Goal: Task Accomplishment & Management: Manage account settings

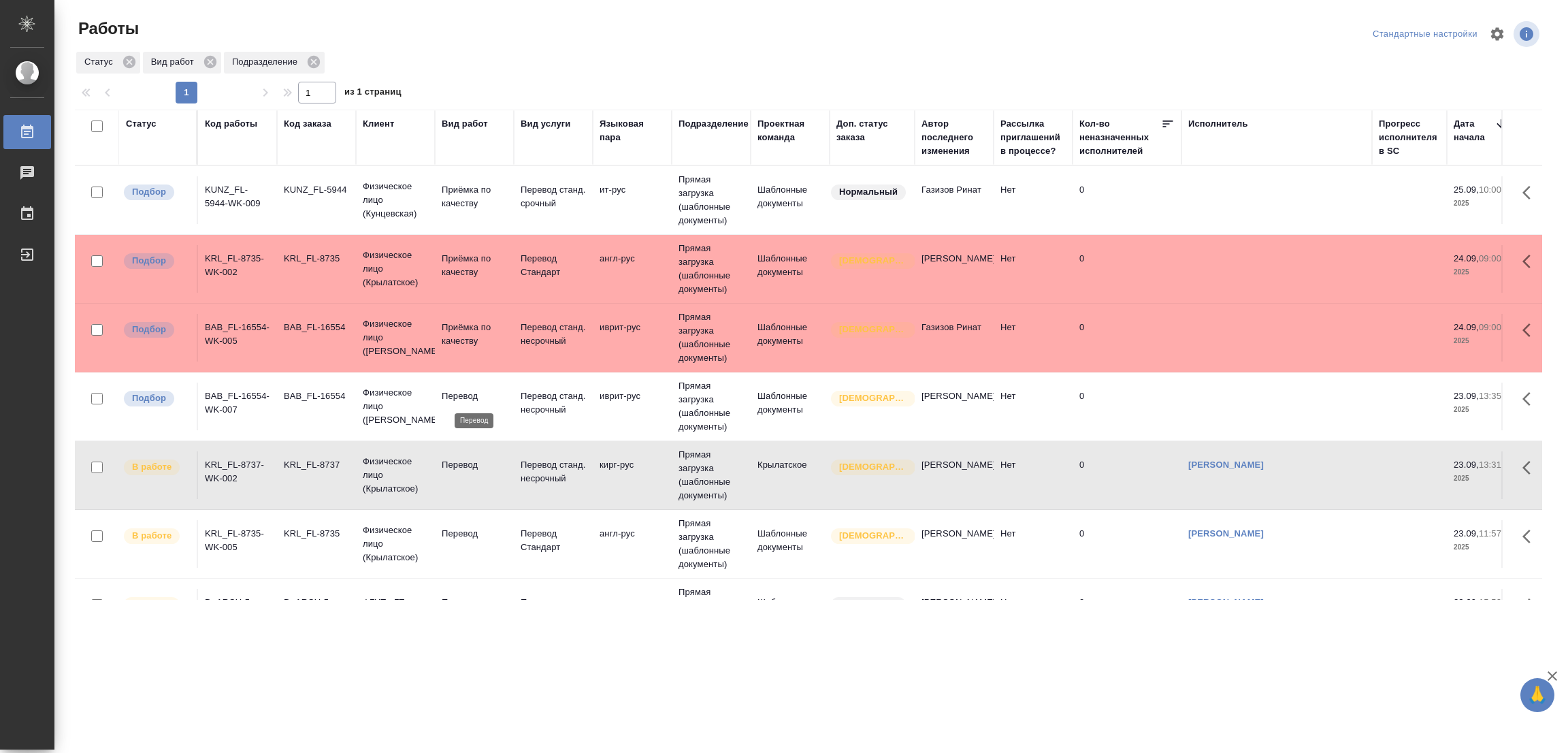
click at [463, 391] on p "Перевод" at bounding box center [474, 396] width 66 height 14
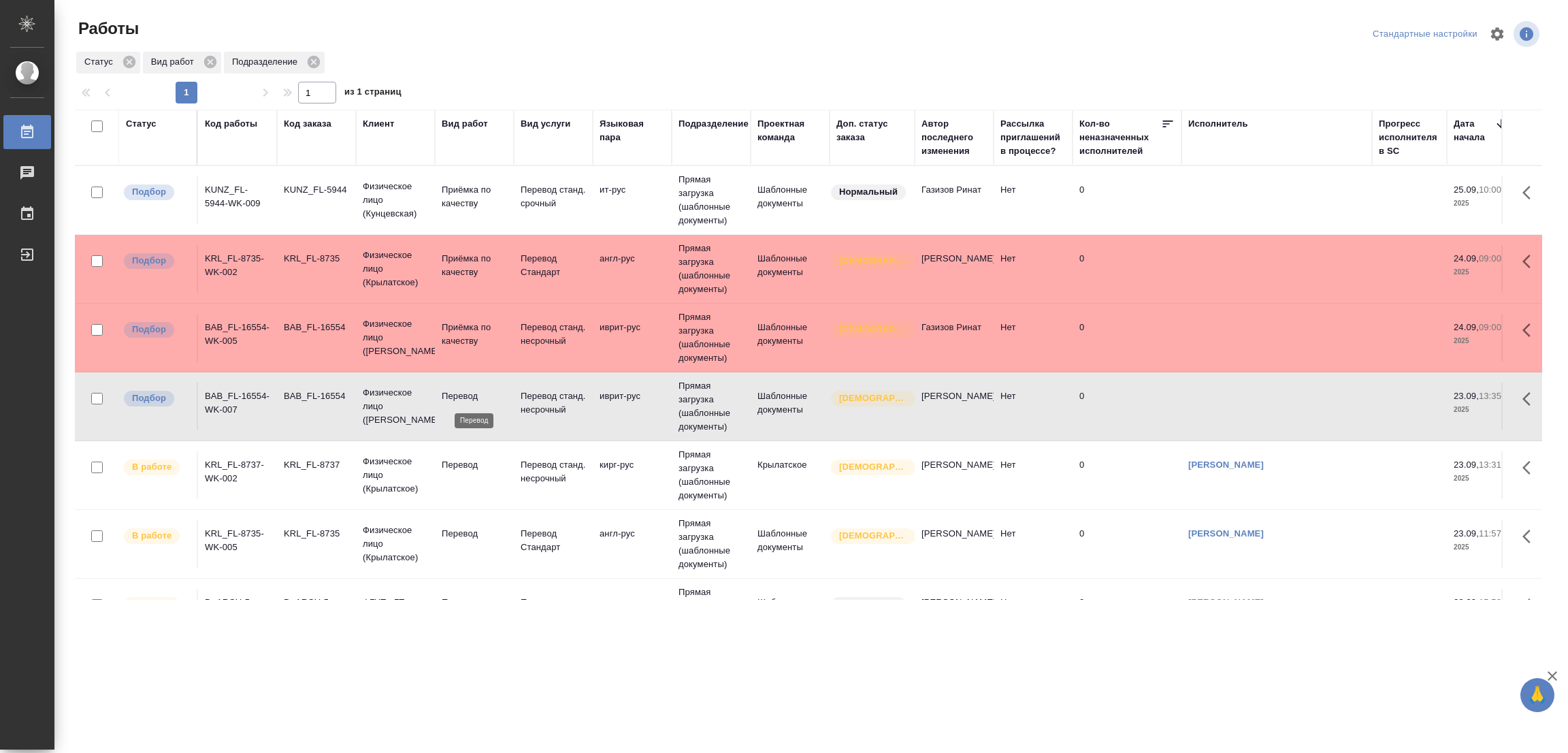
click at [463, 391] on p "Перевод" at bounding box center [474, 396] width 66 height 14
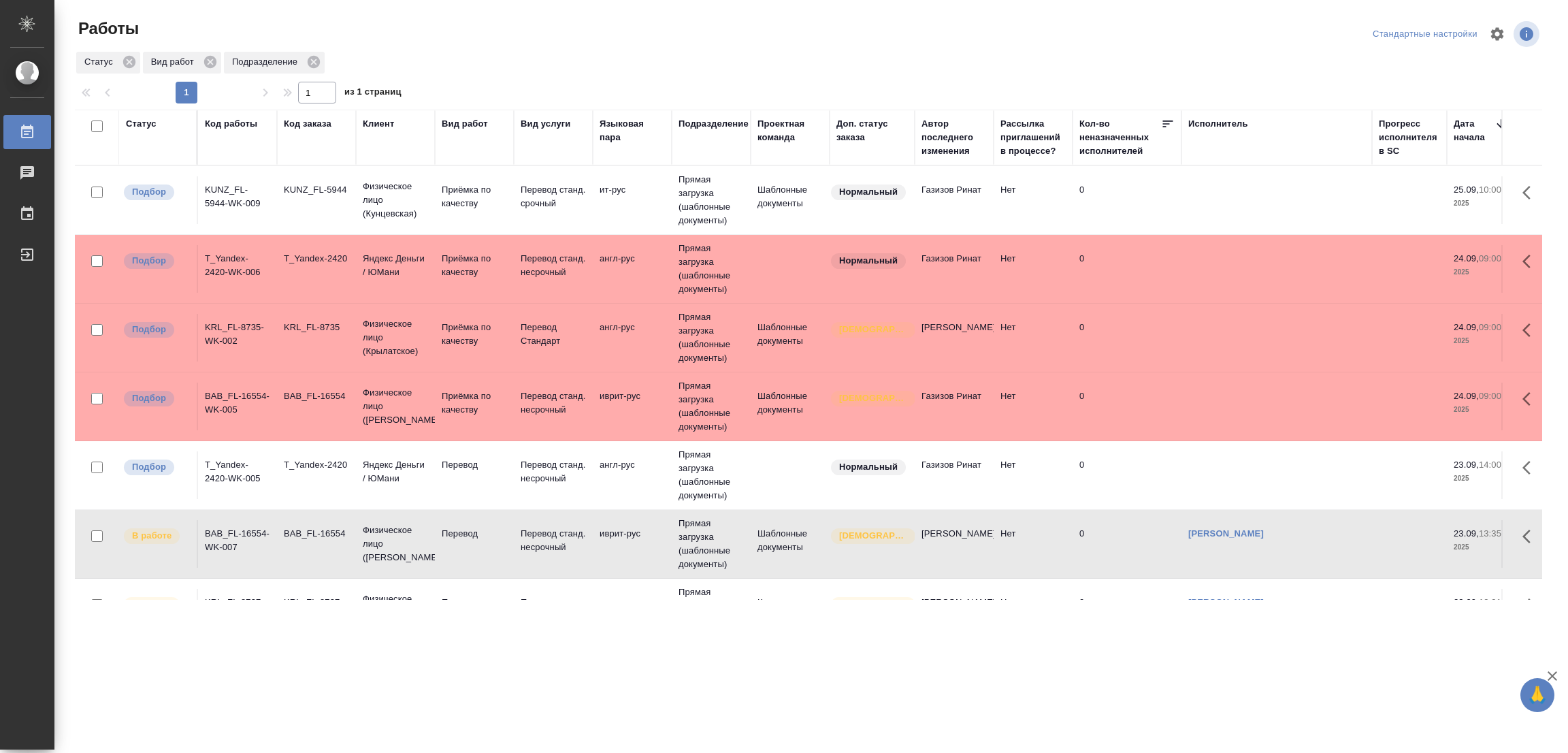
click at [189, 682] on div ".cls-1 fill:#fff; AWATERA Popova Galina Работы 0 Чаты График Выйти Работы Станд…" at bounding box center [784, 376] width 1568 height 753
click at [464, 471] on p "Перевод" at bounding box center [474, 465] width 66 height 14
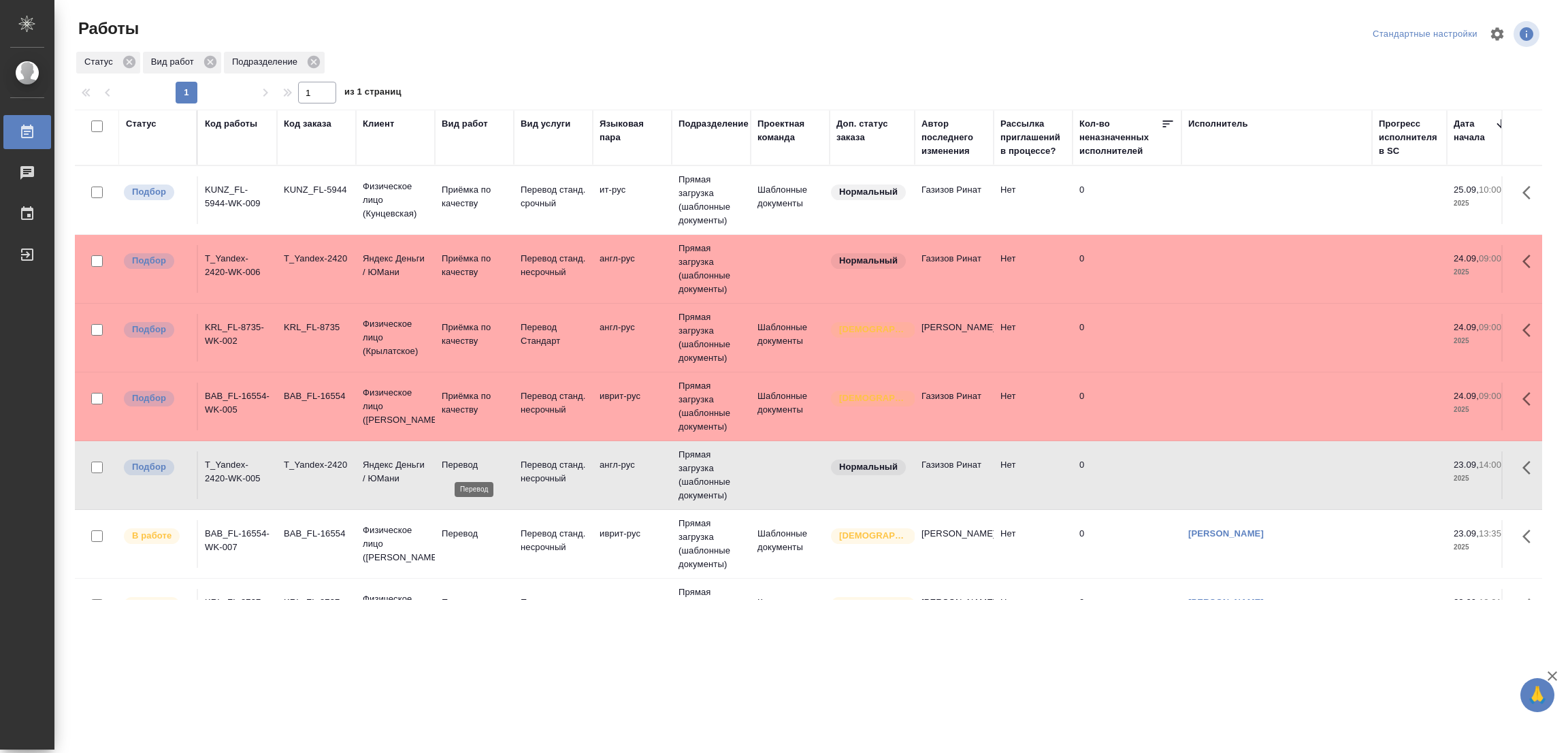
click at [465, 463] on p "Перевод" at bounding box center [474, 465] width 66 height 14
click at [291, 629] on div ".cls-1 fill:#fff; AWATERA Popova Galina Работы 0 Чаты График Выйти Работы Станд…" at bounding box center [784, 376] width 1568 height 753
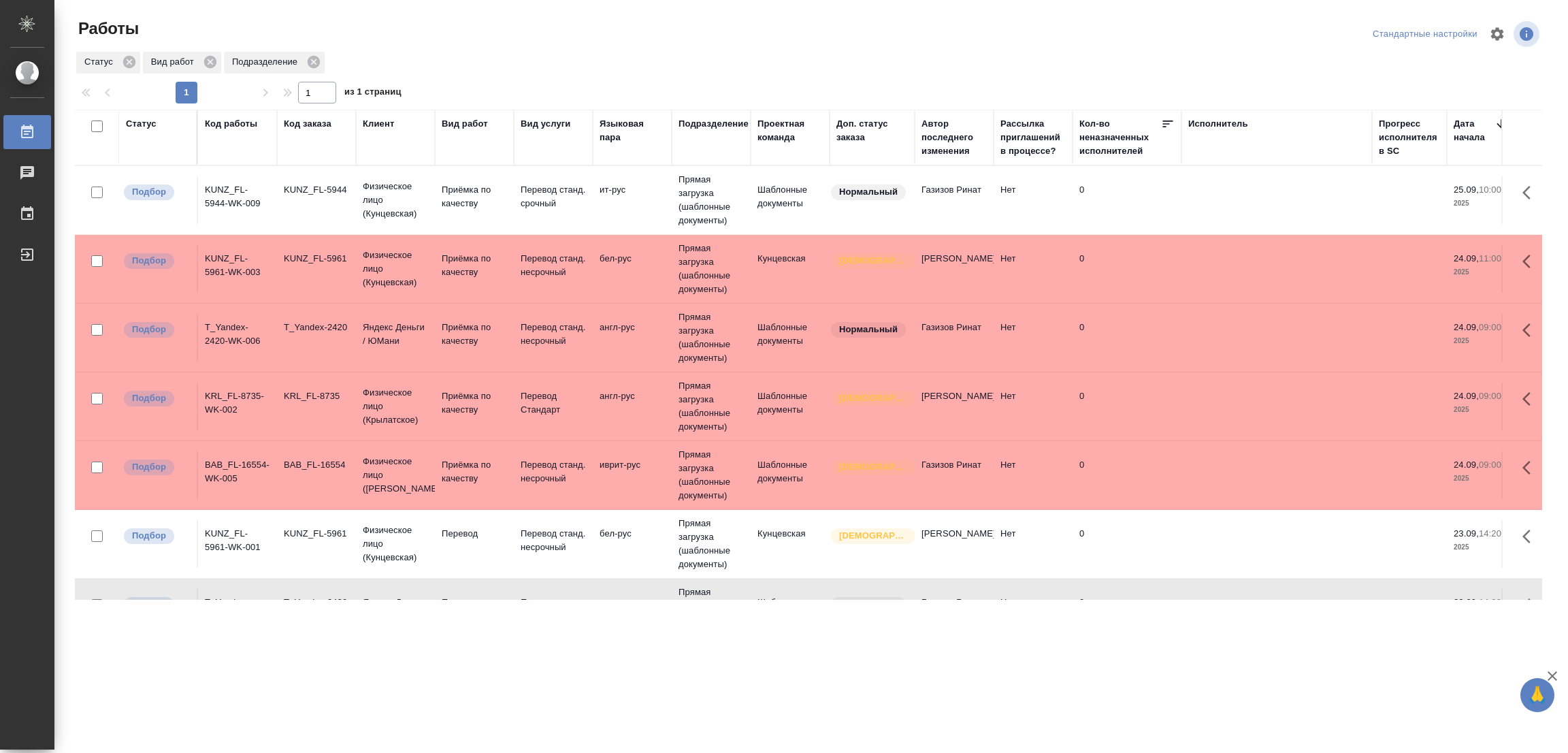
click at [238, 642] on div ".cls-1 fill:#fff; AWATERA Popova Galina Работы 0 Чаты График Выйти Работы Станд…" at bounding box center [784, 376] width 1568 height 753
click at [467, 528] on p "Перевод" at bounding box center [474, 534] width 66 height 14
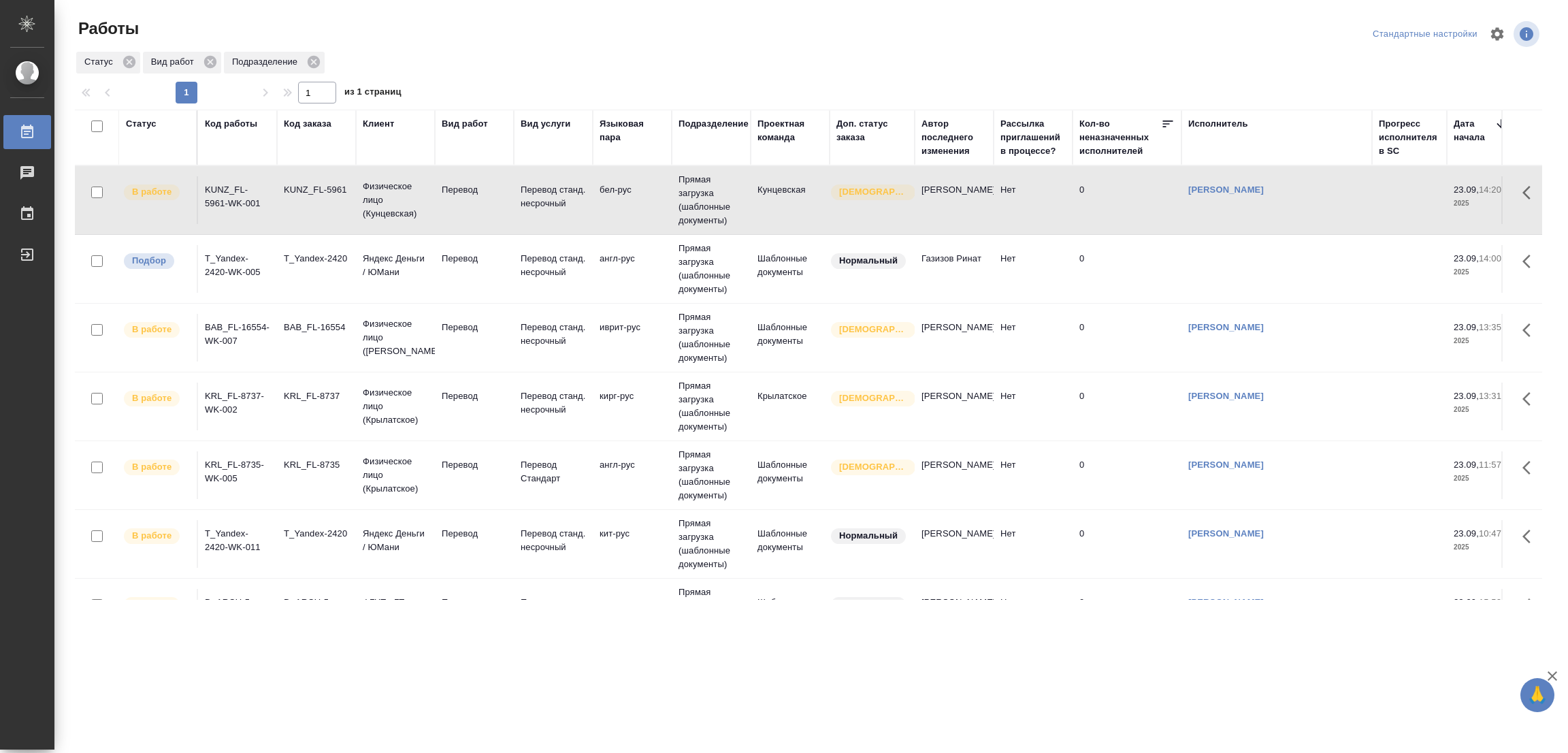
scroll to position [133, 0]
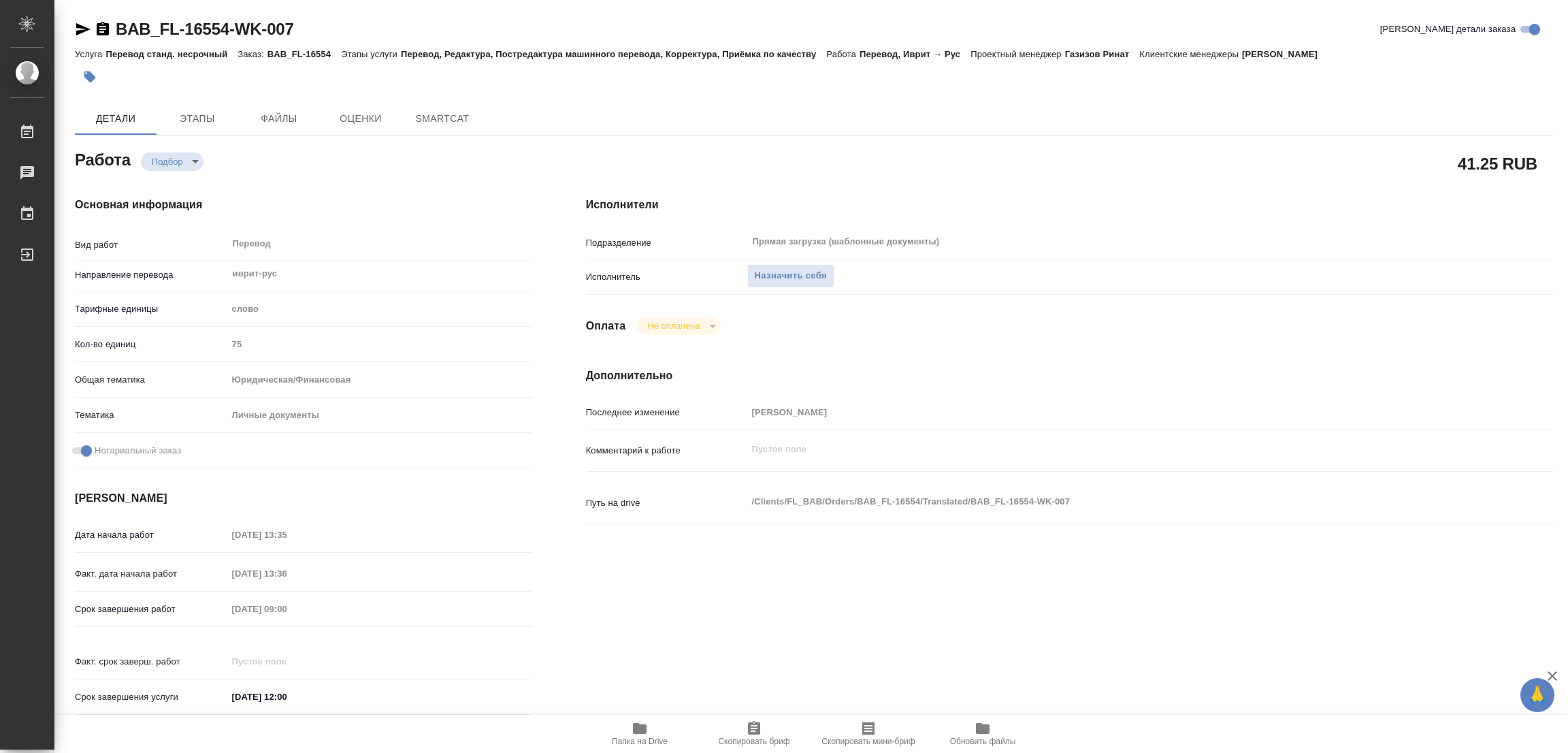
type textarea "x"
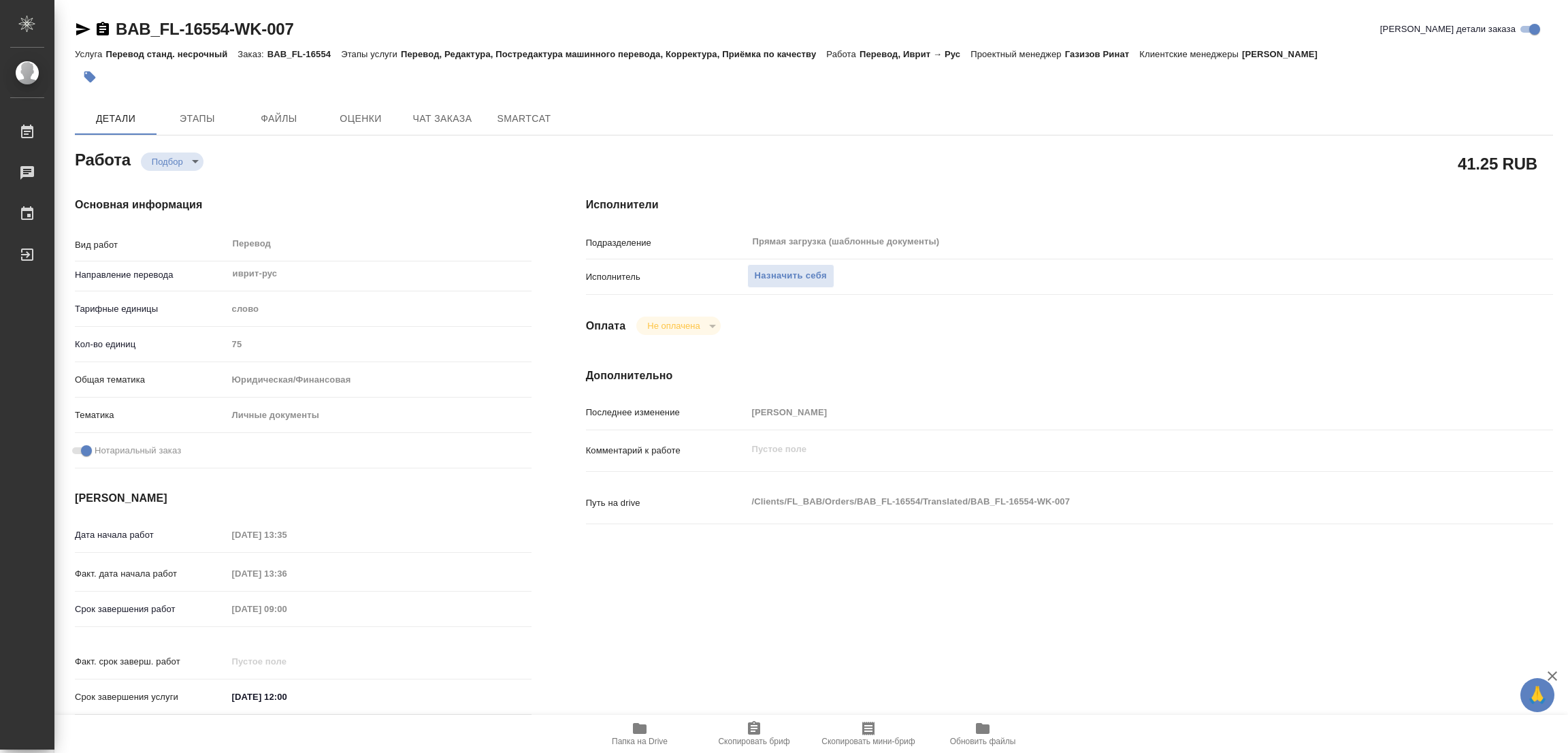
type textarea "x"
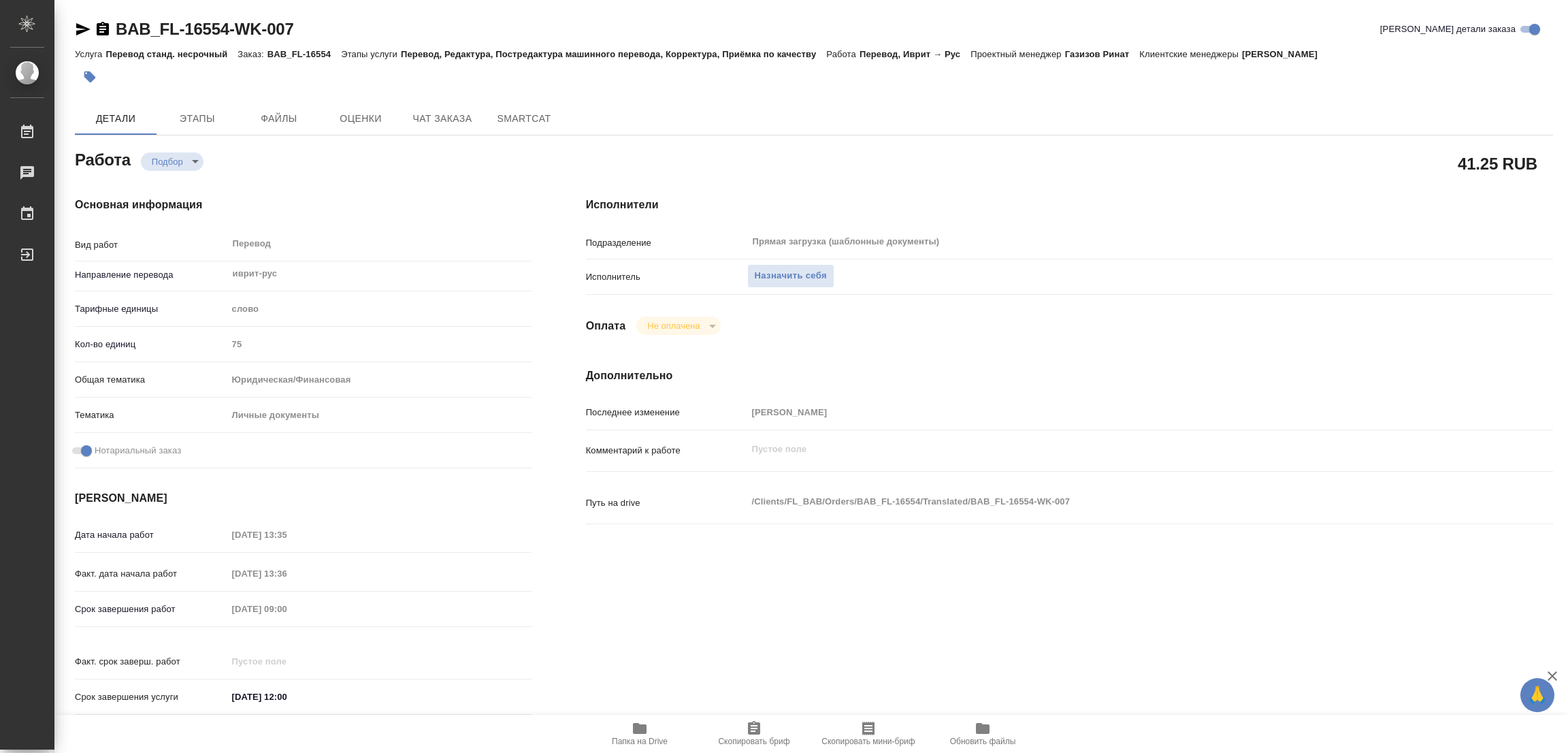
type textarea "x"
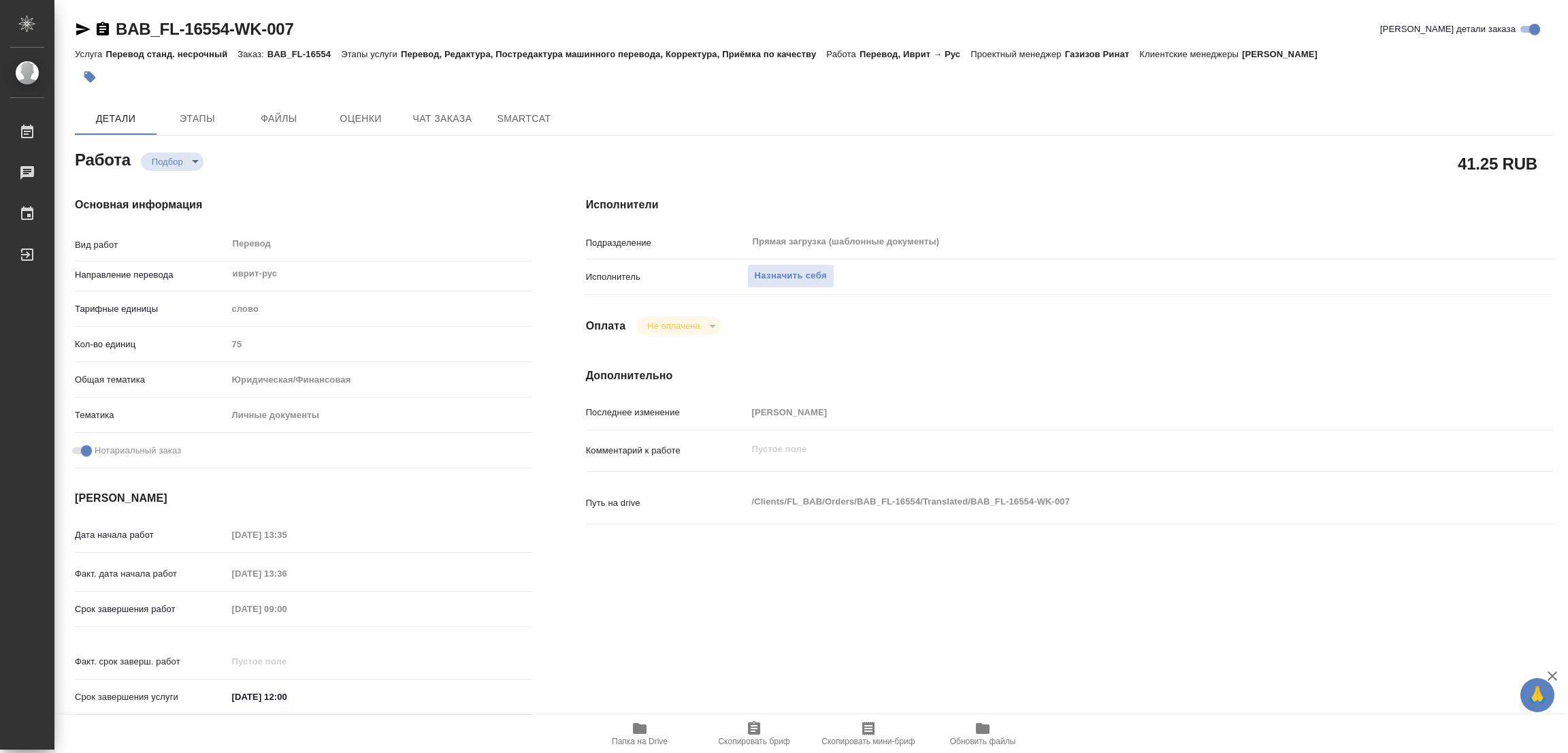
type textarea "x"
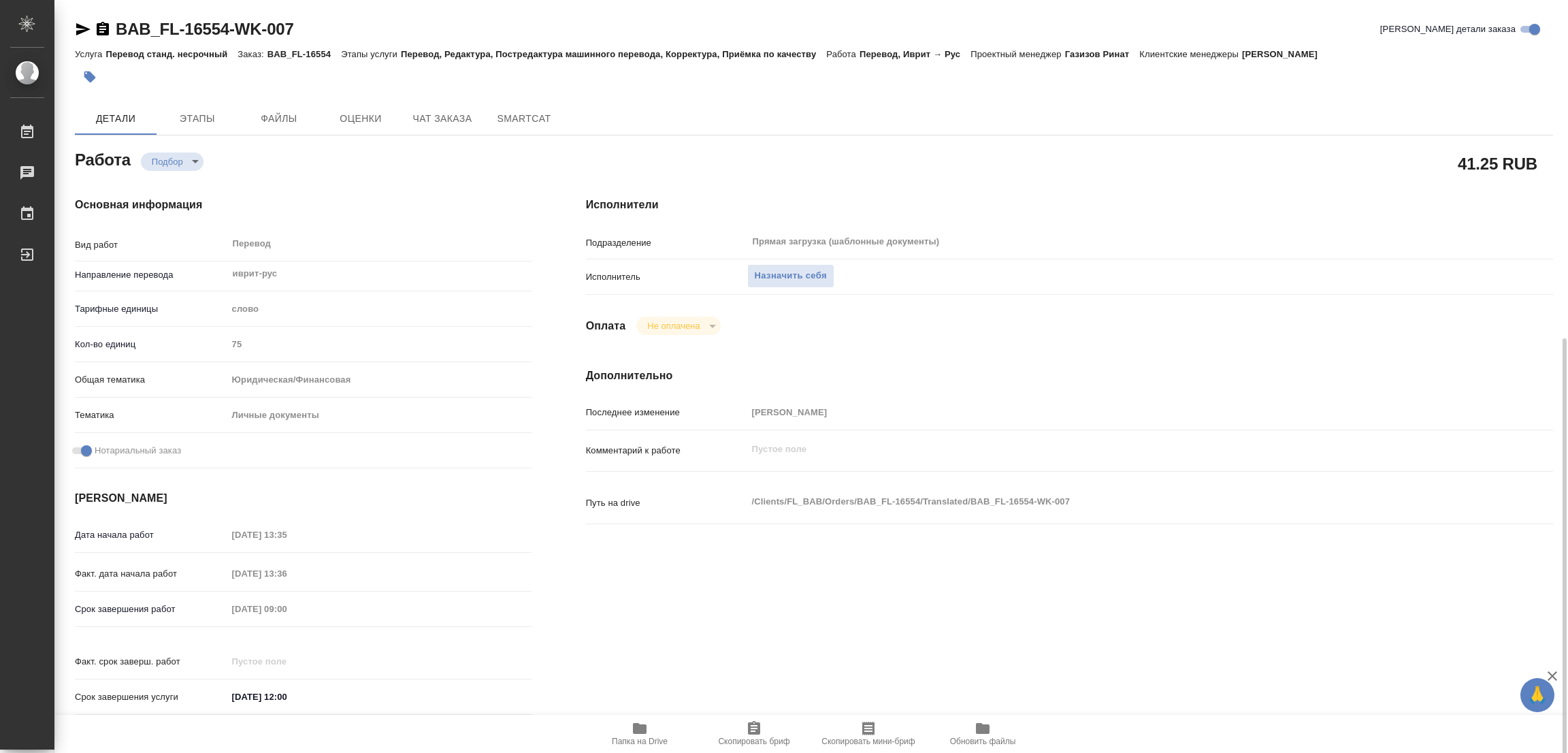
scroll to position [204, 0]
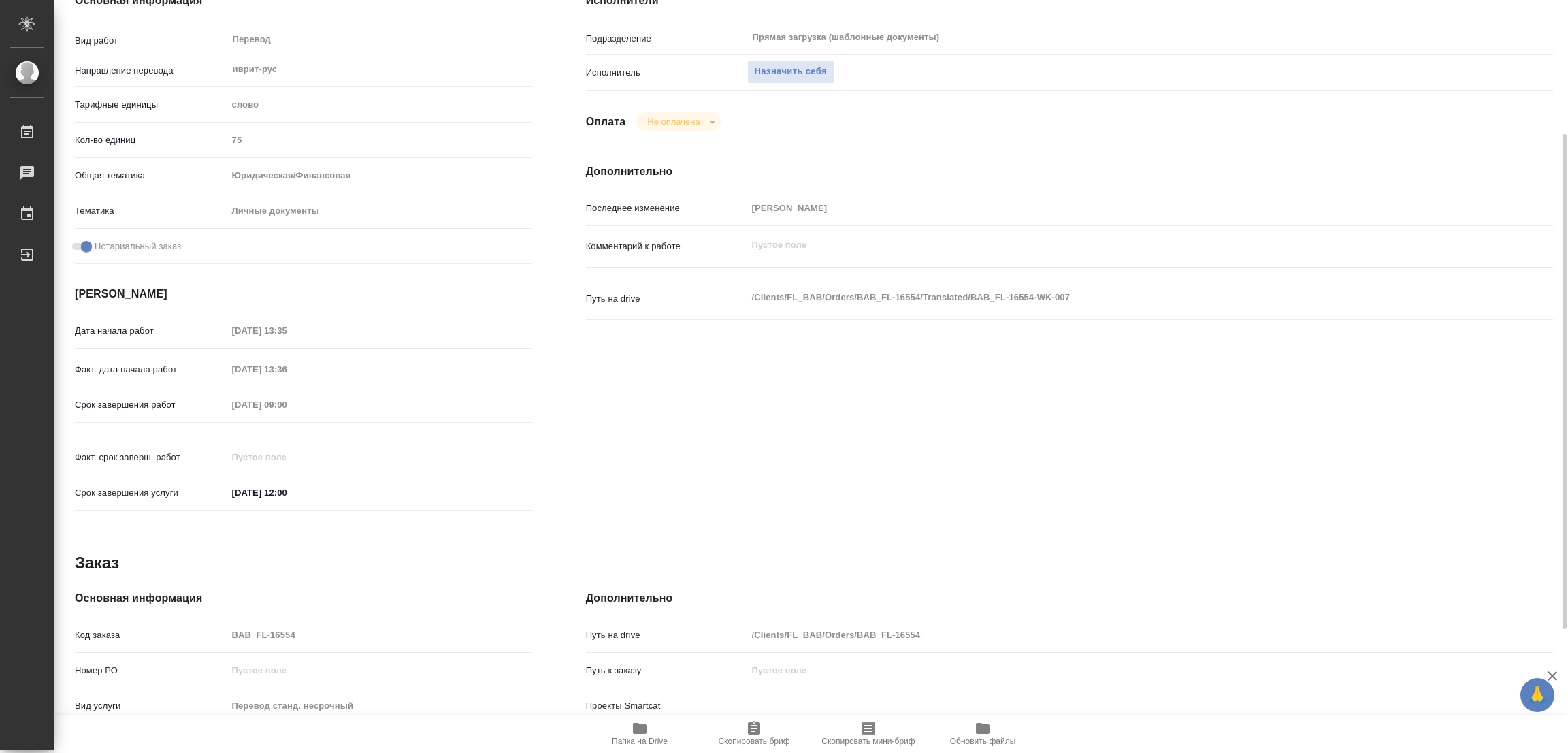
click at [646, 725] on icon "button" at bounding box center [640, 728] width 14 height 11
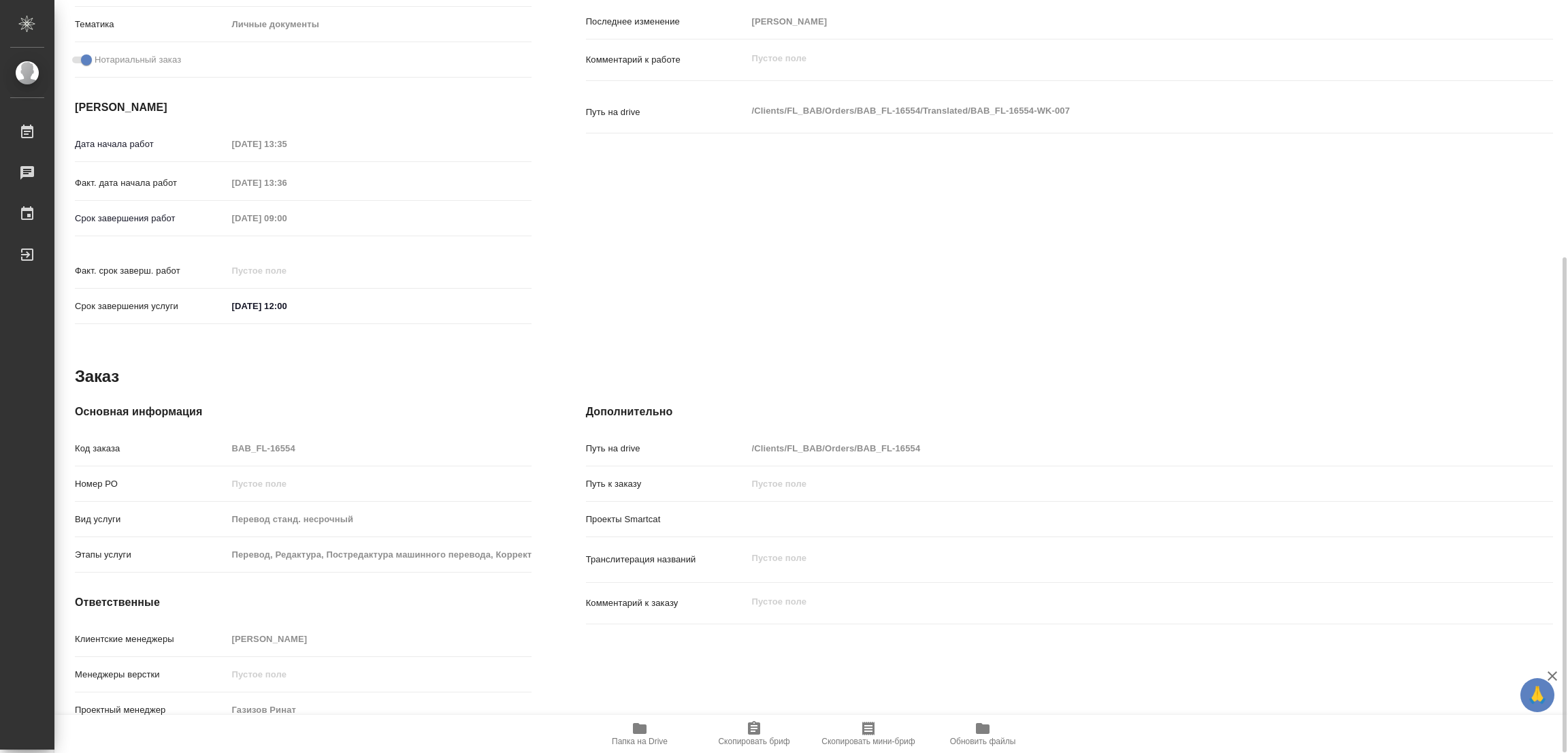
scroll to position [85, 0]
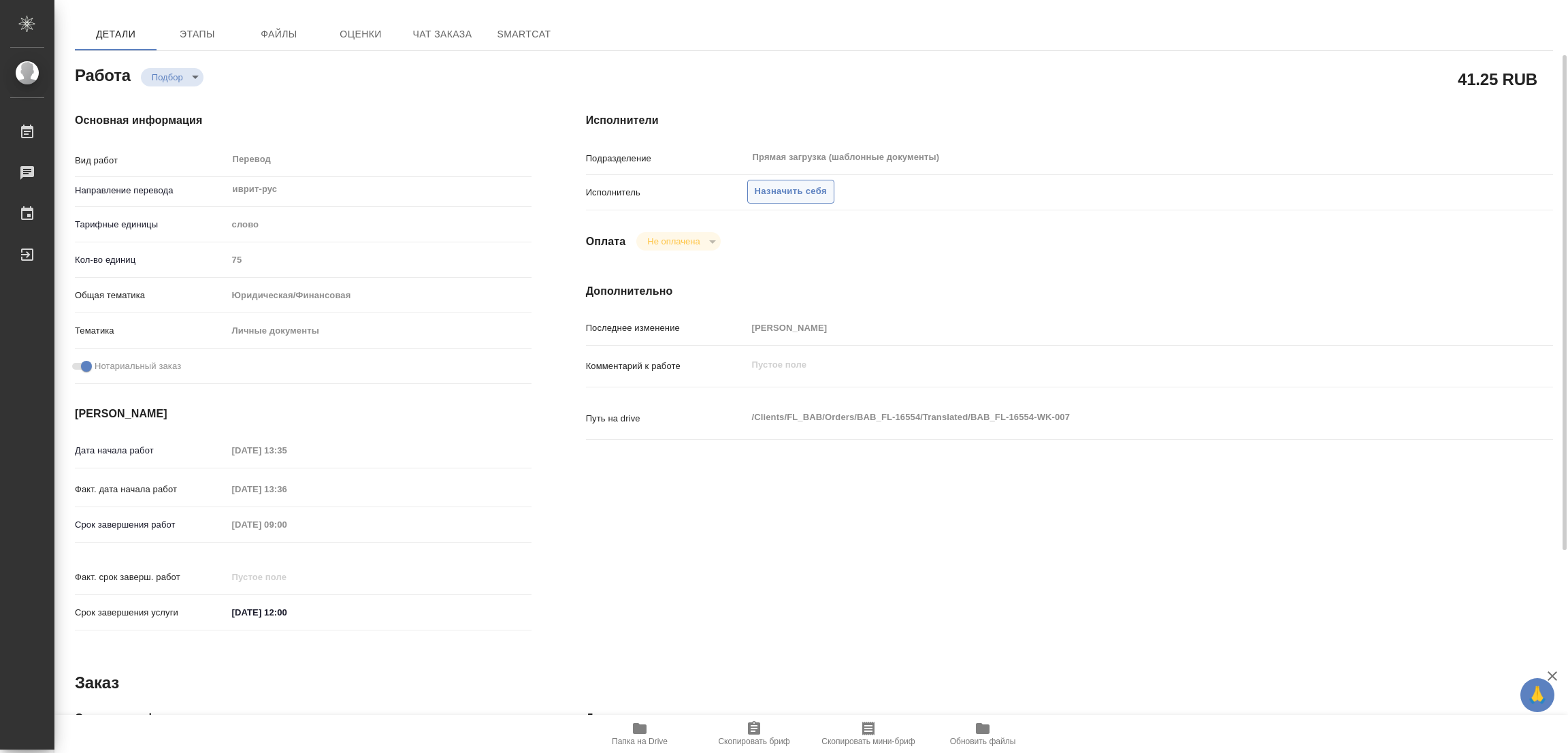
click at [766, 191] on span "Назначить себя" at bounding box center [791, 192] width 73 height 16
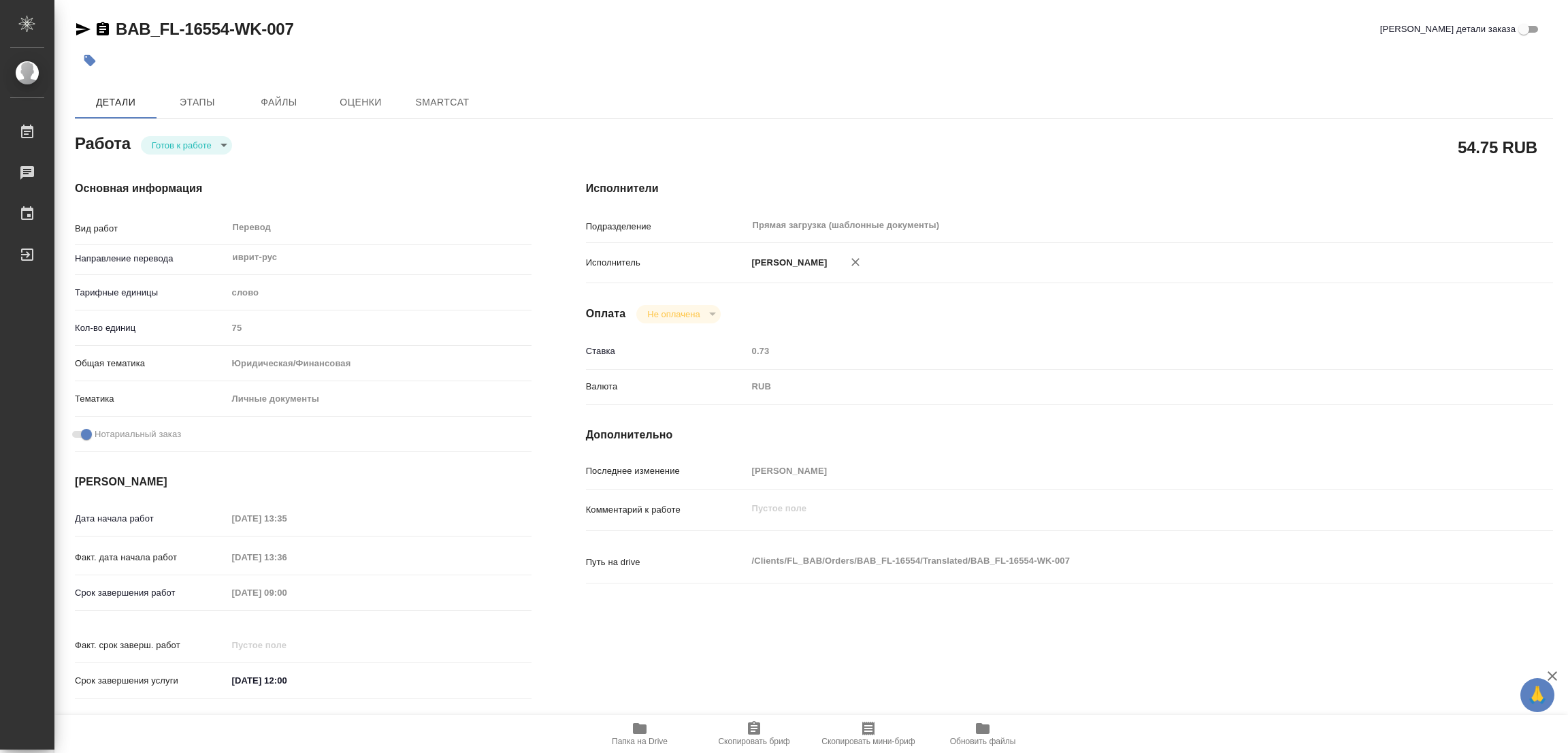
type textarea "x"
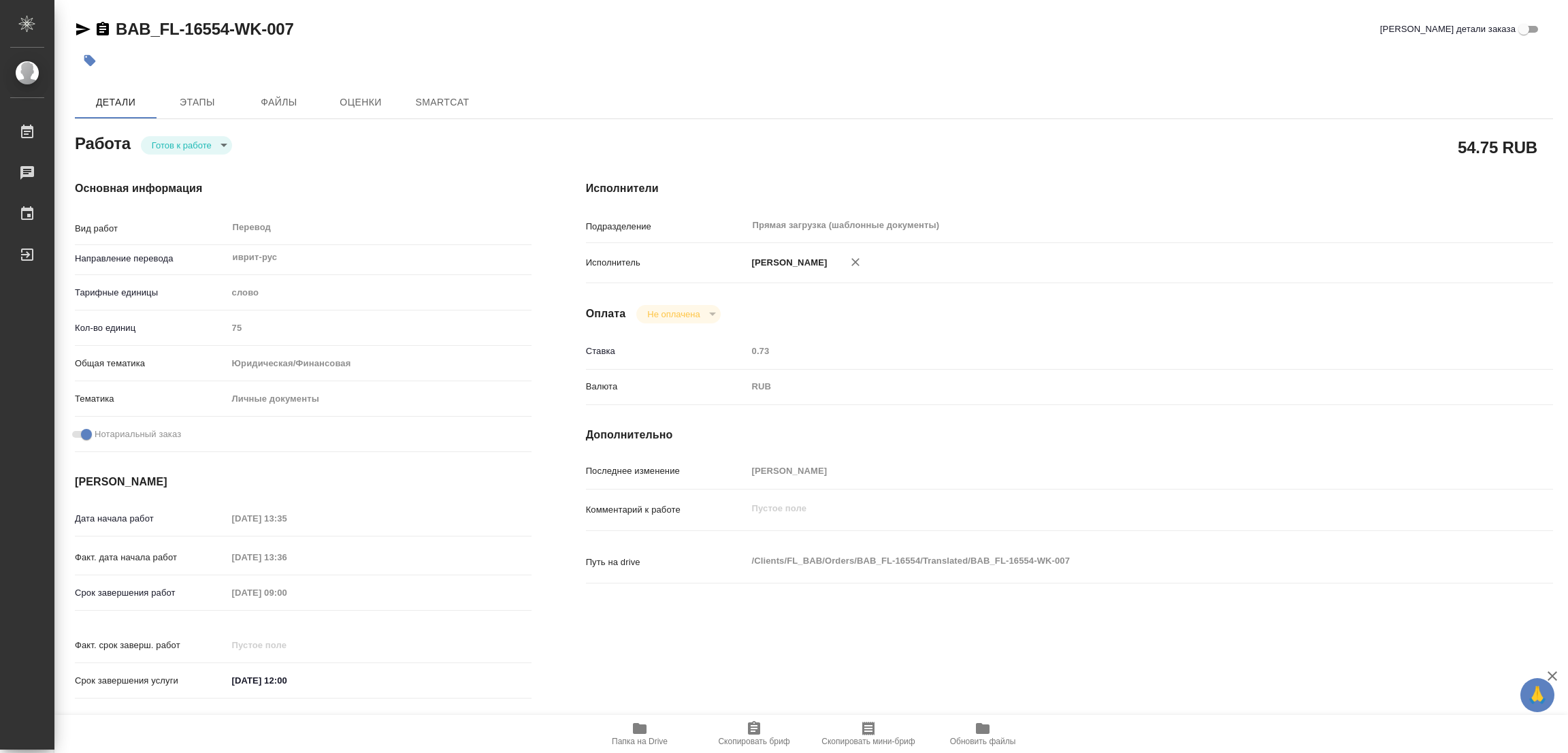
type textarea "x"
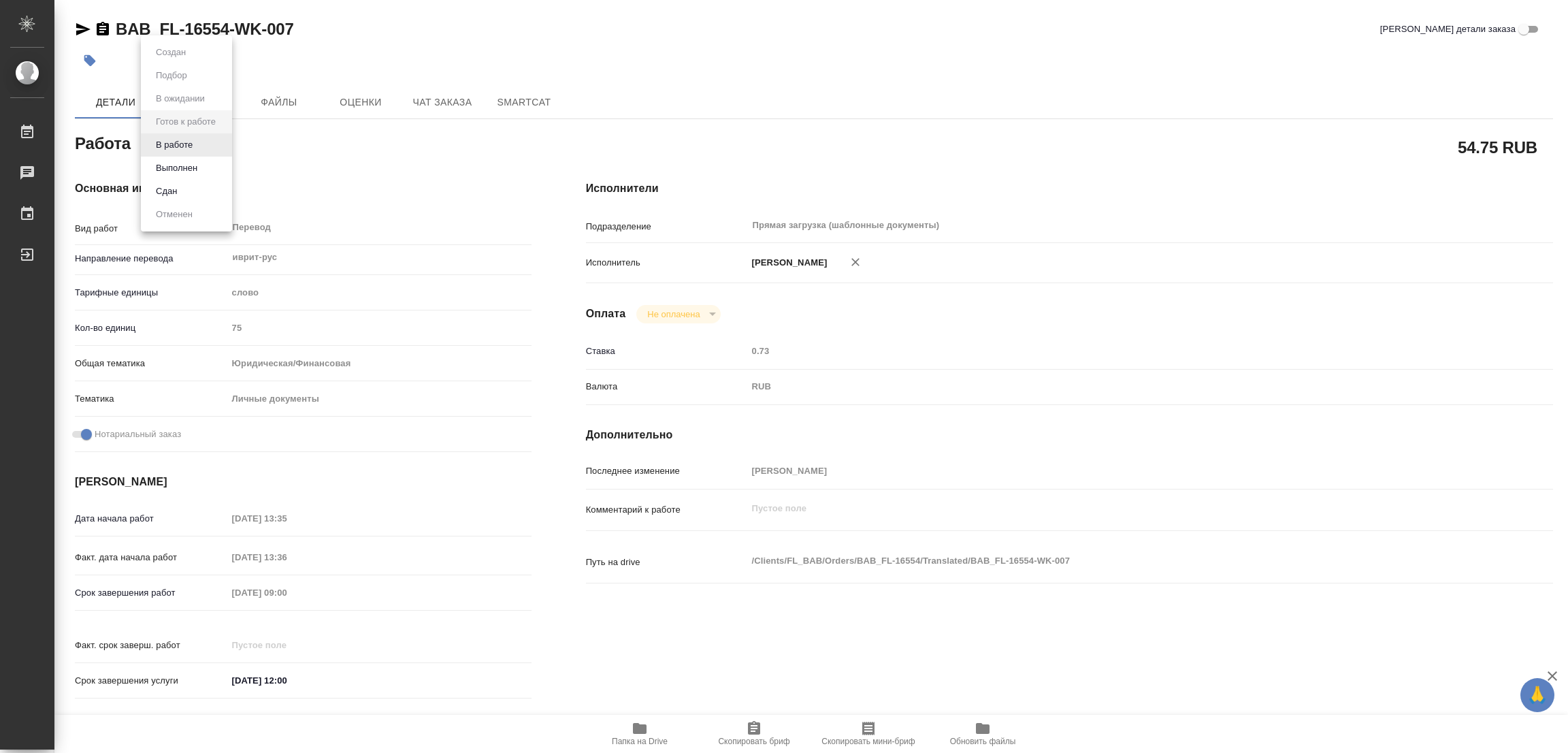
click at [179, 151] on body "🙏 .cls-1 fill:#fff; AWATERA Popova Galina Работы Чаты График Выйти BAB_FL-16554…" at bounding box center [784, 376] width 1568 height 753
type textarea "x"
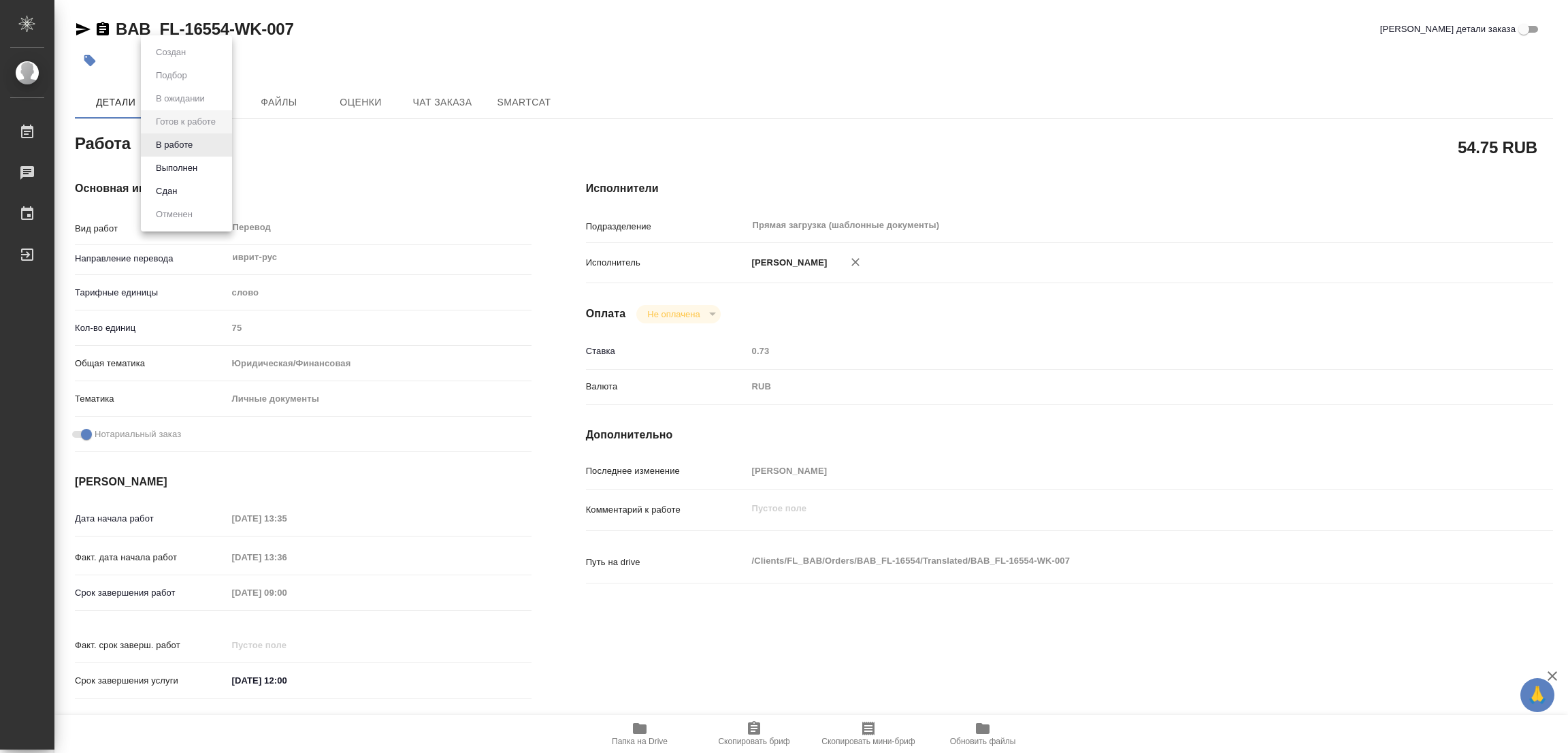
type textarea "x"
click at [173, 143] on button "В работе" at bounding box center [174, 144] width 45 height 15
type textarea "x"
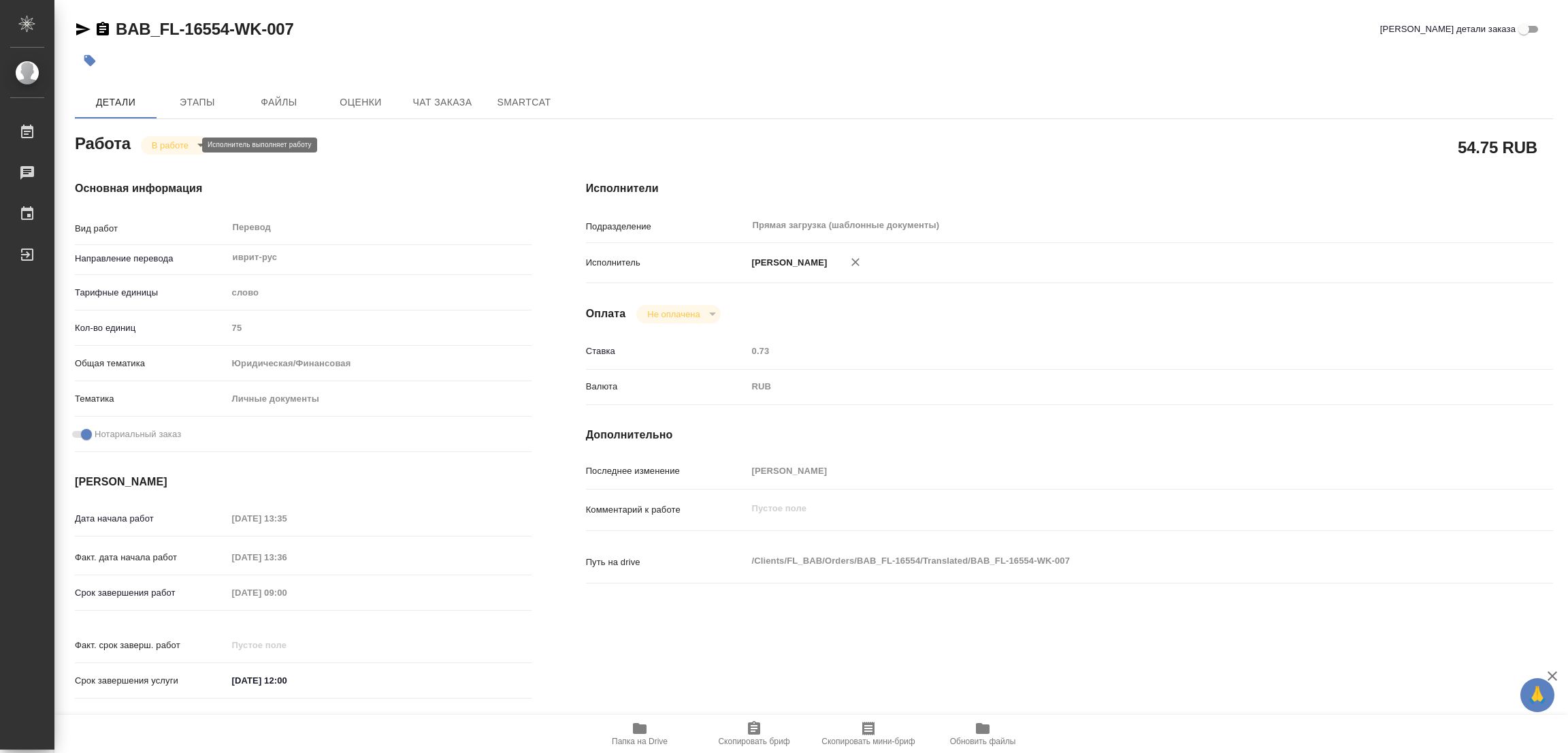
type textarea "x"
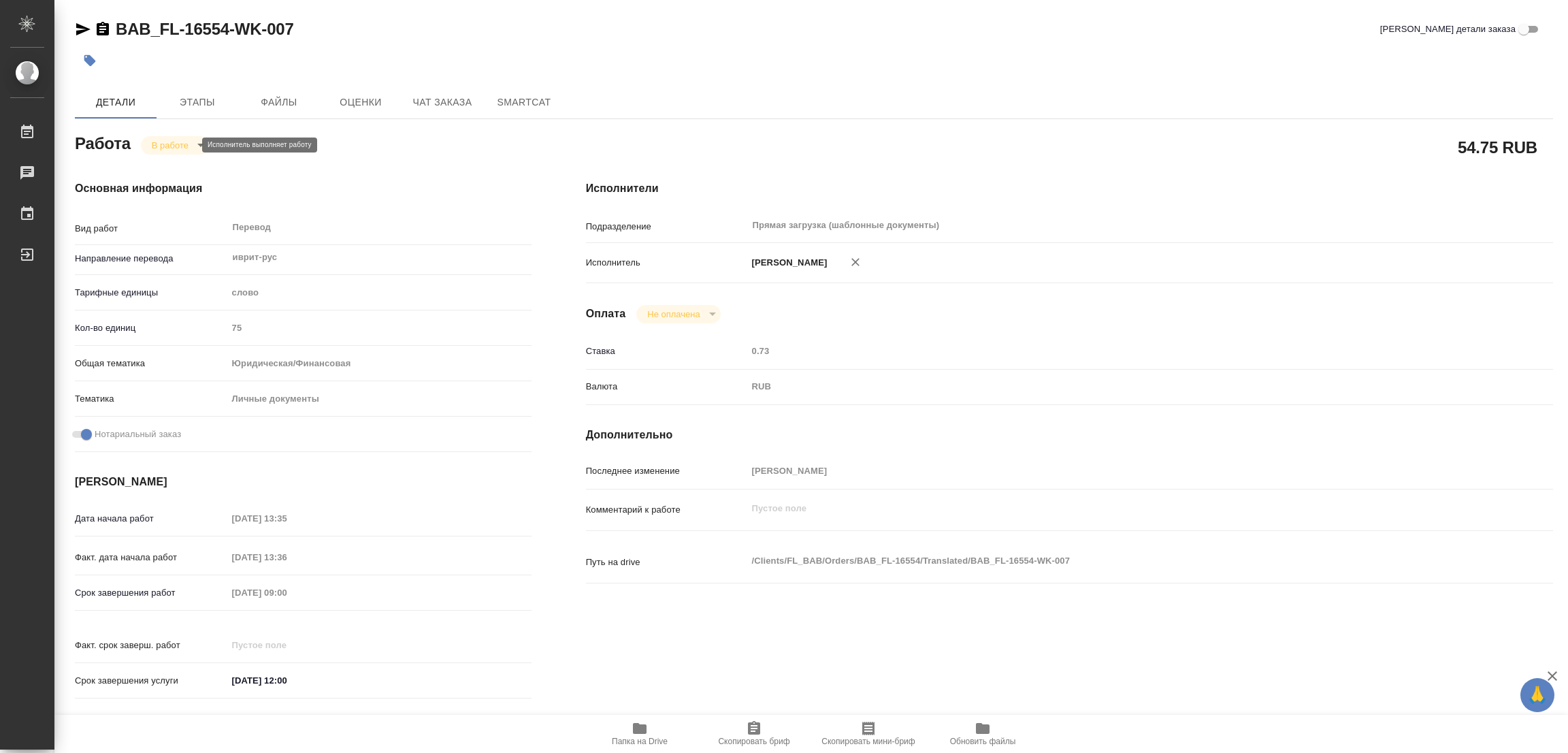
type textarea "x"
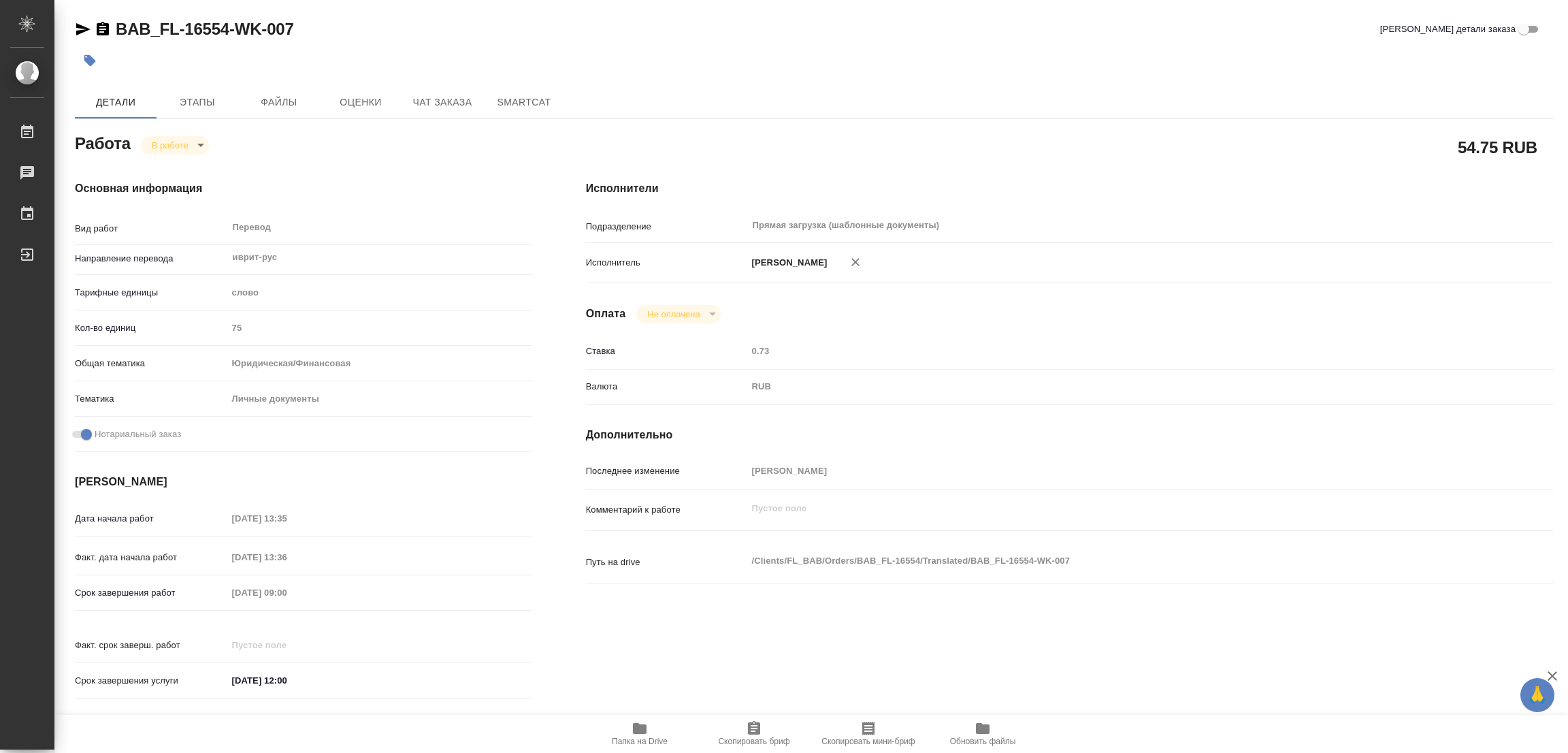
type textarea "x"
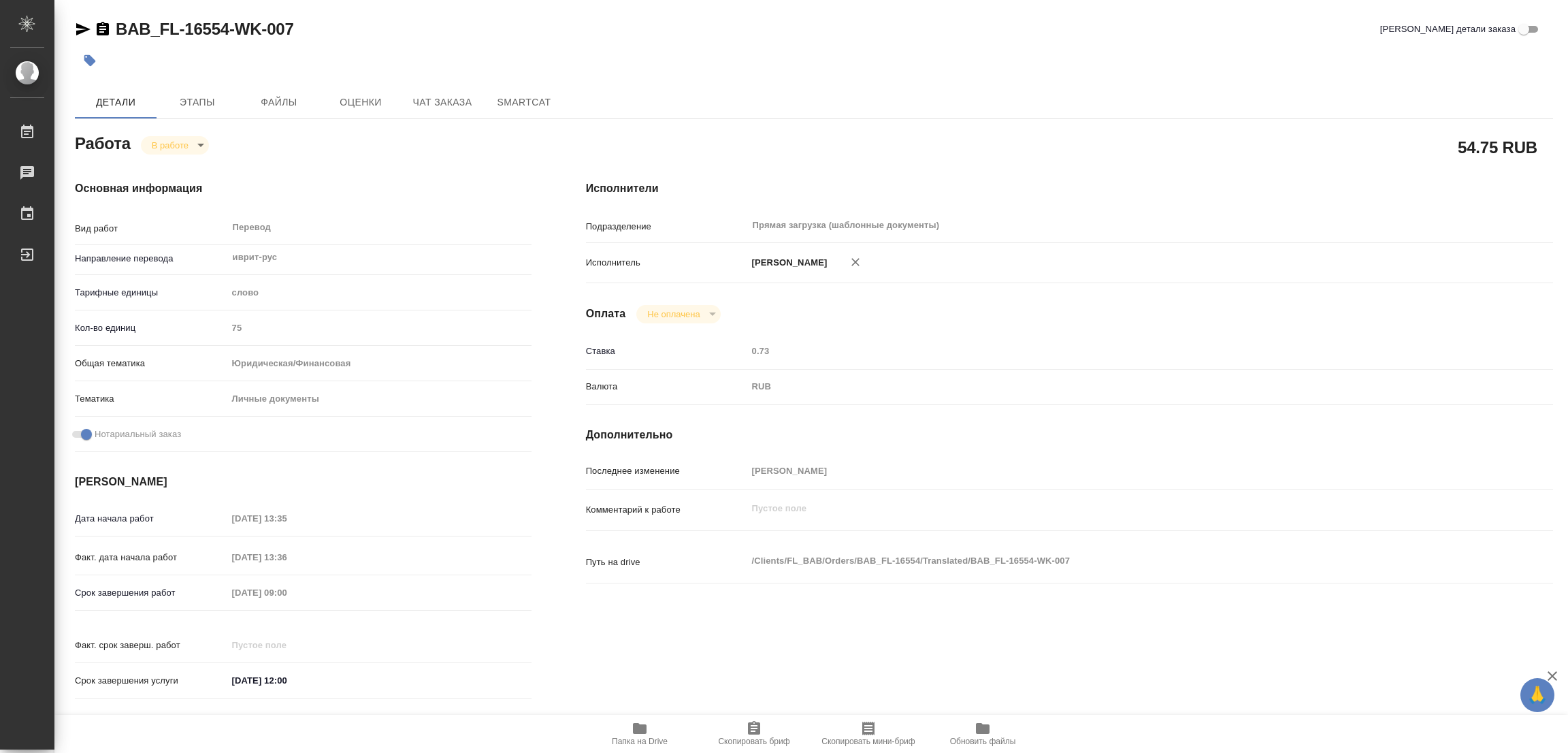
type textarea "x"
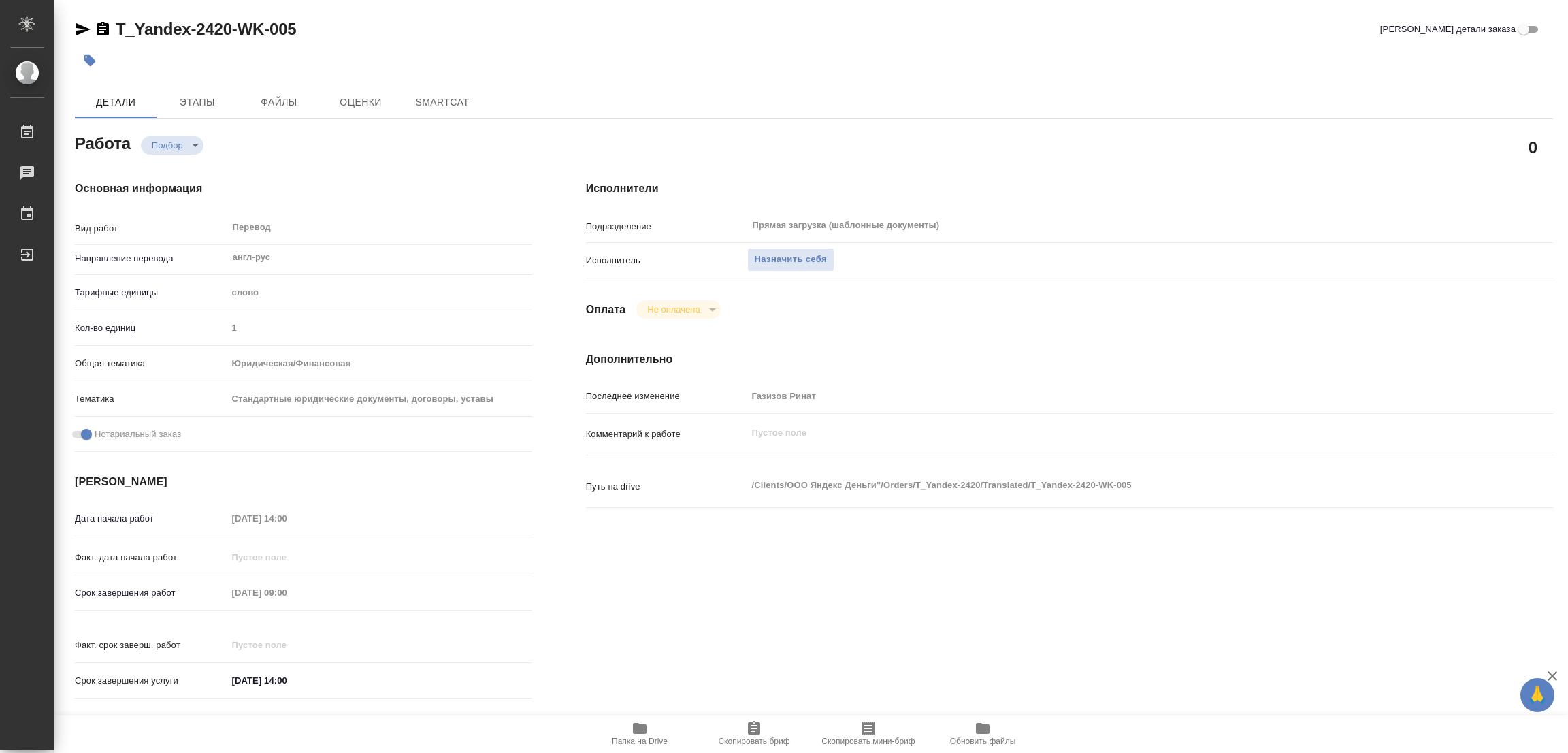
type textarea "x"
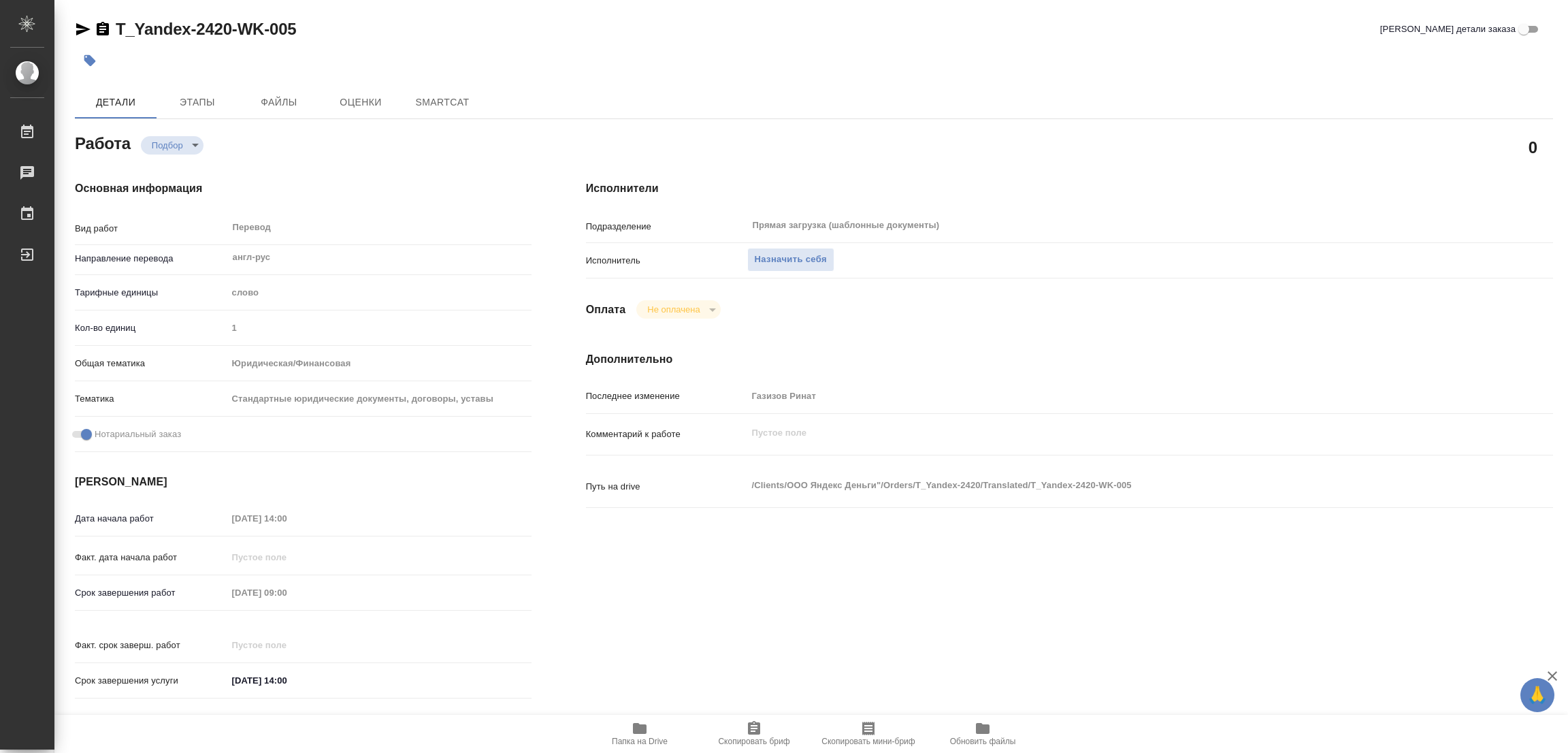
type textarea "x"
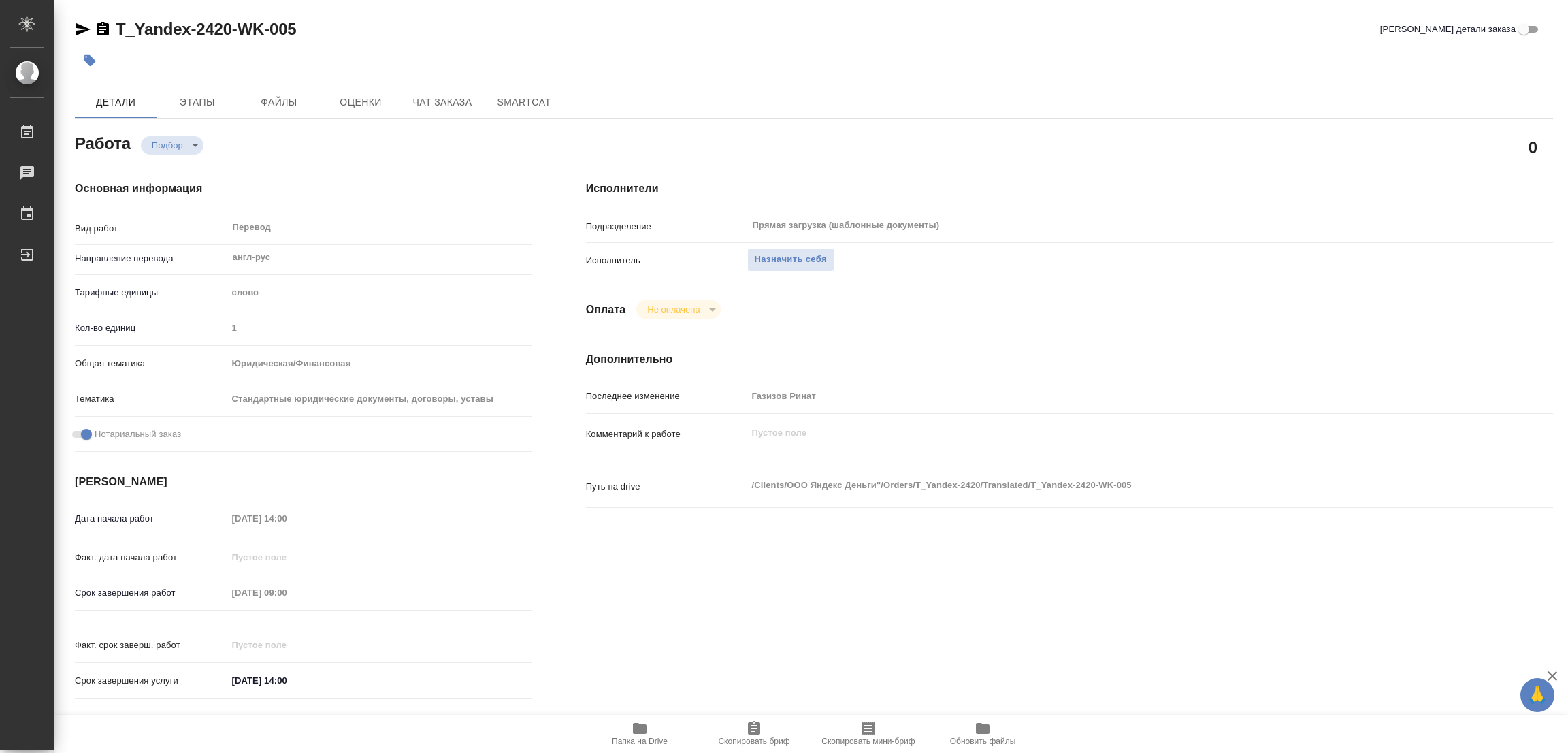
type textarea "x"
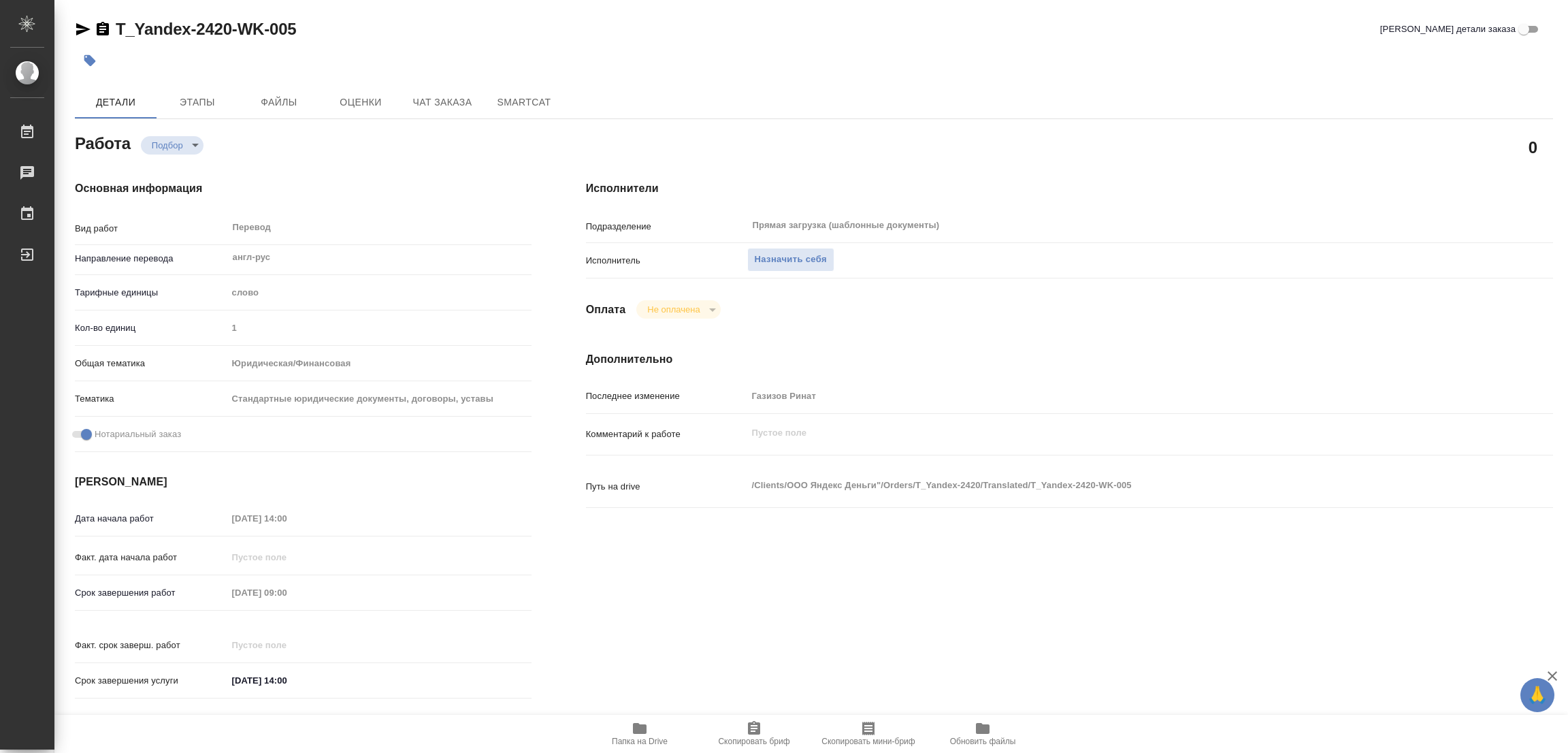
scroll to position [306, 0]
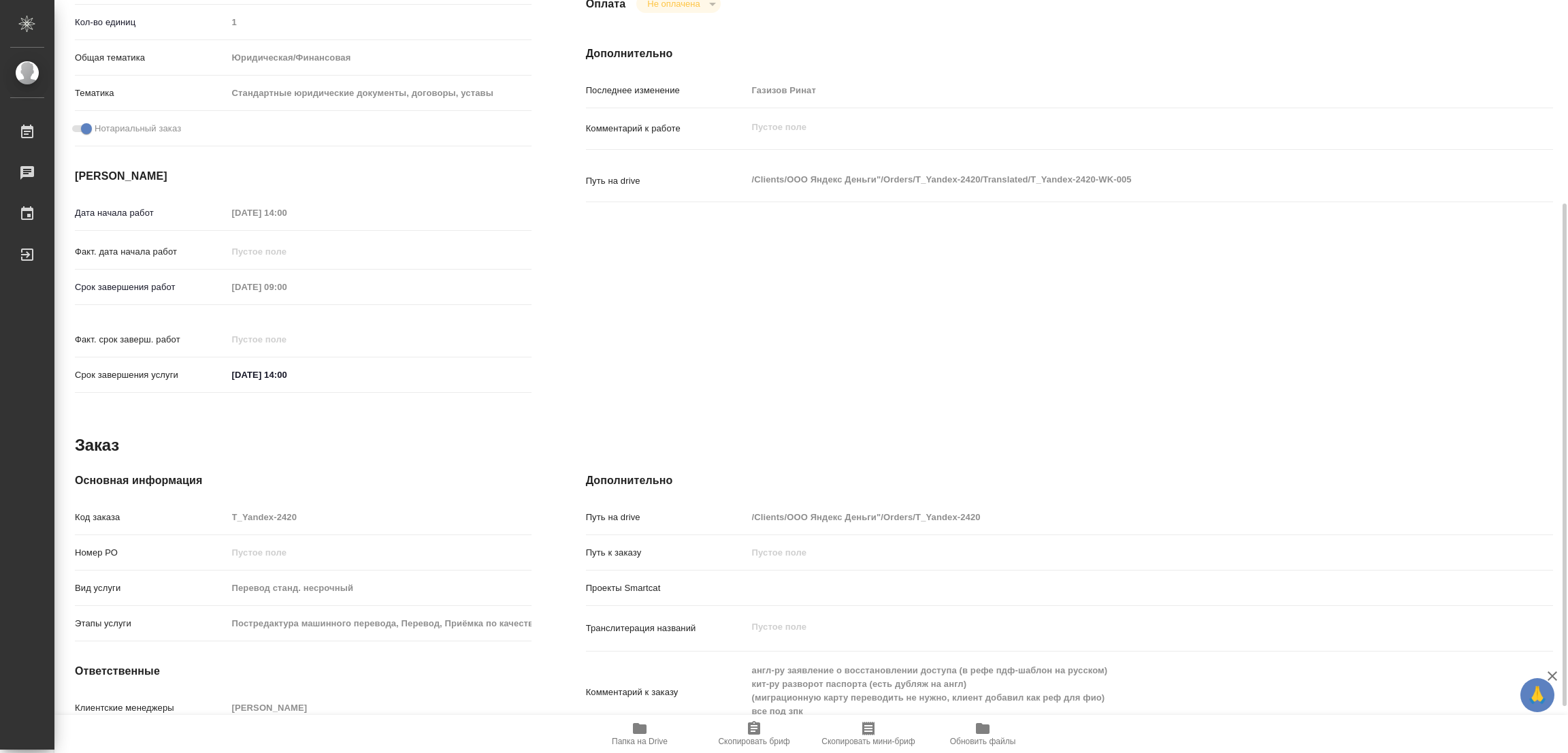
type textarea "x"
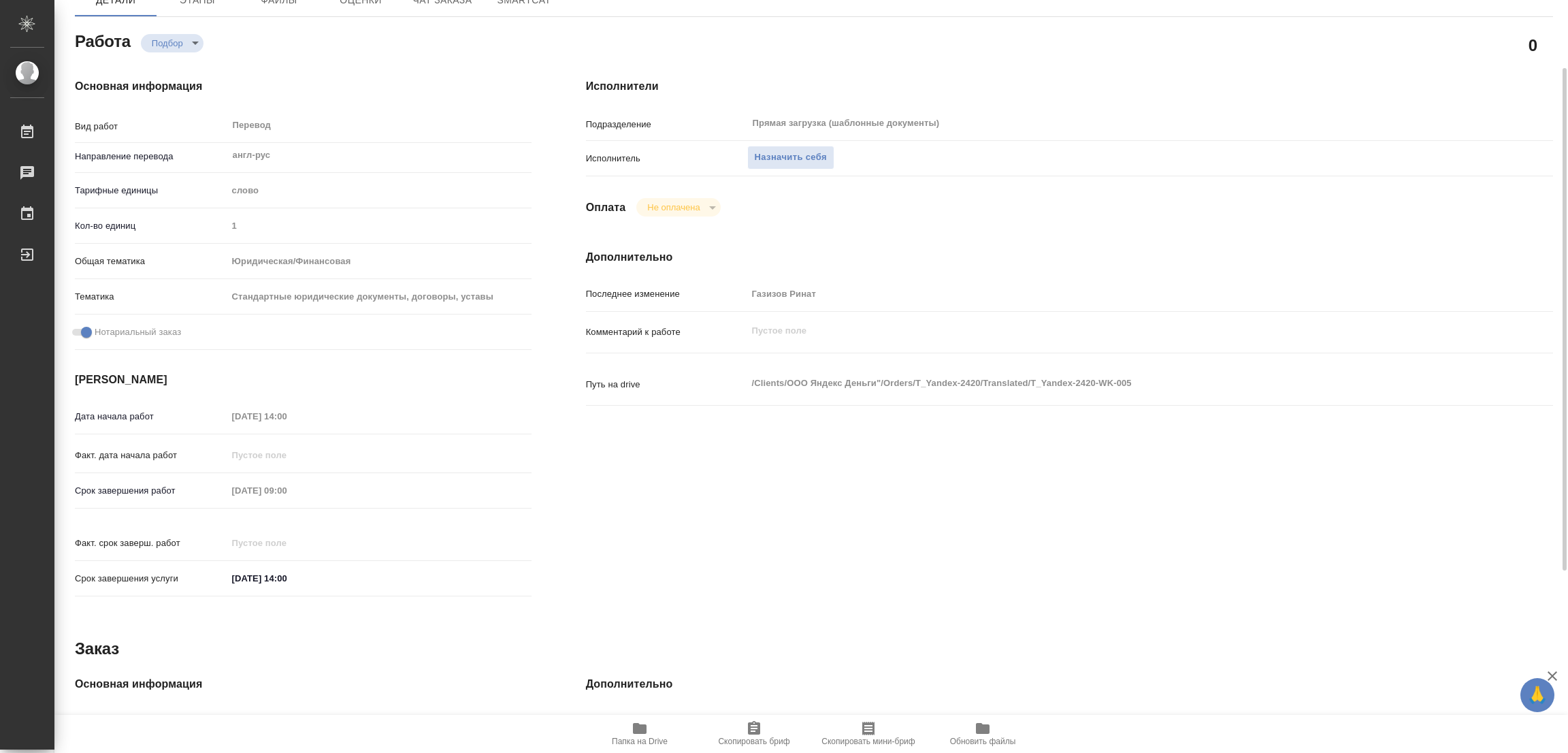
type textarea "x"
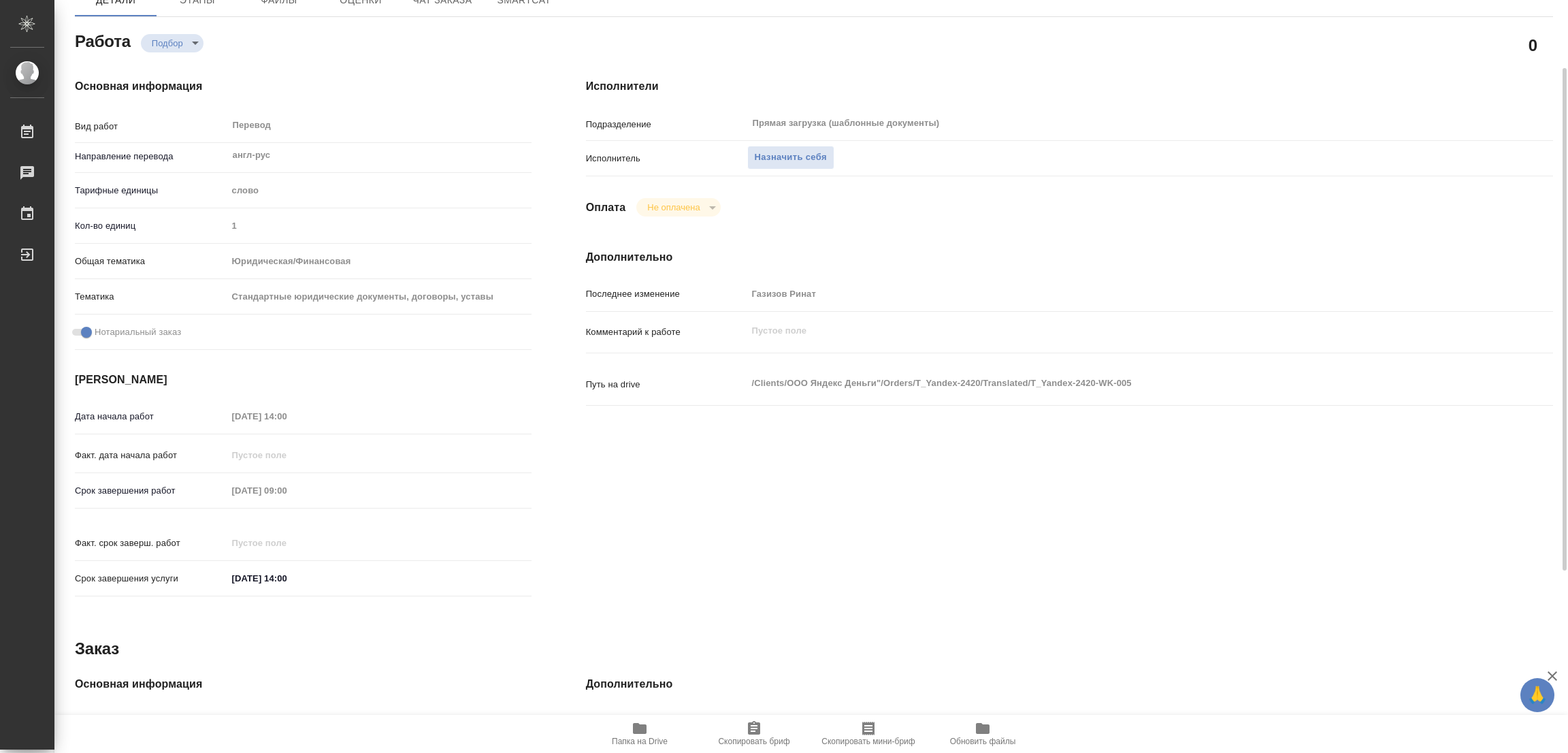
scroll to position [374, 0]
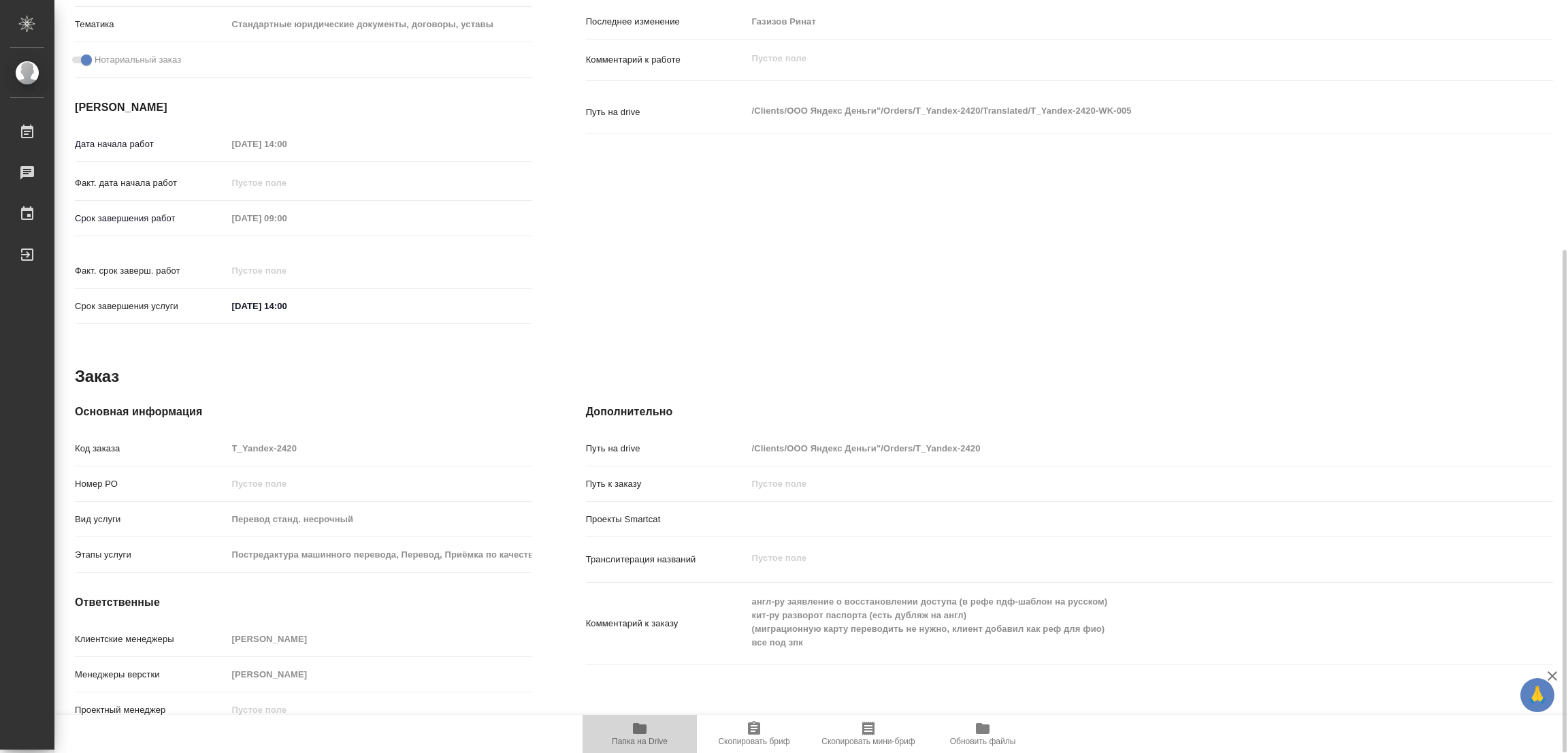
click at [615, 736] on span "Папка на Drive" at bounding box center [639, 733] width 98 height 26
click at [642, 731] on icon "button" at bounding box center [640, 728] width 14 height 11
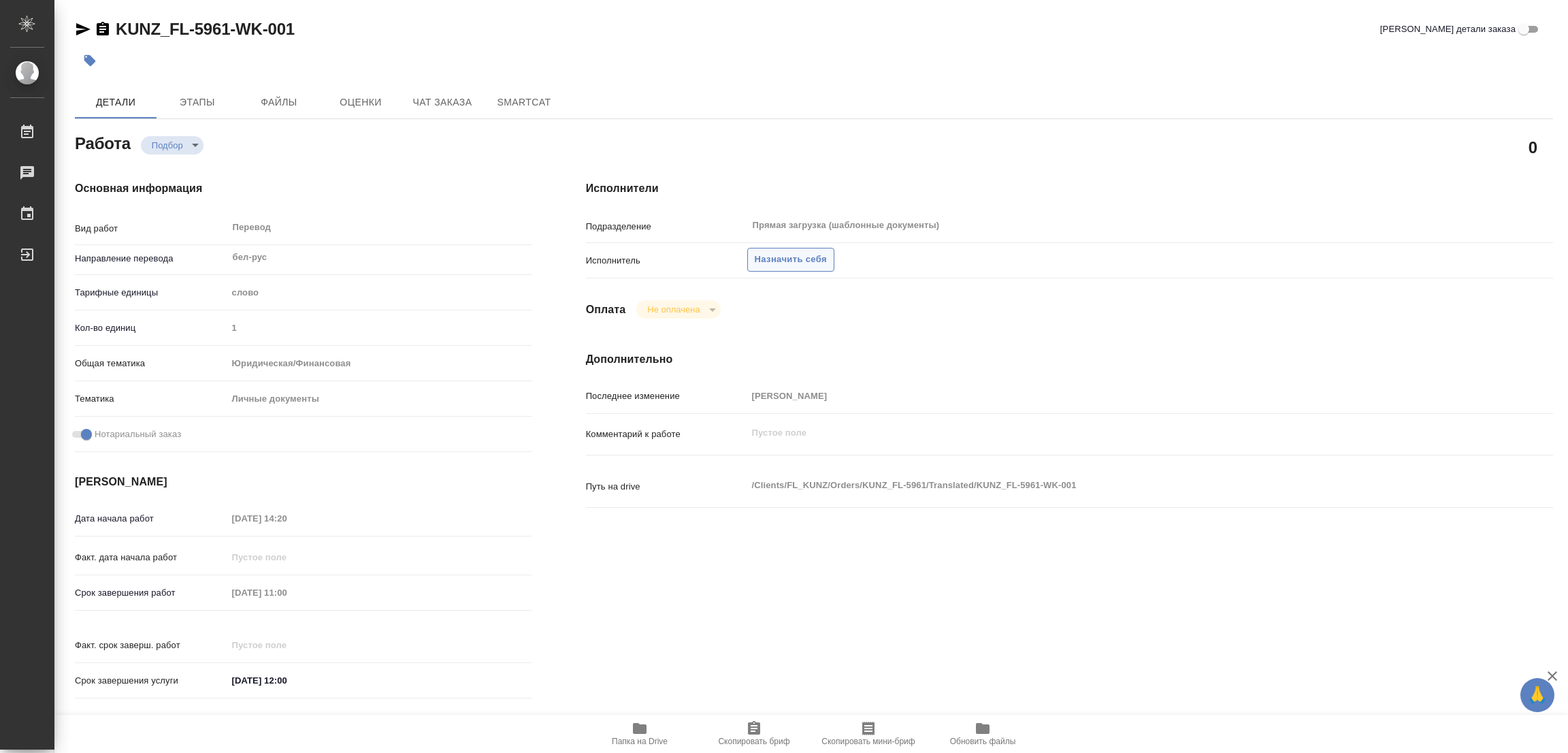
type textarea "x"
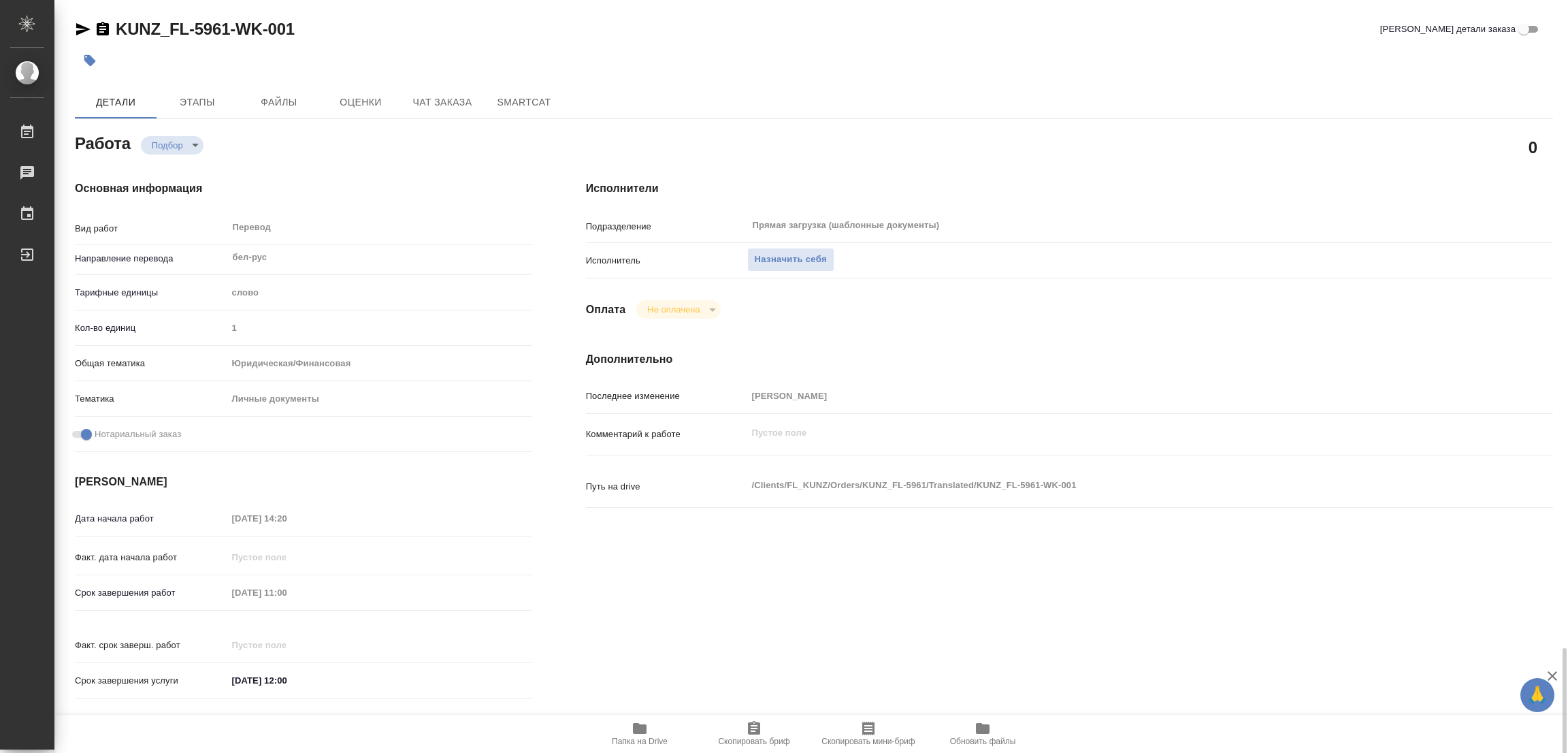
scroll to position [405, 0]
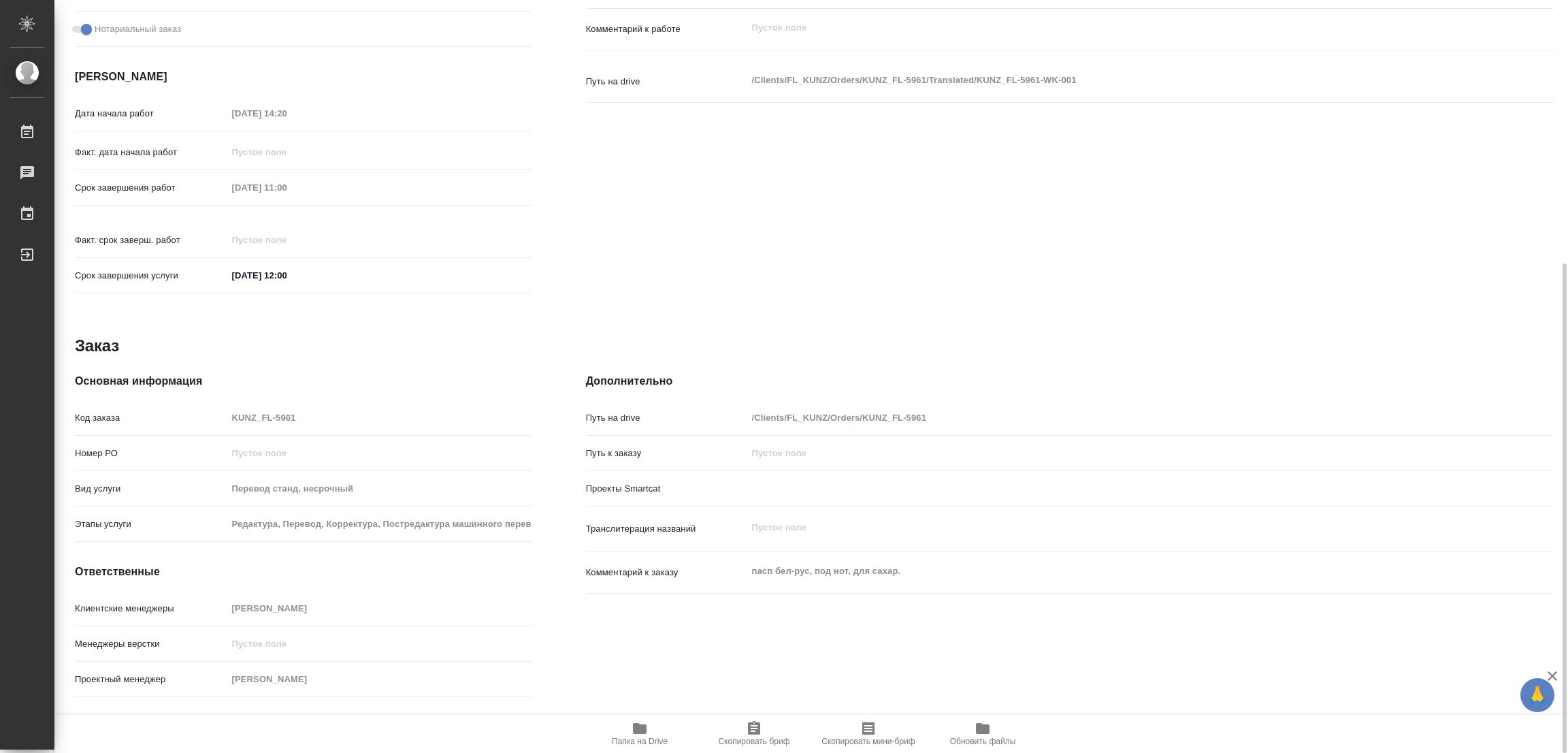
type textarea "x"
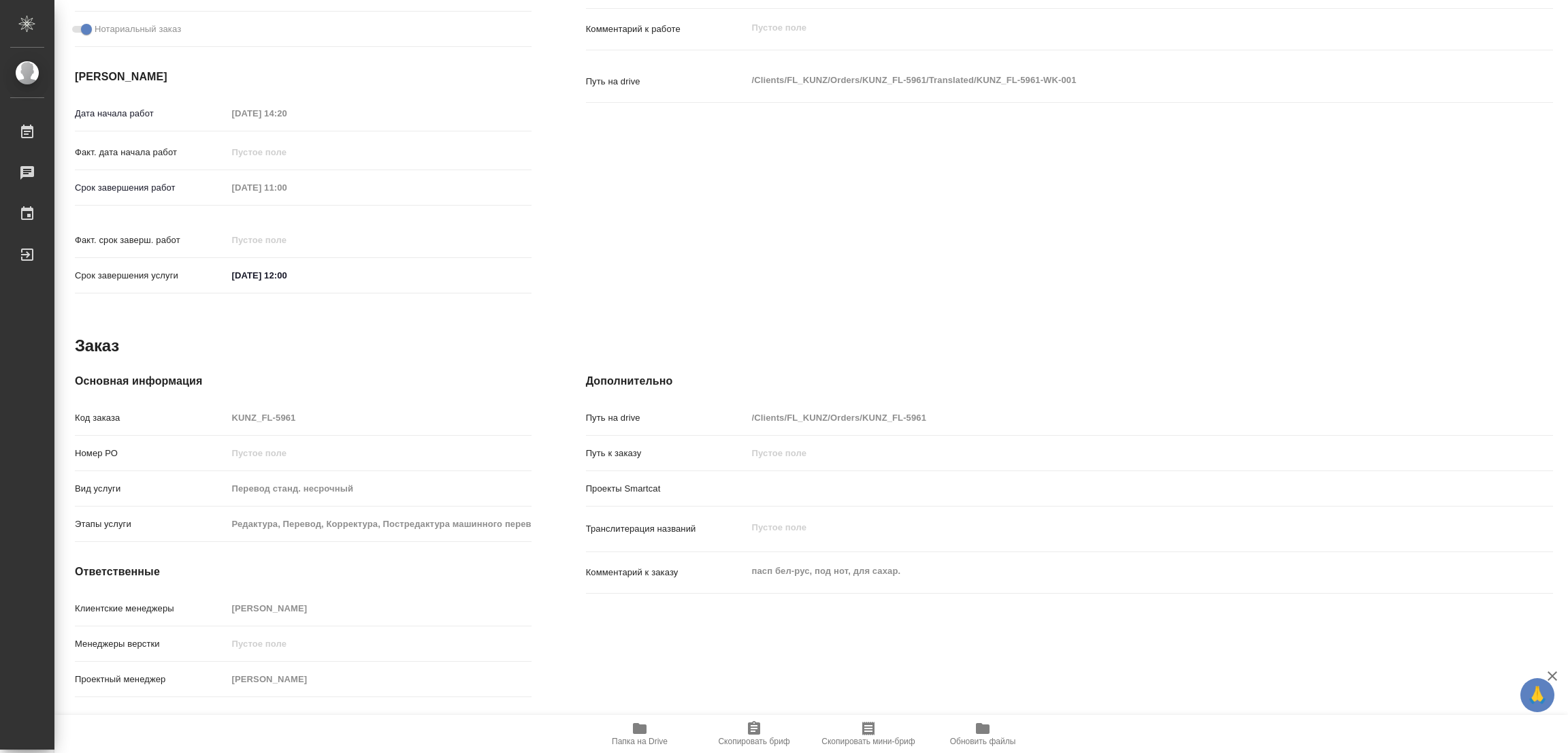
scroll to position [200, 0]
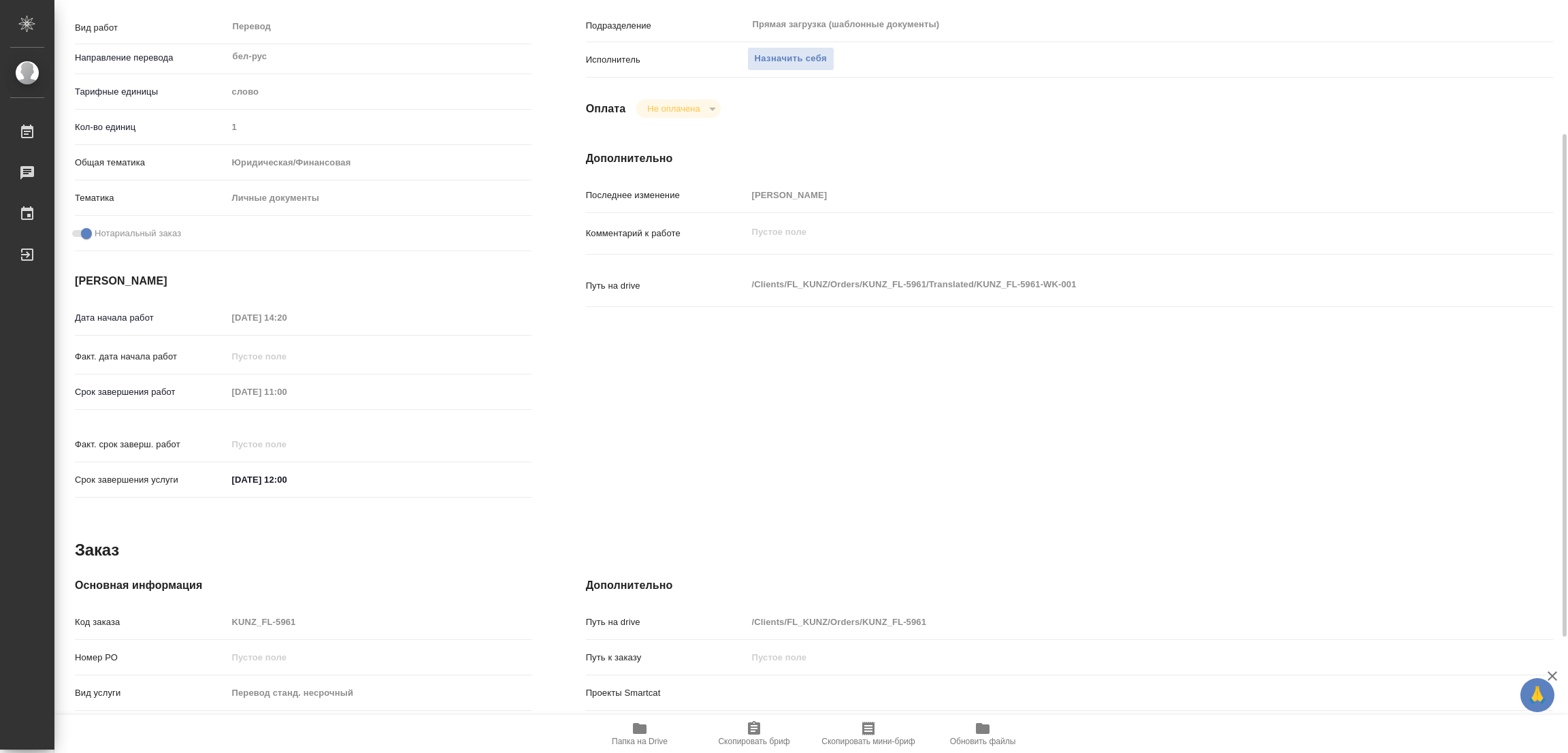
type textarea "x"
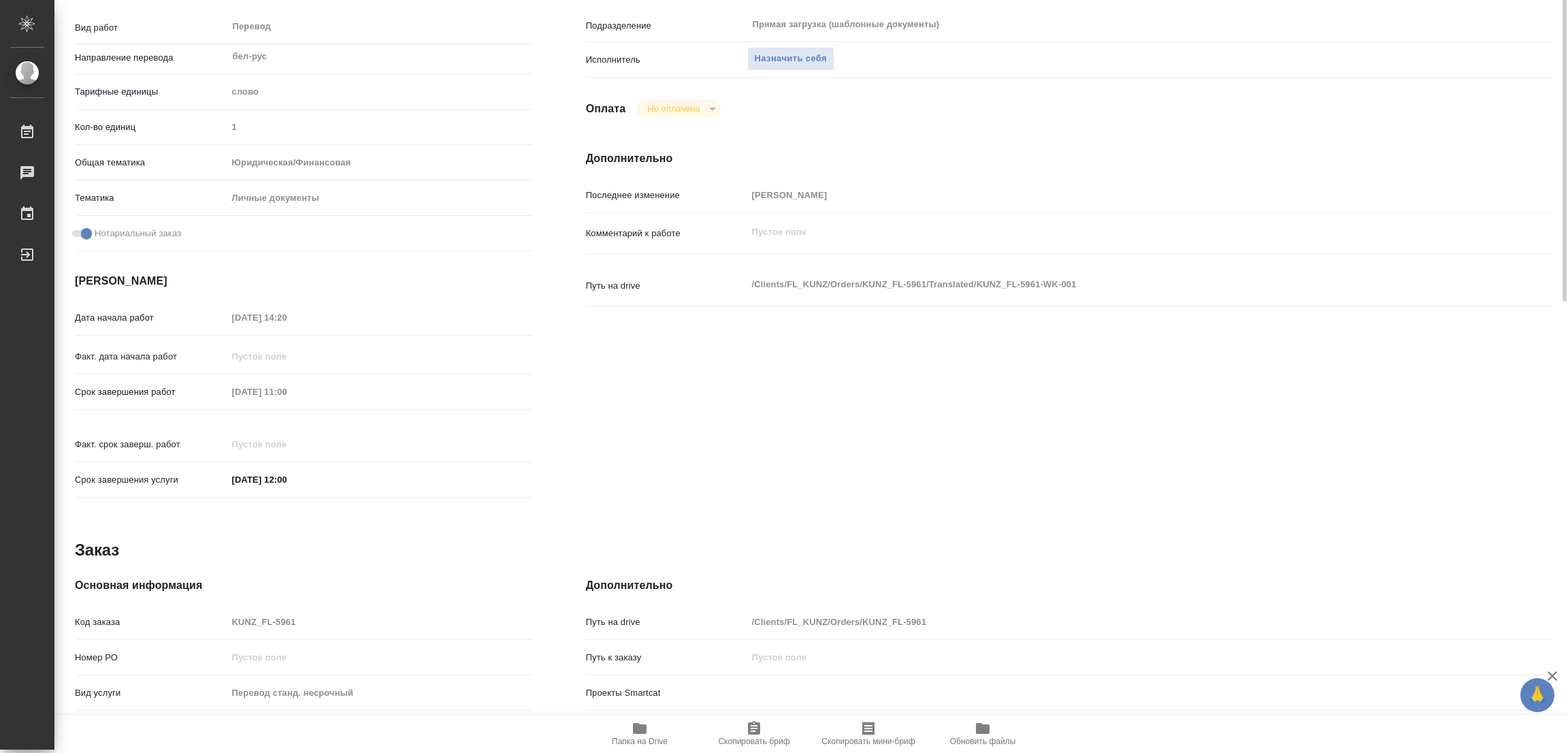
scroll to position [0, 0]
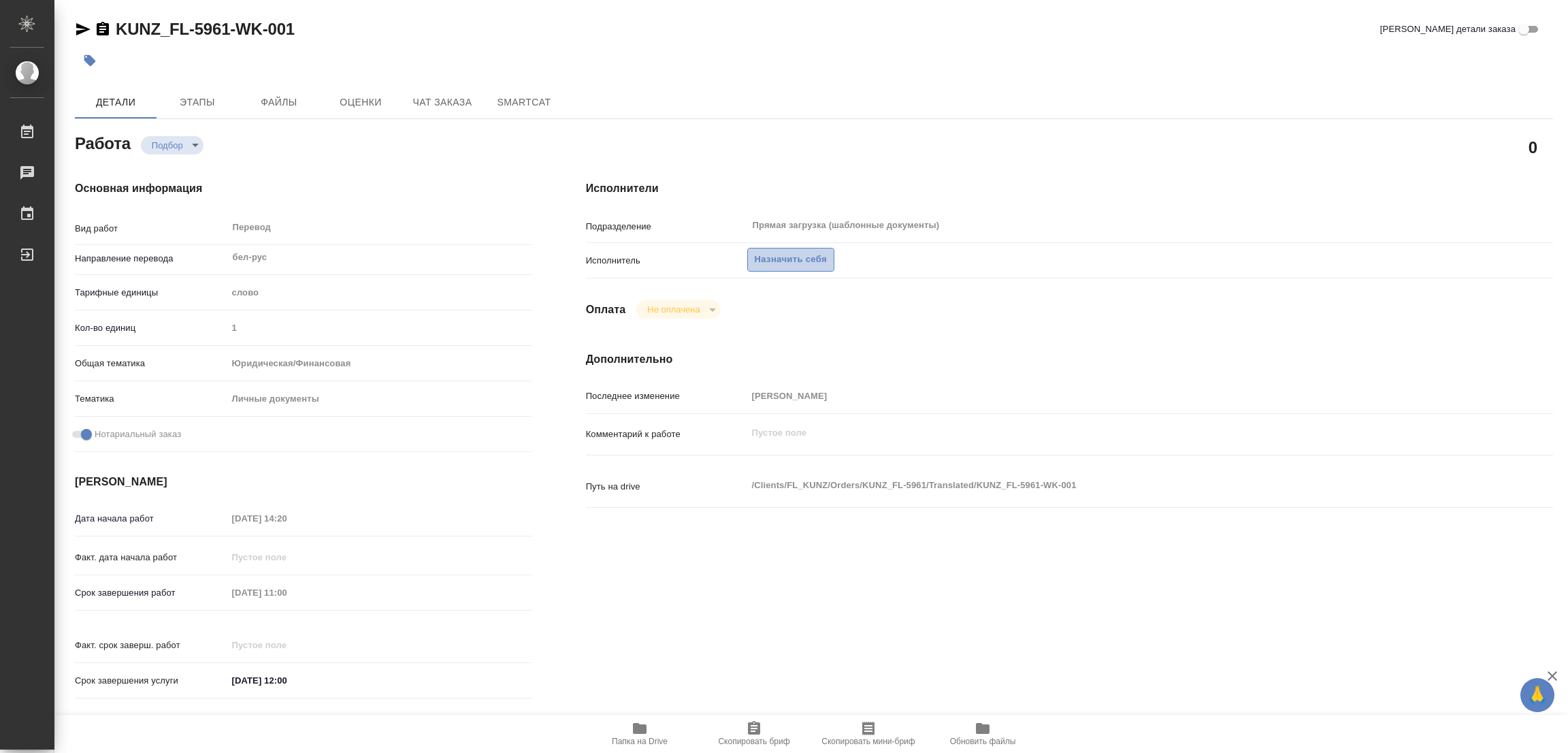
click at [770, 258] on span "Назначить себя" at bounding box center [791, 260] width 73 height 16
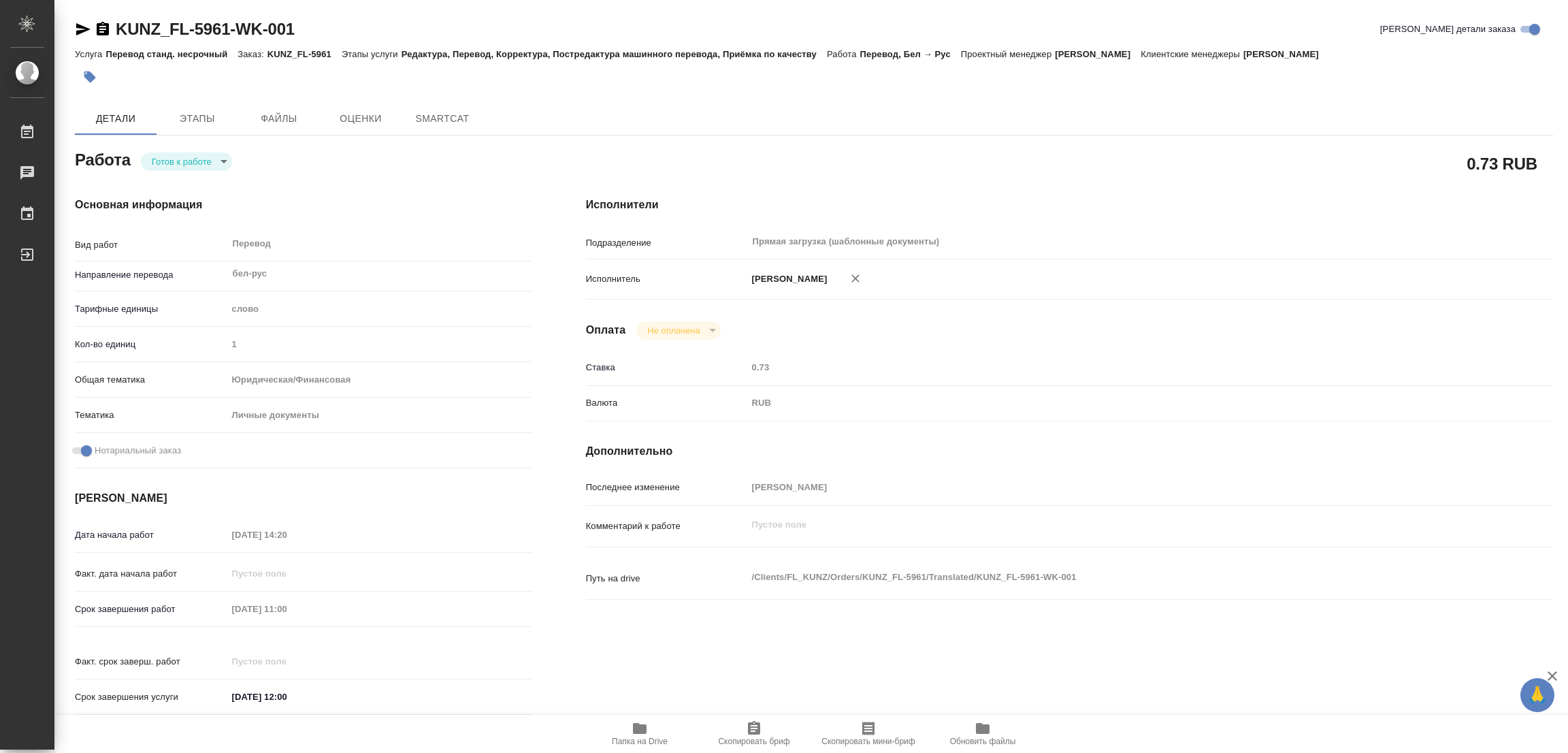
type textarea "x"
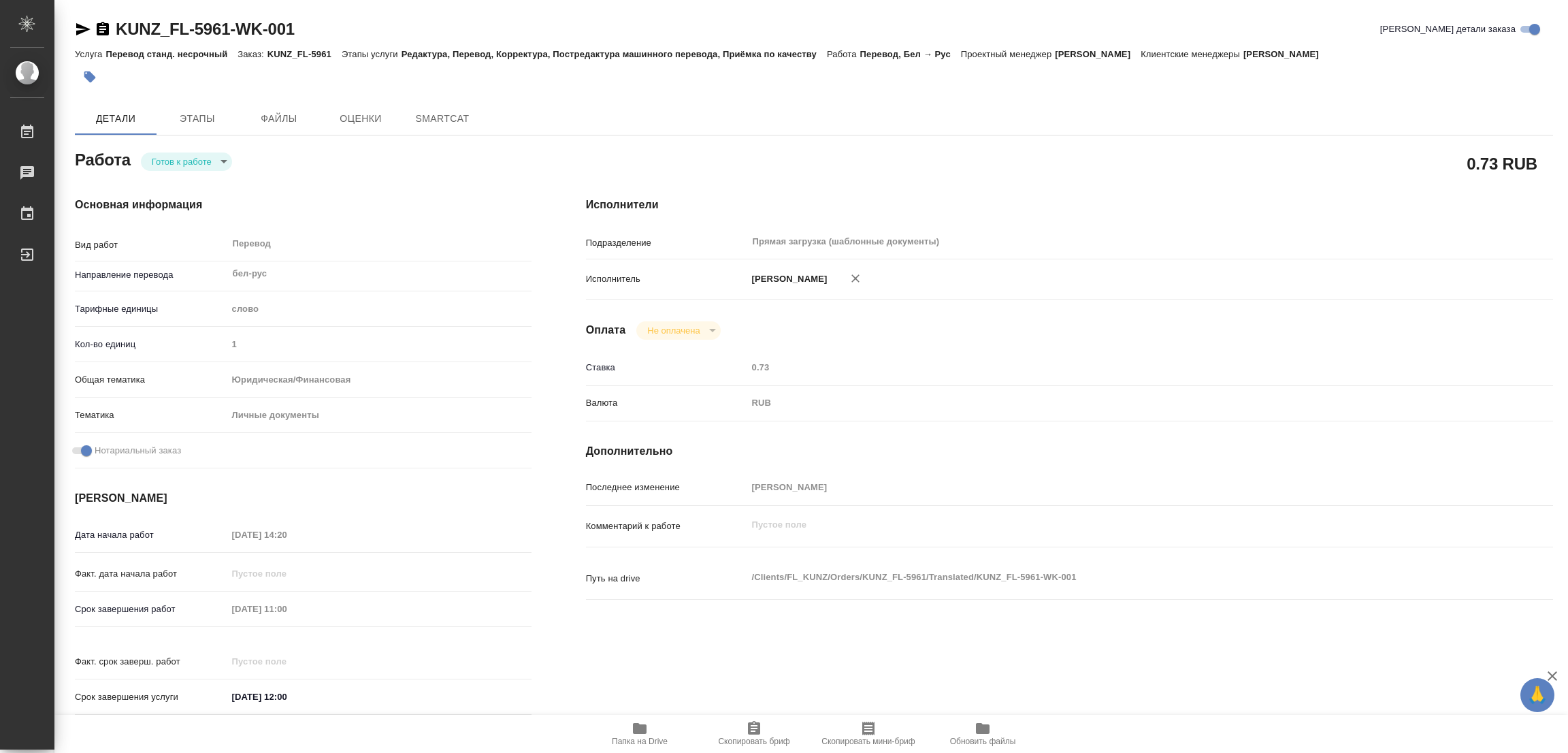
type textarea "x"
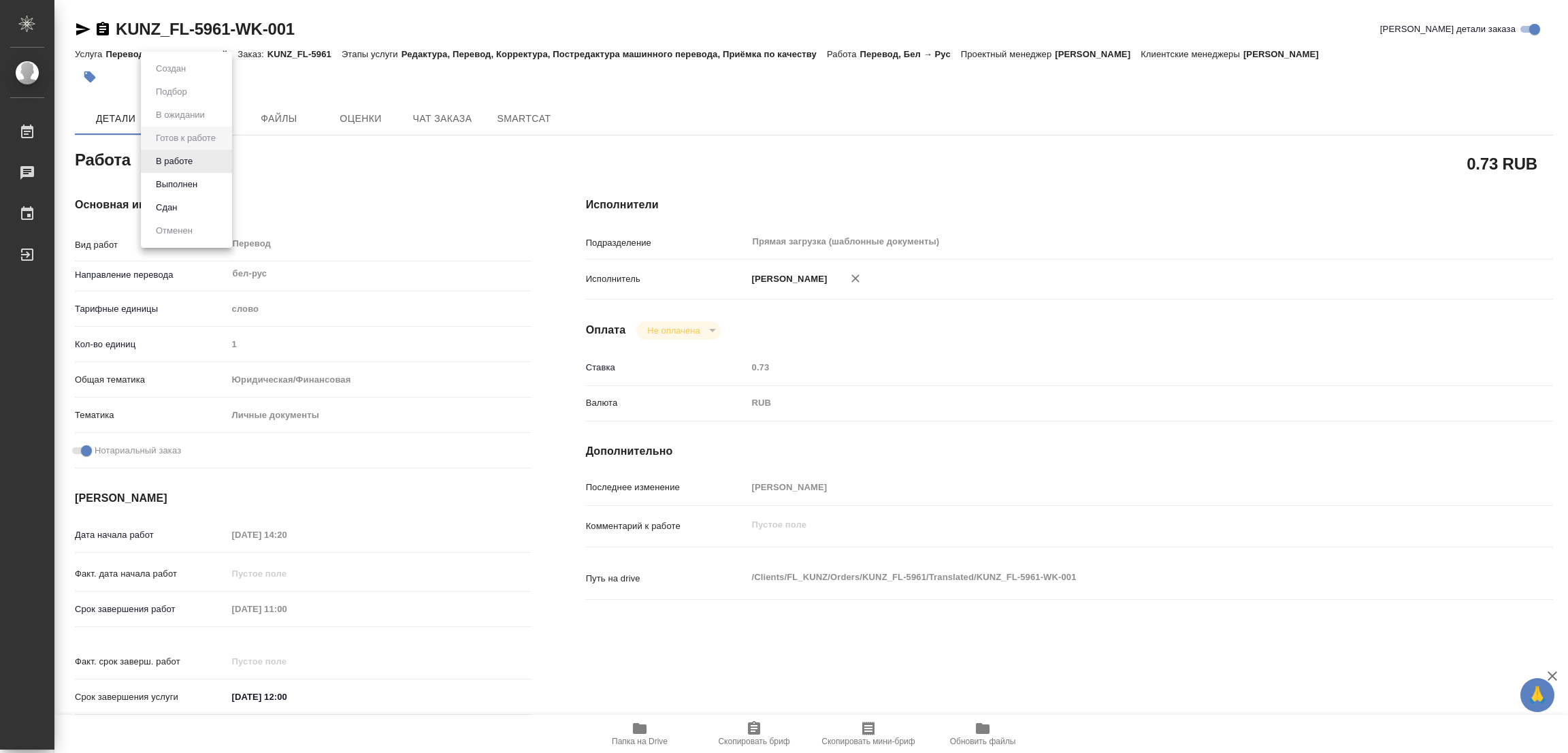
click at [172, 168] on body "🙏 .cls-1 fill:#fff; AWATERA [PERSON_NAME] Работы Чаты График Выйти KUNZ_FL-5961…" at bounding box center [784, 376] width 1568 height 753
type textarea "x"
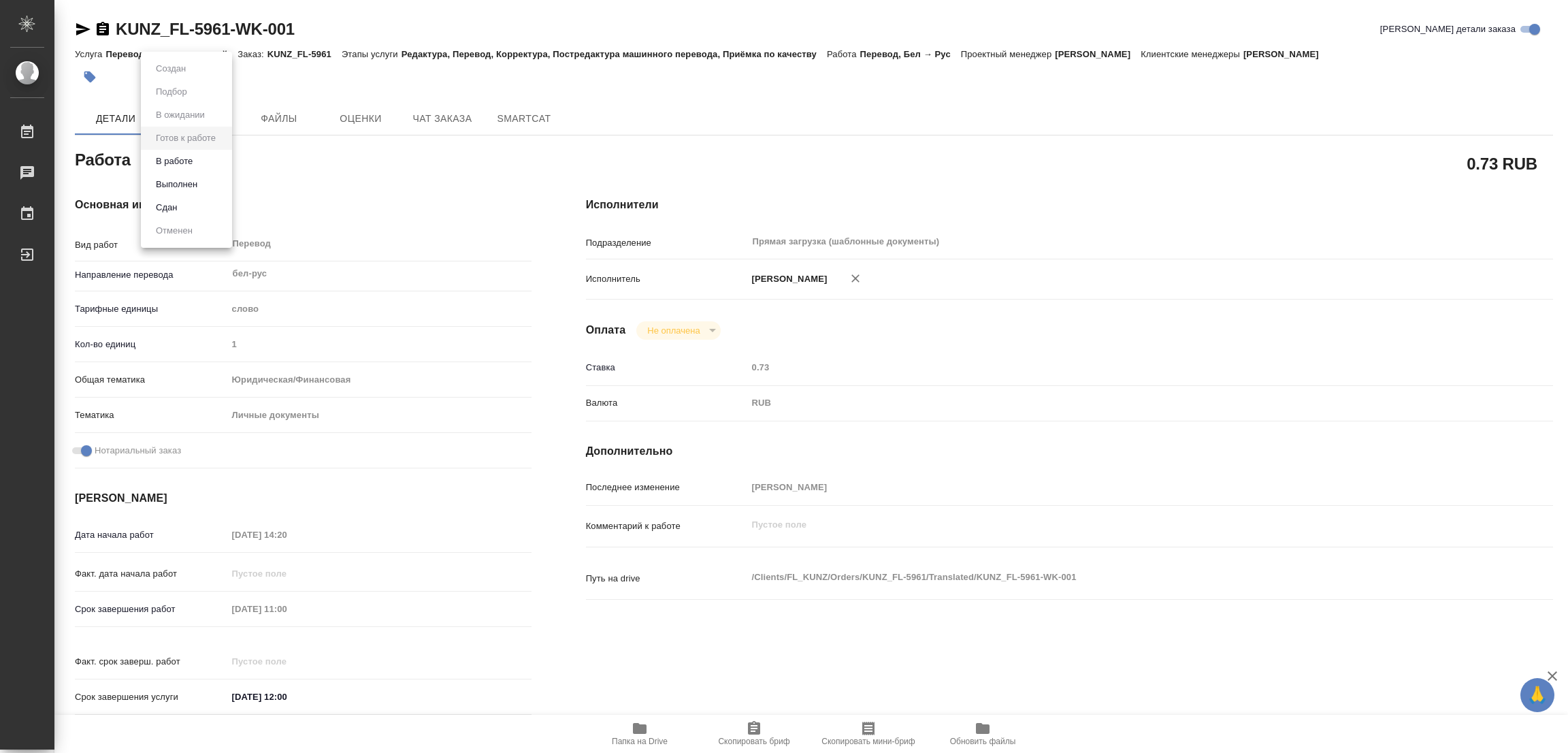
type textarea "x"
click at [179, 159] on button "В работе" at bounding box center [174, 161] width 45 height 15
type textarea "x"
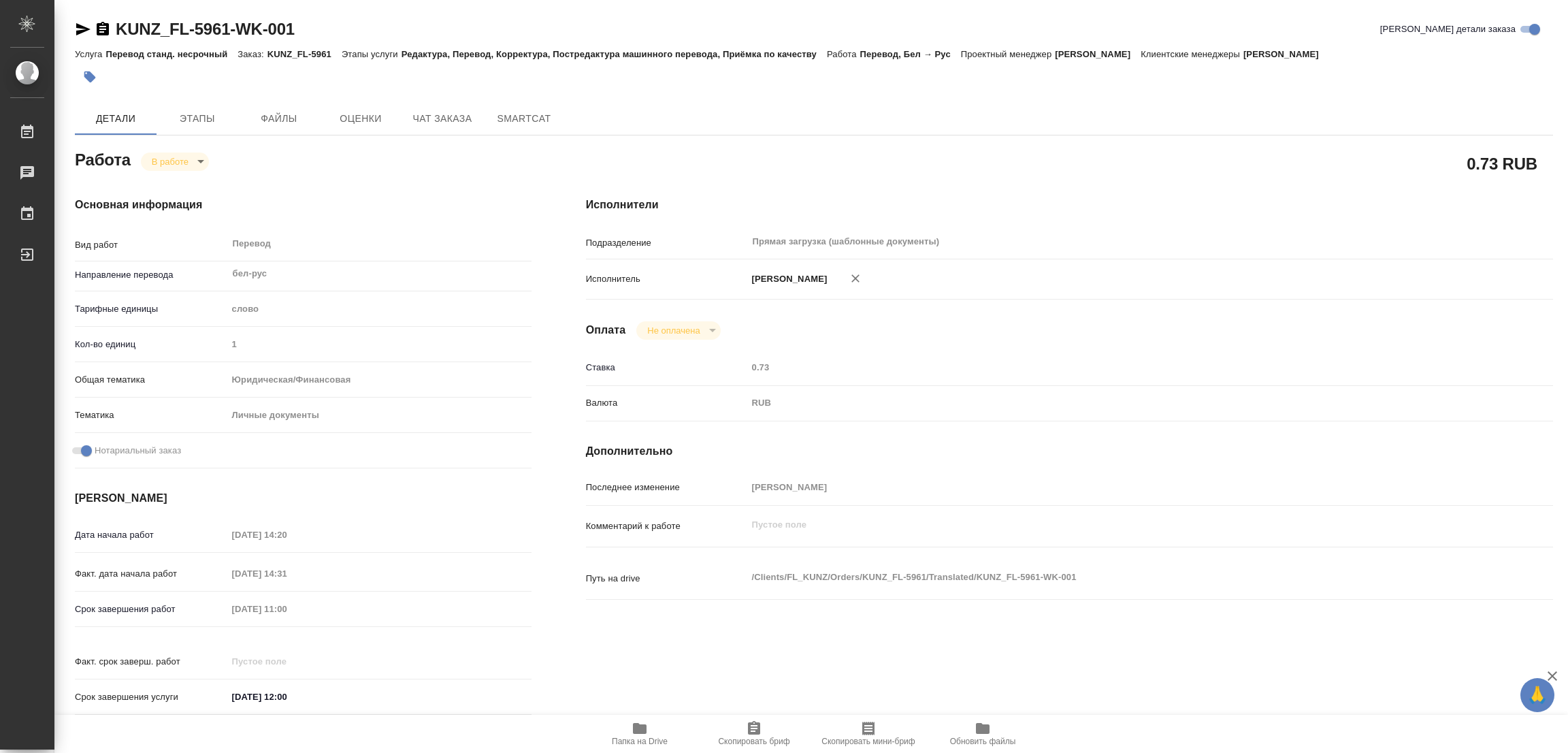
type textarea "x"
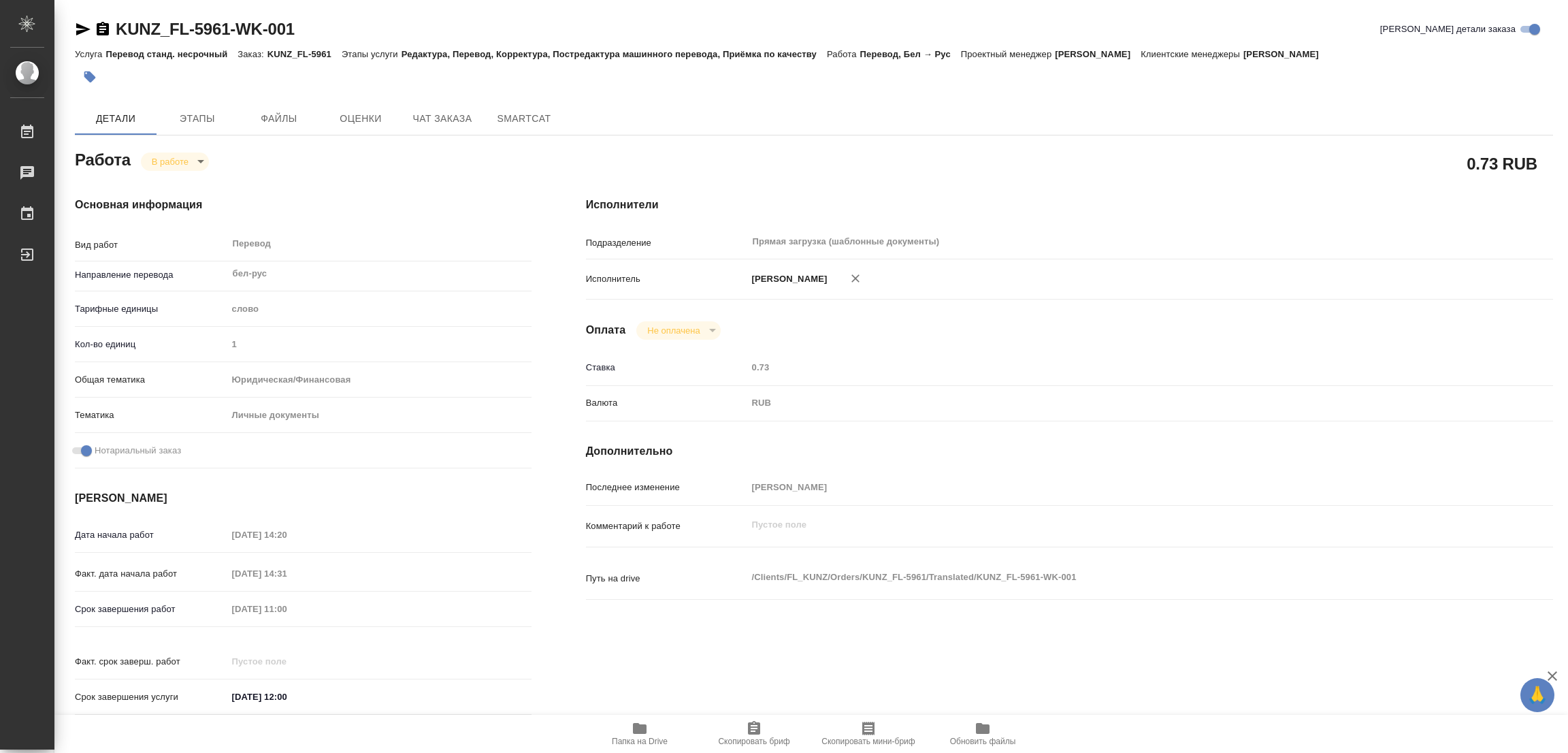
type textarea "x"
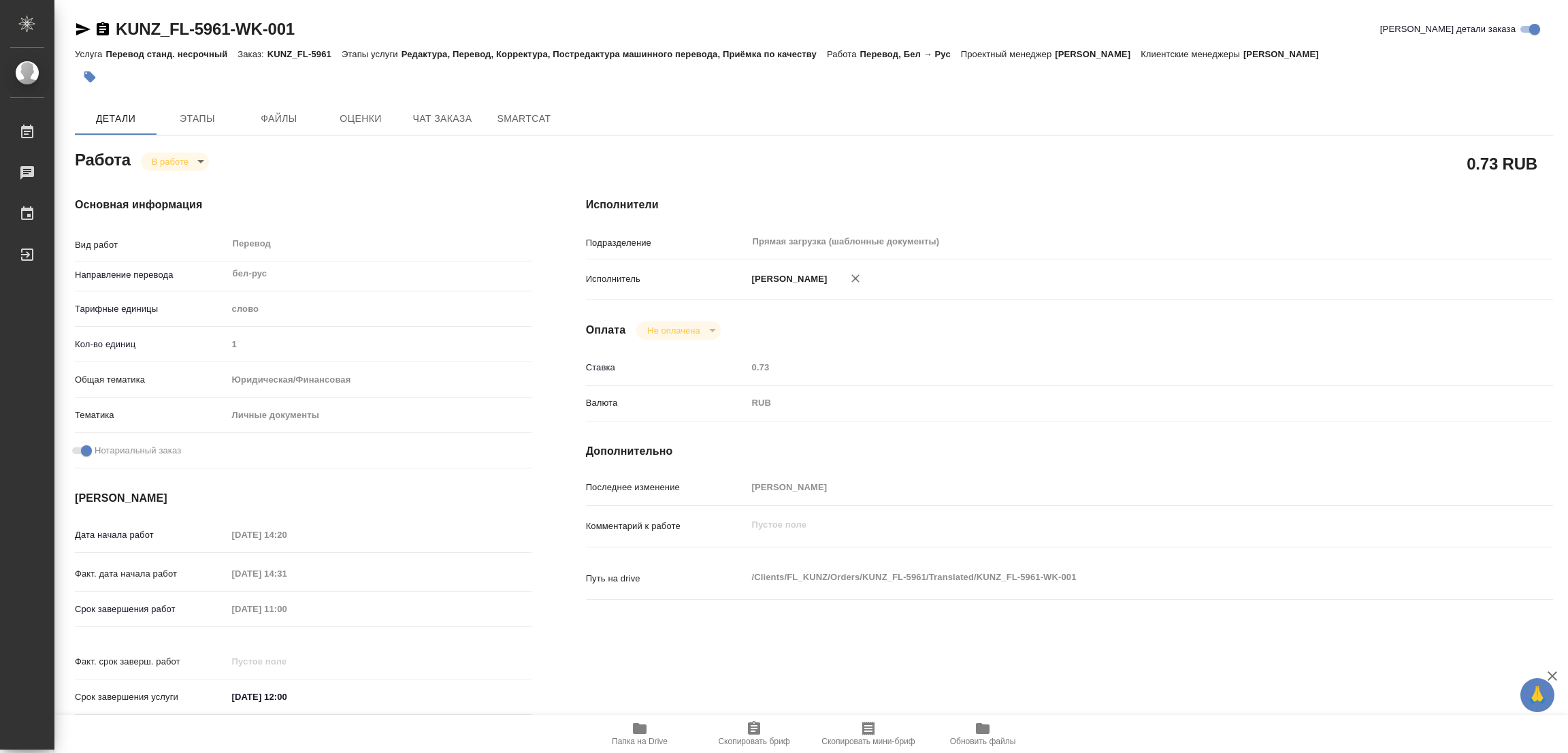
type textarea "x"
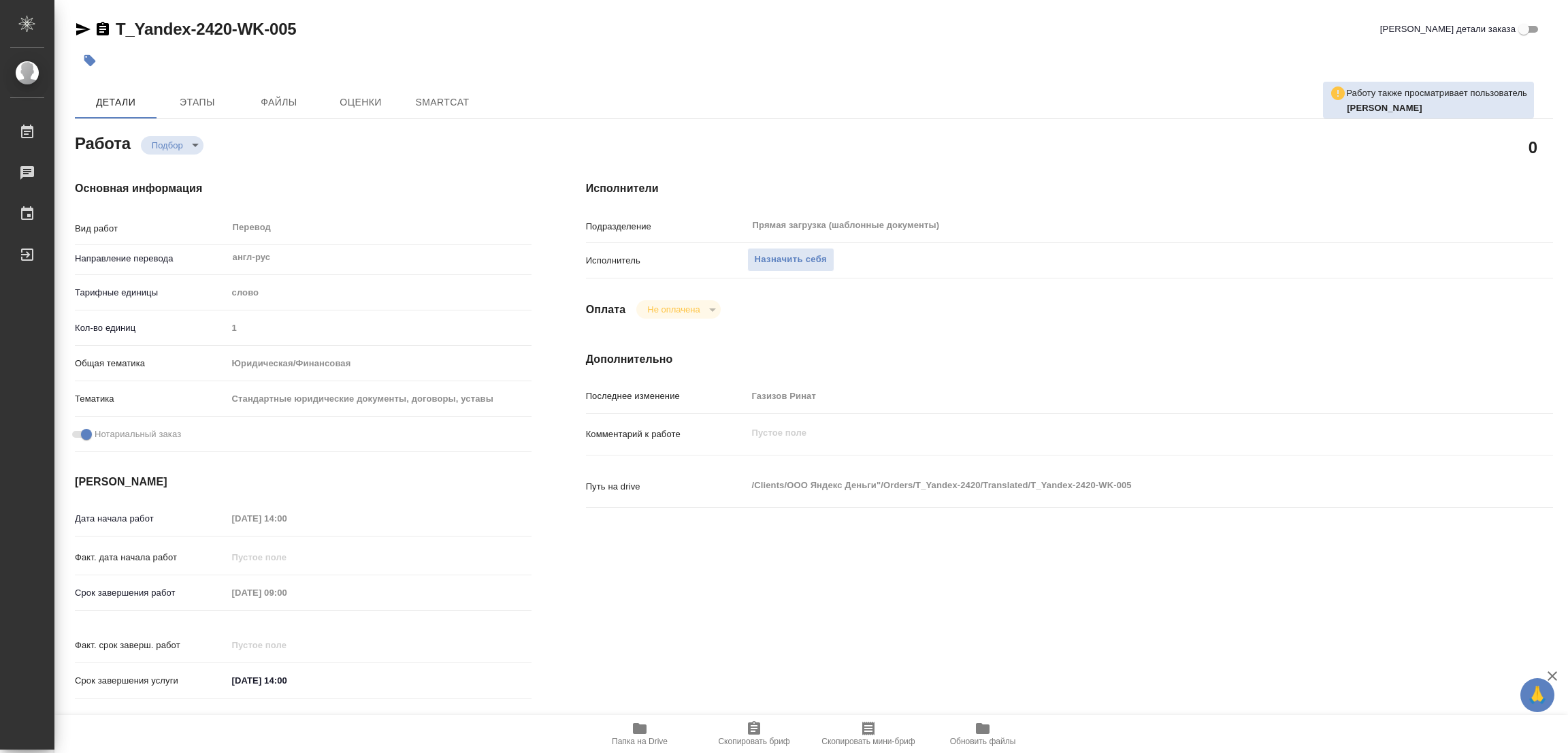
type textarea "x"
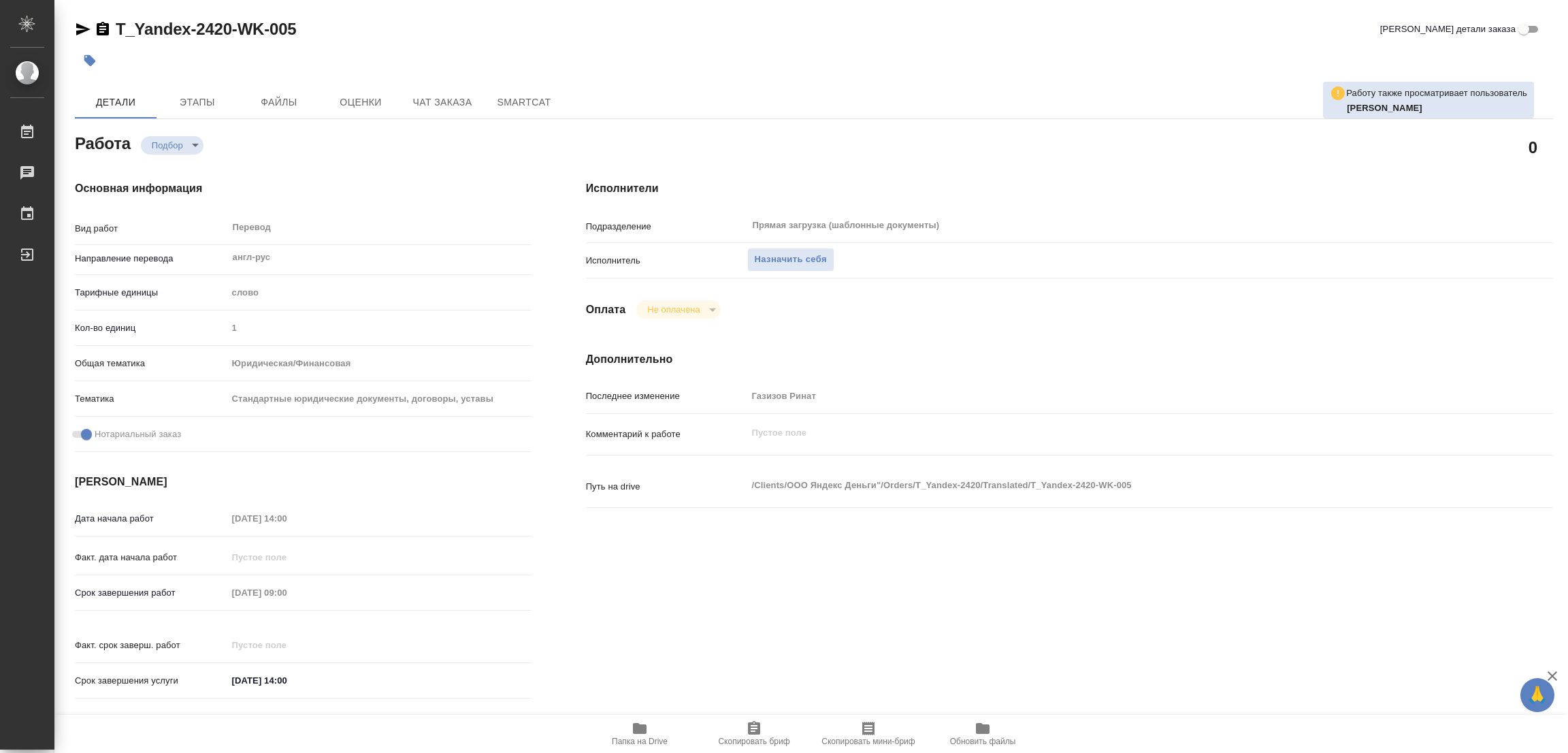
type textarea "x"
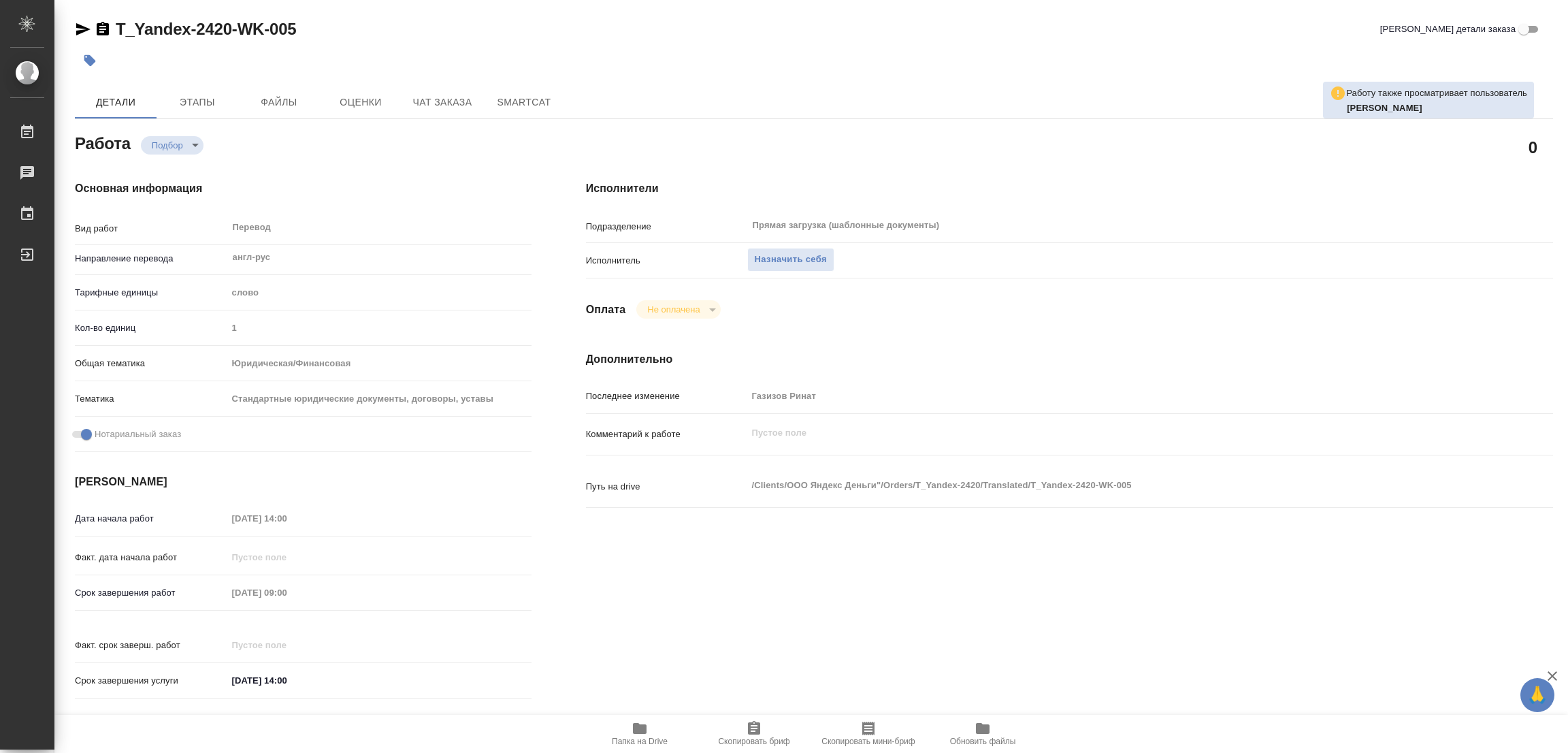
type textarea "x"
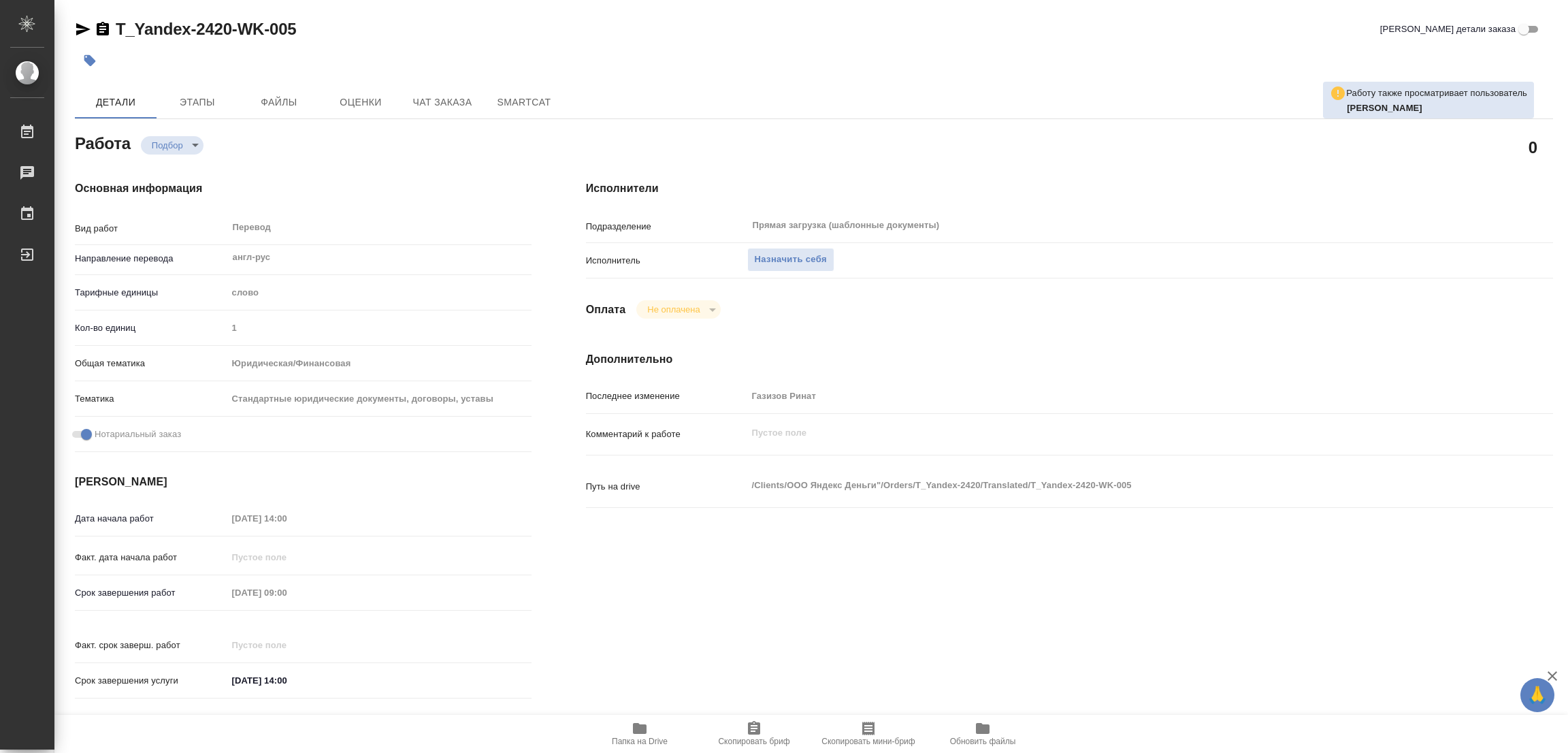
type textarea "x"
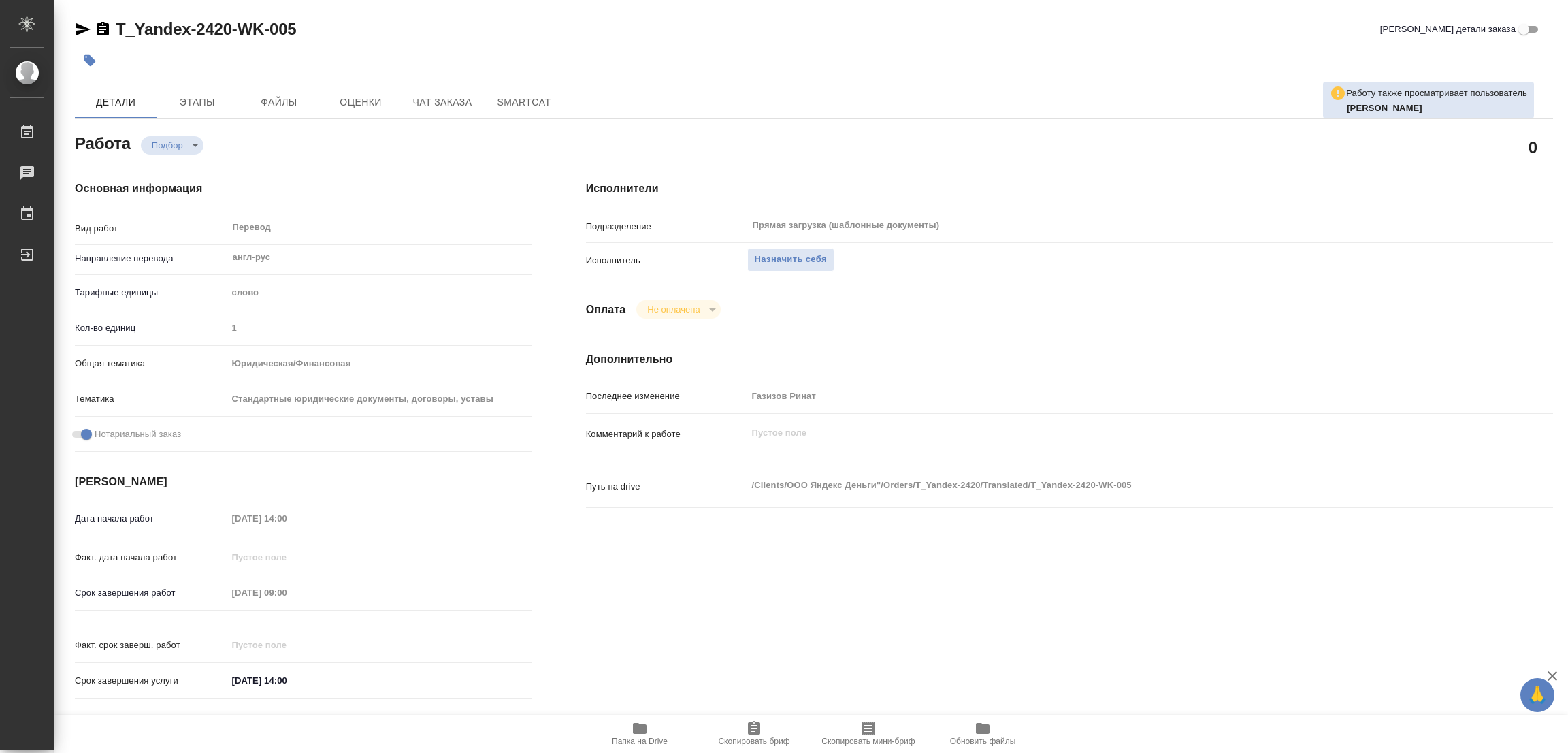
type textarea "x"
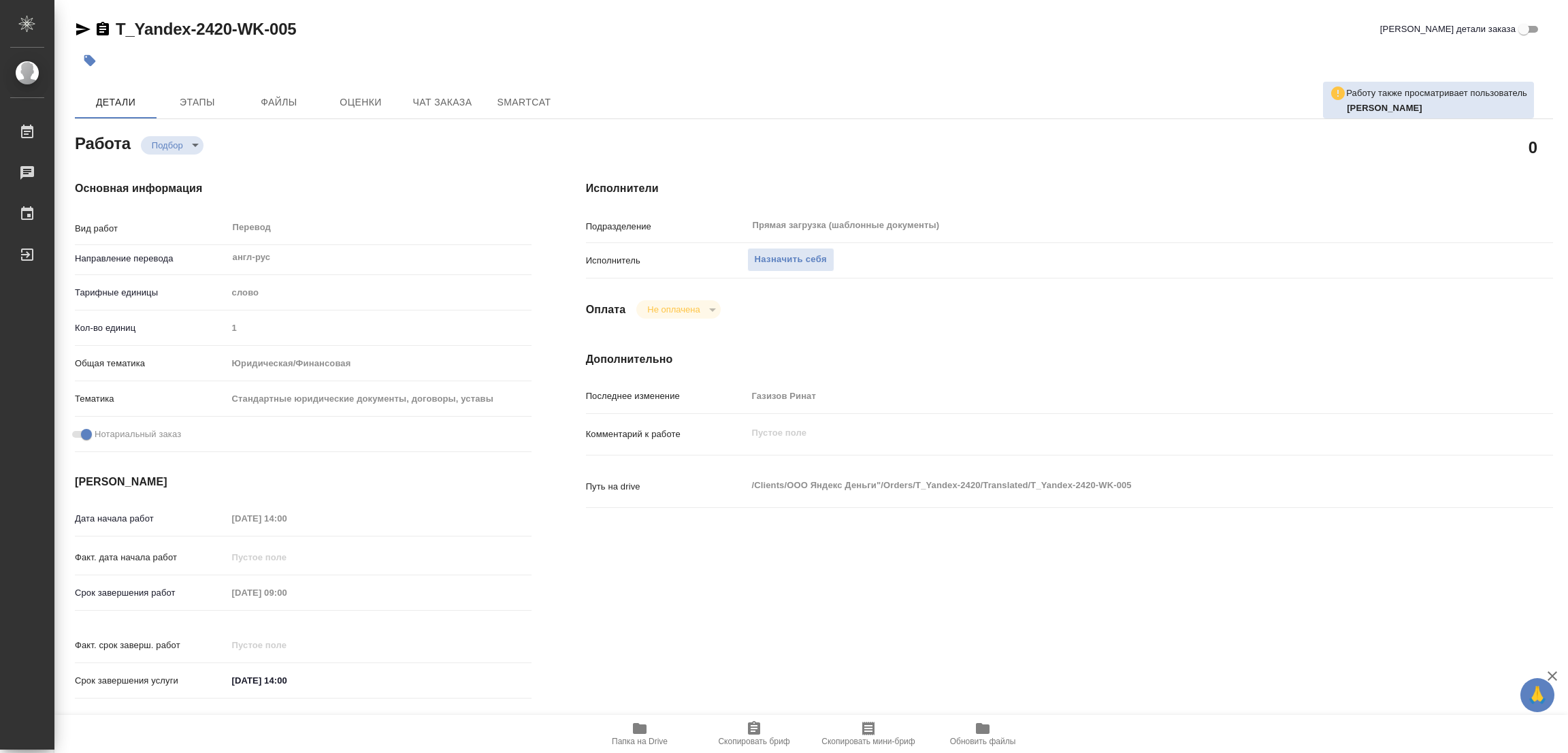
type textarea "x"
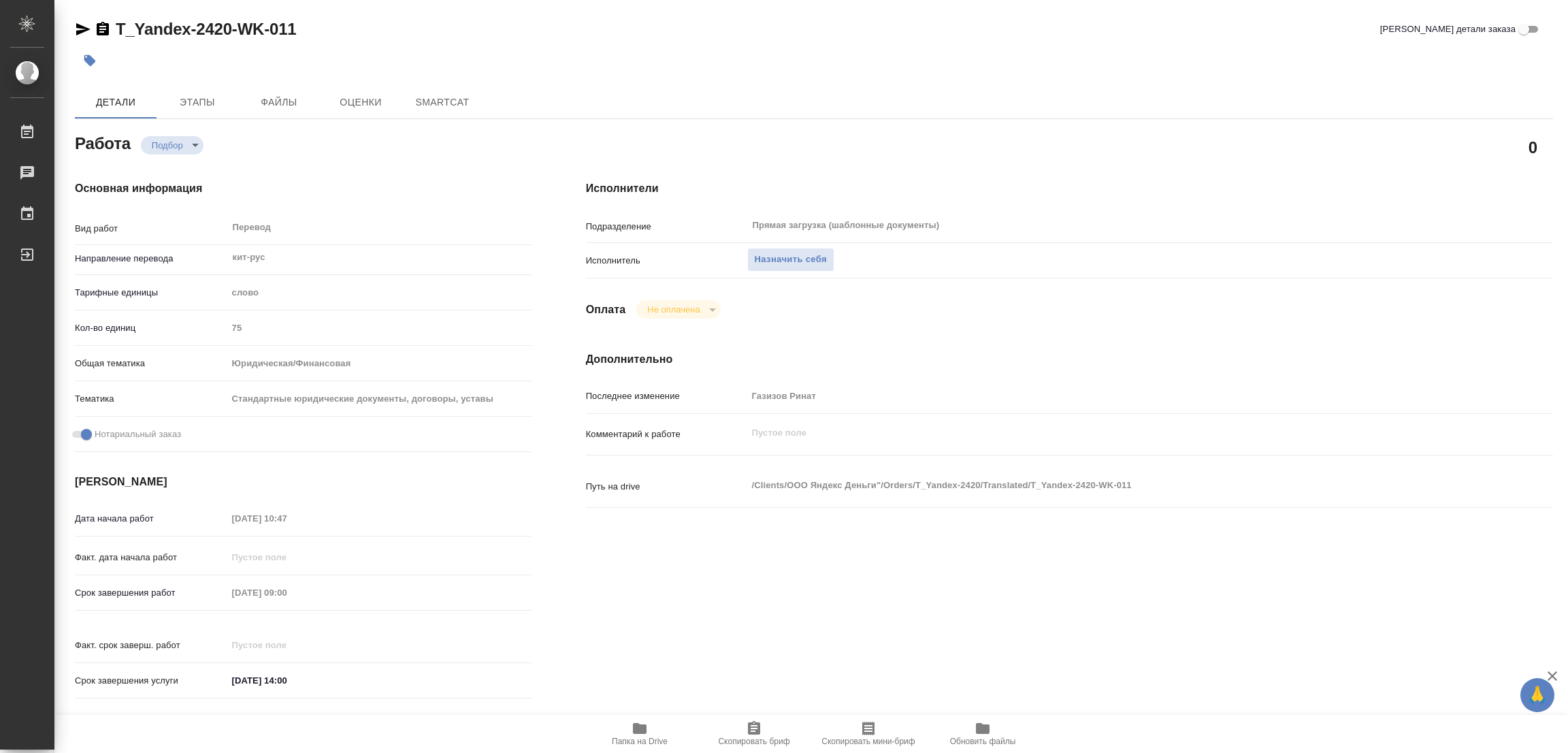
type textarea "x"
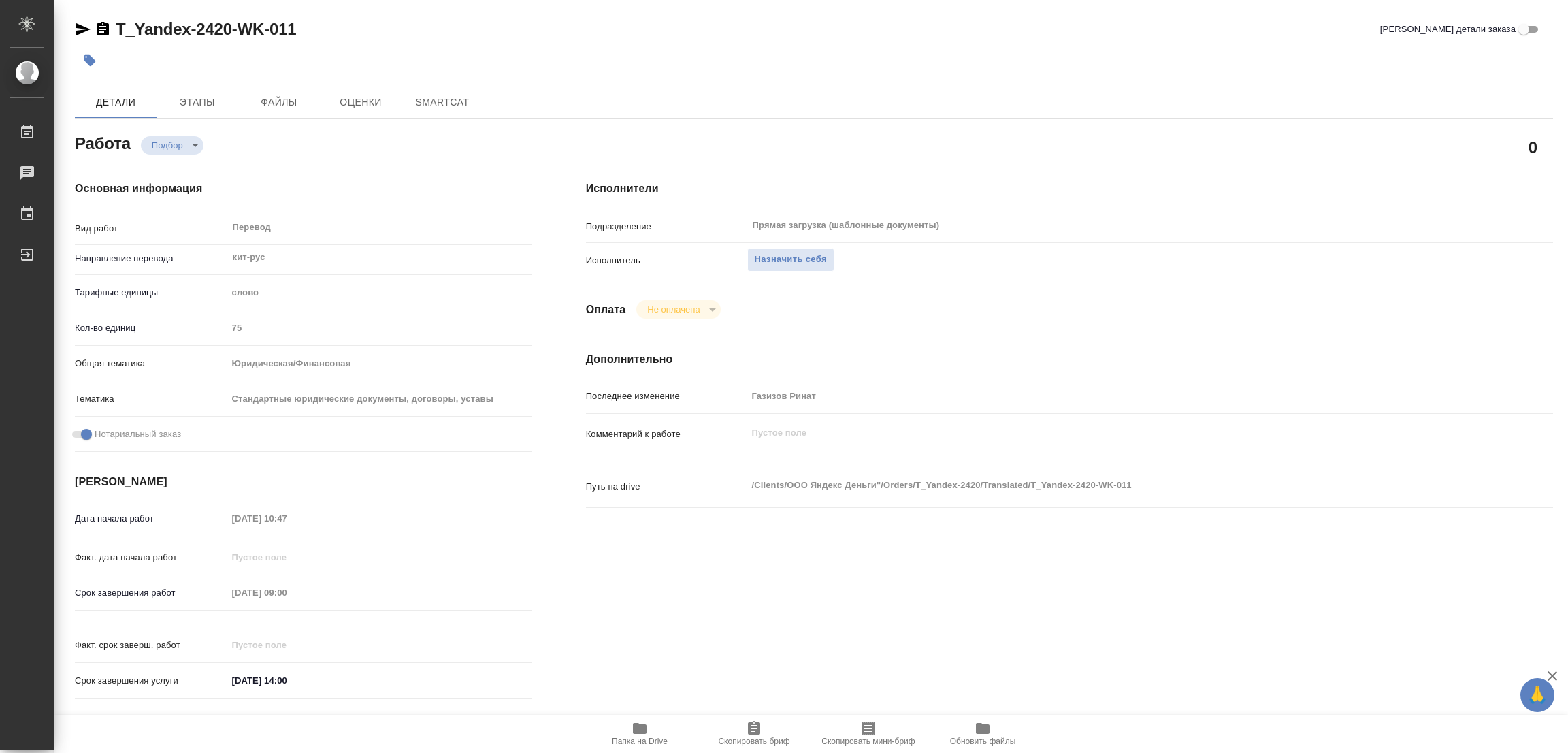
type textarea "x"
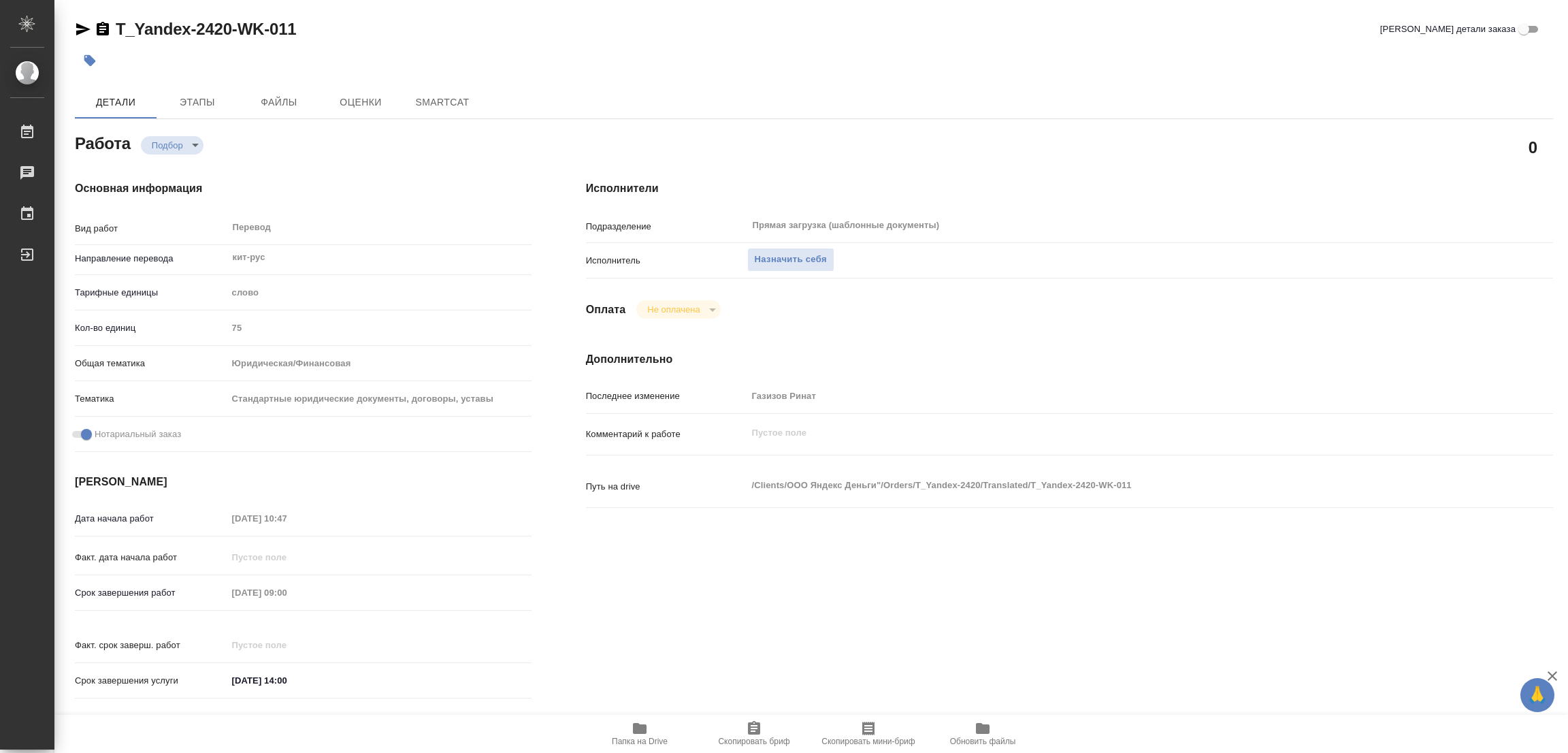
type textarea "x"
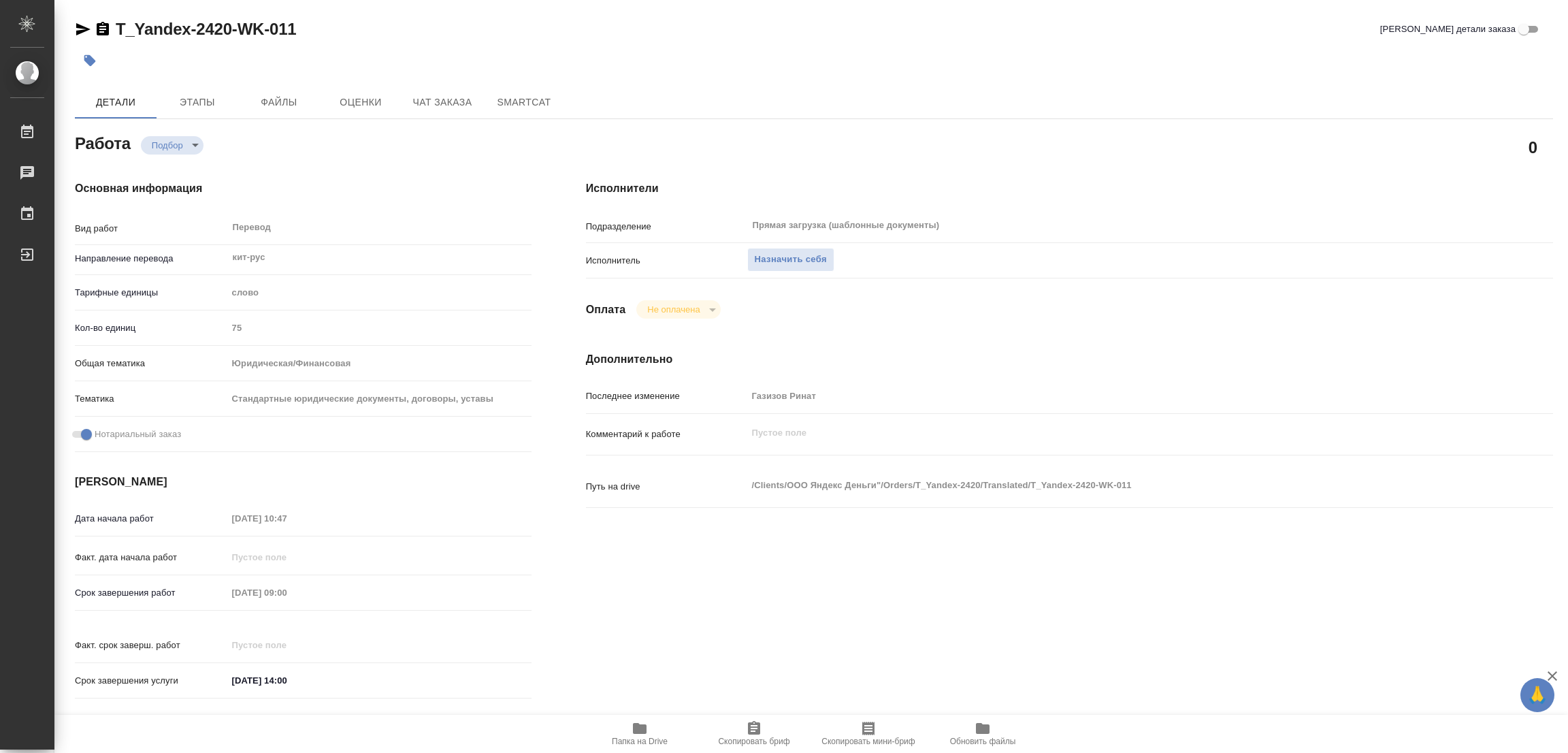
type textarea "x"
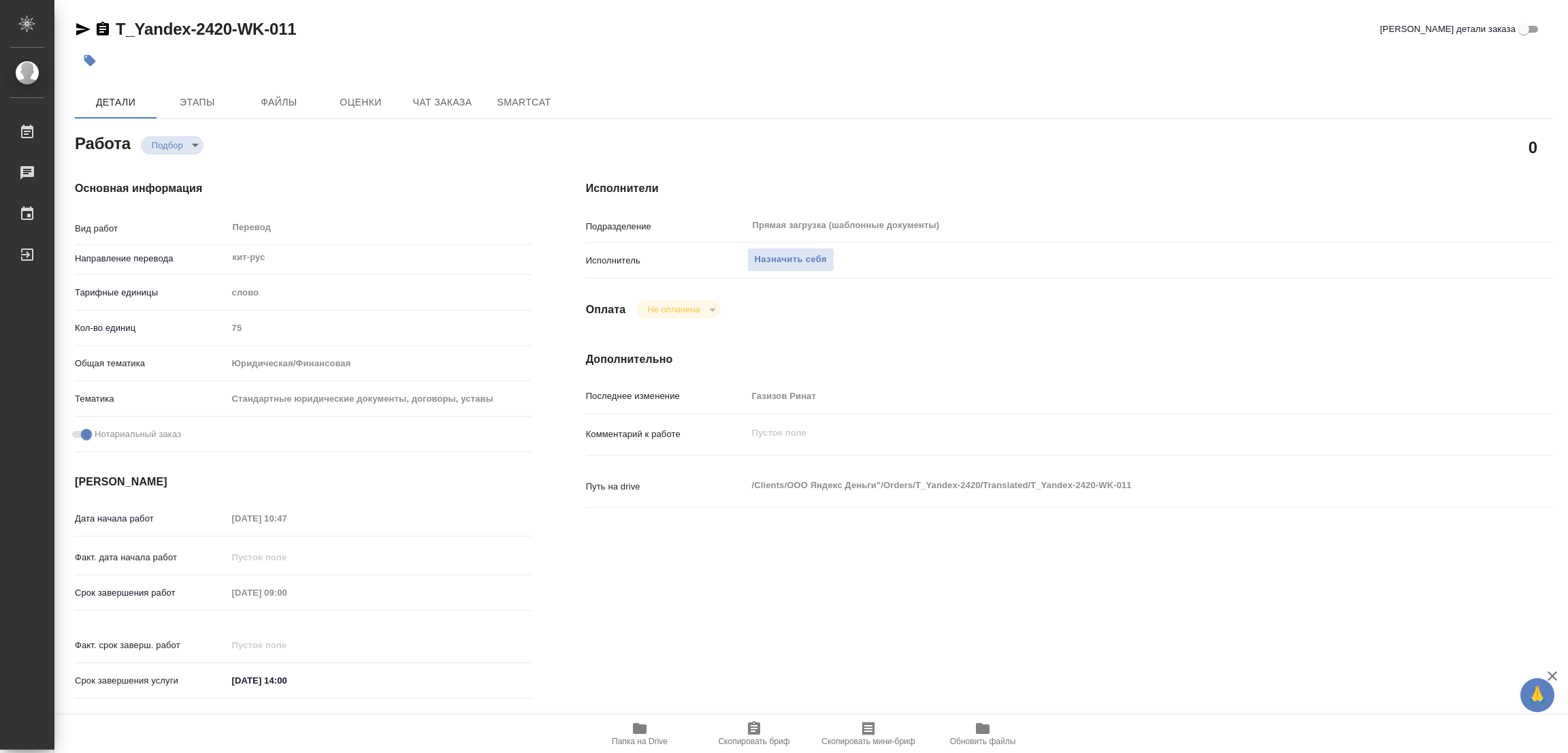
type textarea "x"
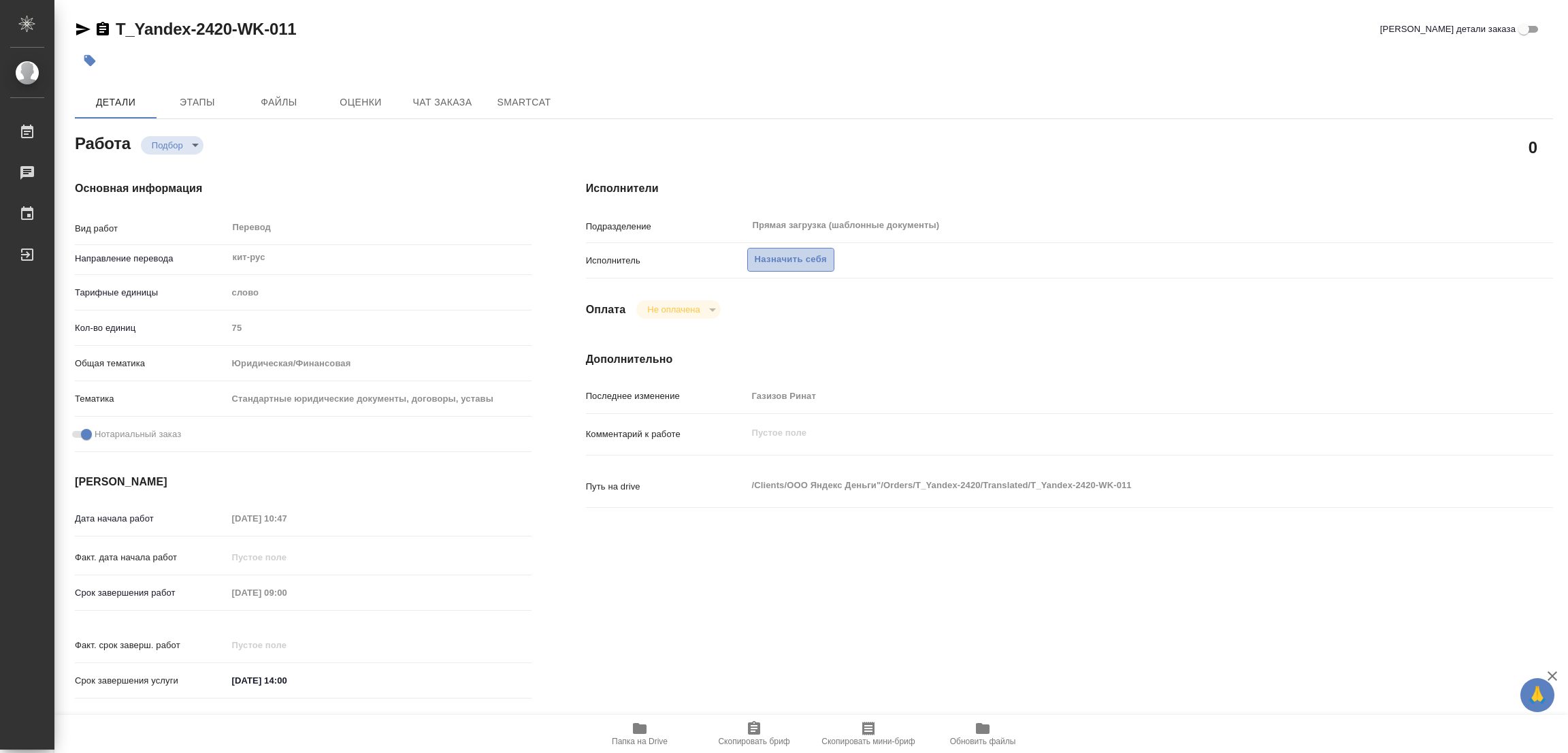
click at [774, 252] on span "Назначить себя" at bounding box center [791, 260] width 73 height 16
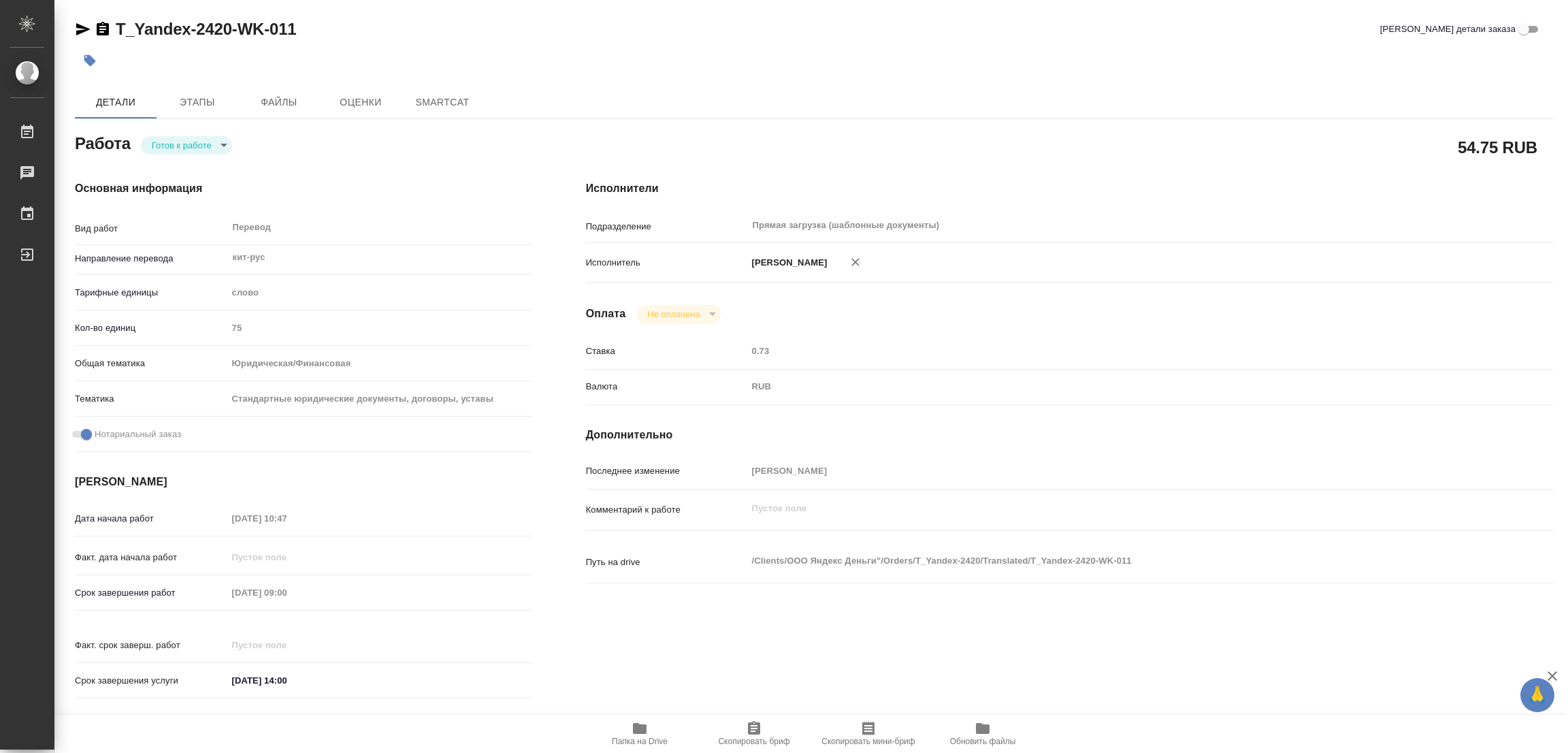
type textarea "x"
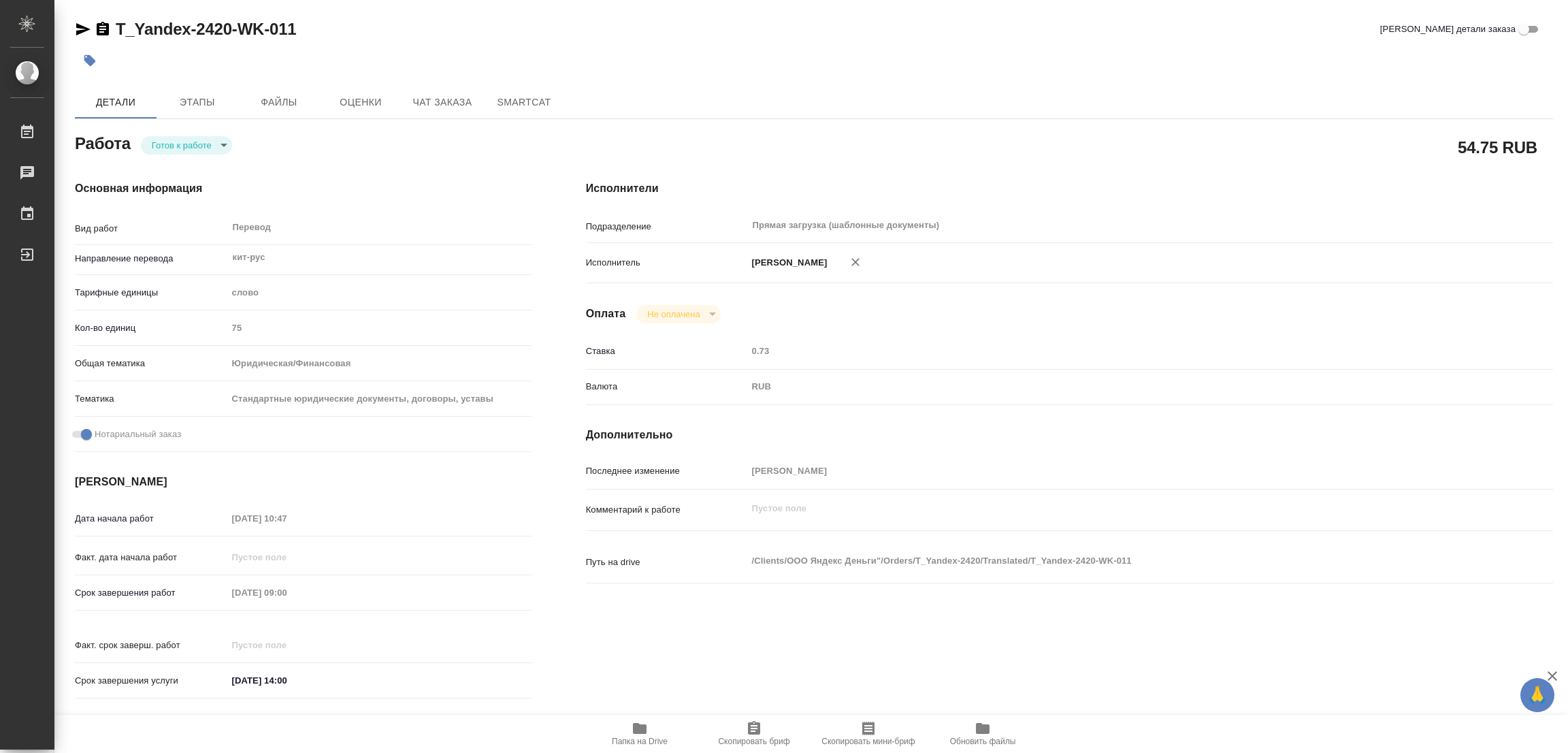
type textarea "x"
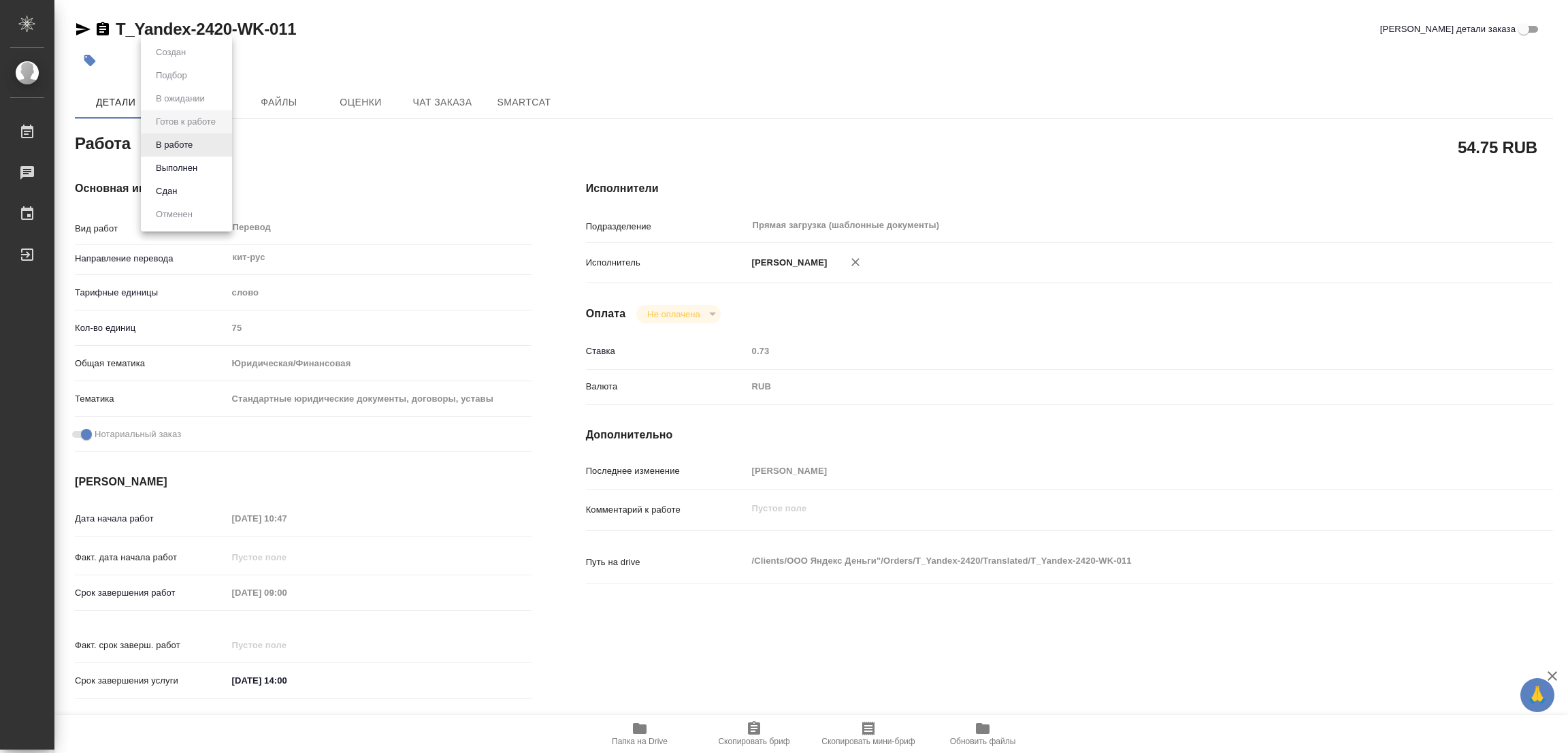
click at [190, 145] on body "🙏 .cls-1 fill:#fff; AWATERA [PERSON_NAME] Работы Чаты График Выйти T_Yandex-242…" at bounding box center [784, 376] width 1568 height 753
type textarea "x"
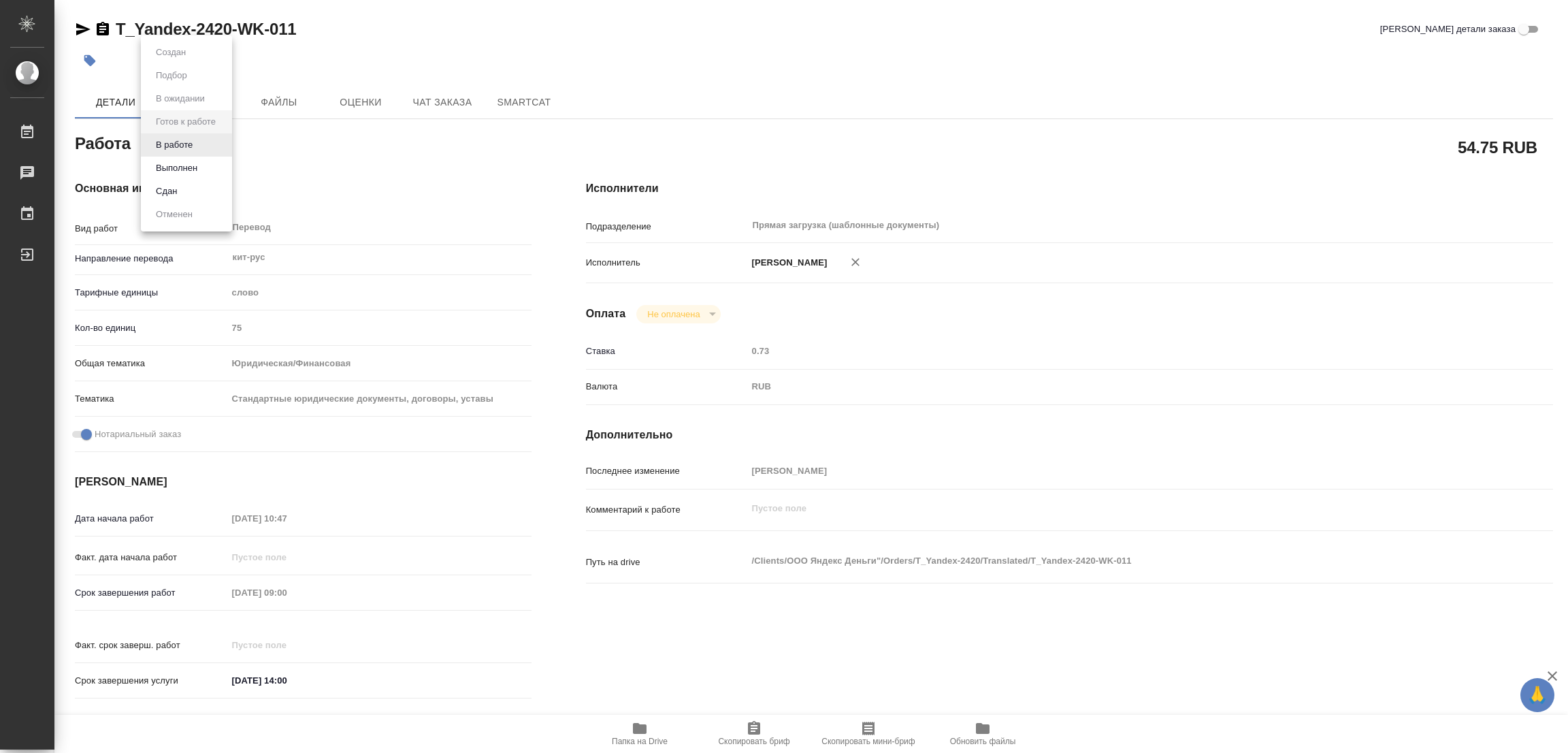
type textarea "x"
click at [190, 145] on button "В работе" at bounding box center [174, 144] width 45 height 15
type textarea "x"
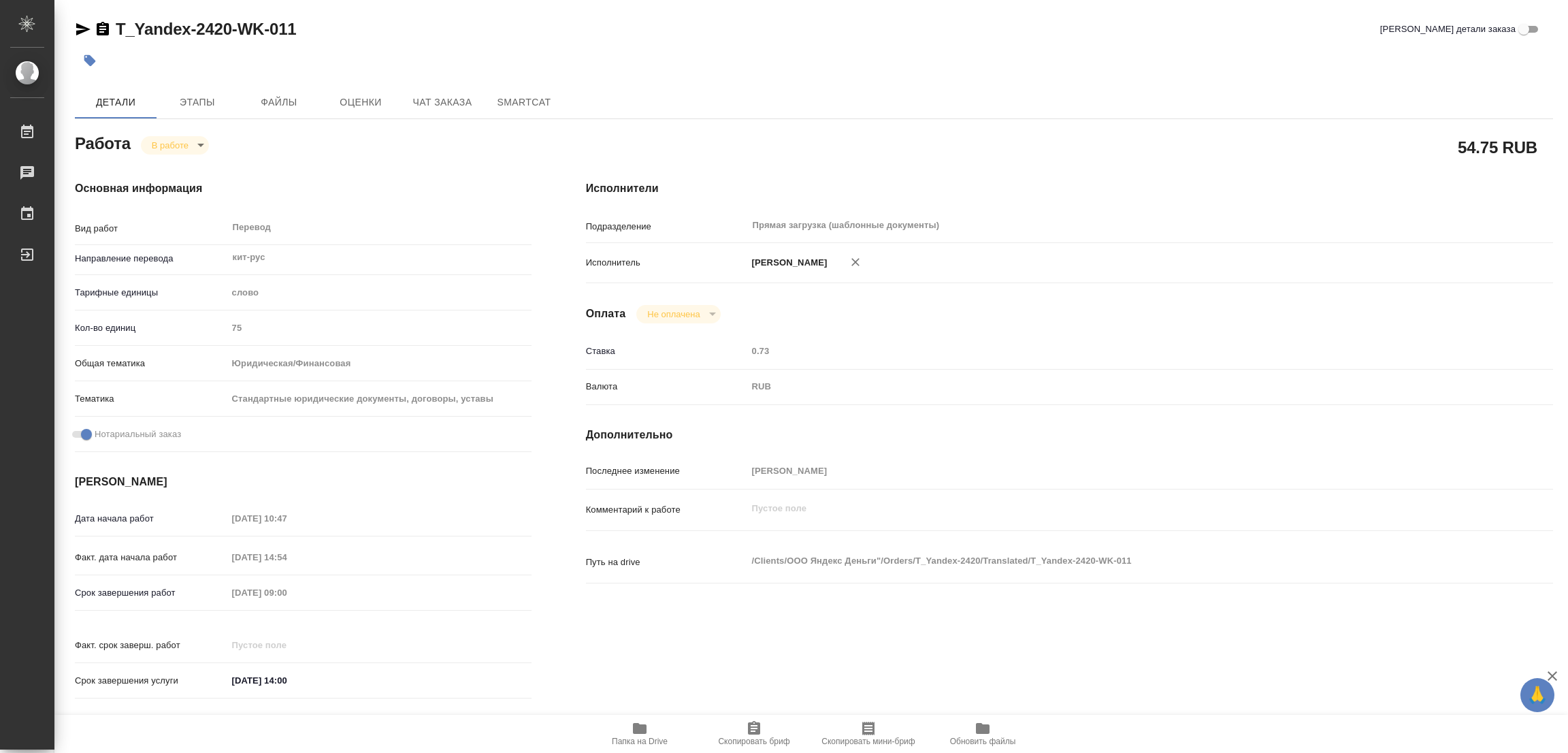
type textarea "x"
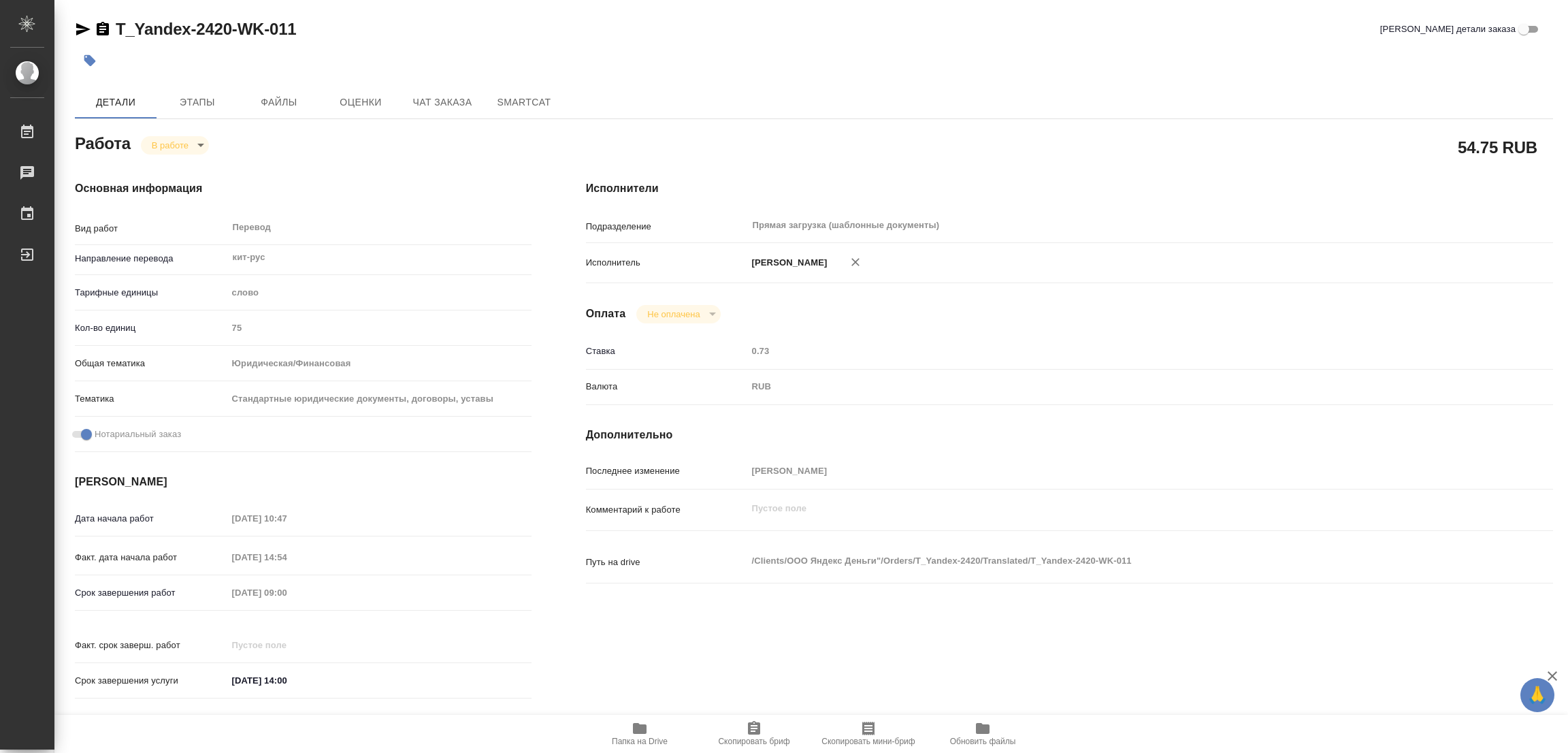
type textarea "x"
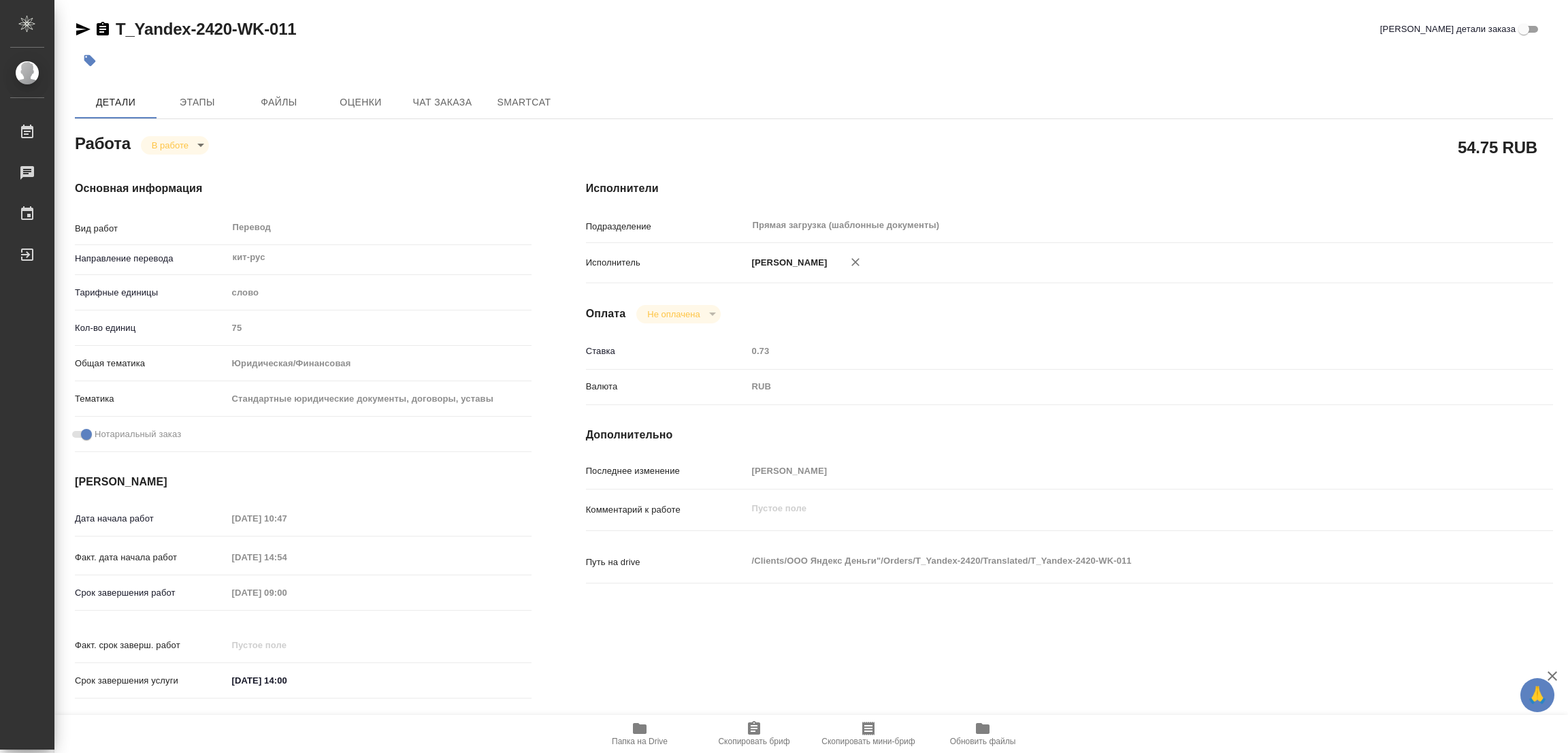
type textarea "x"
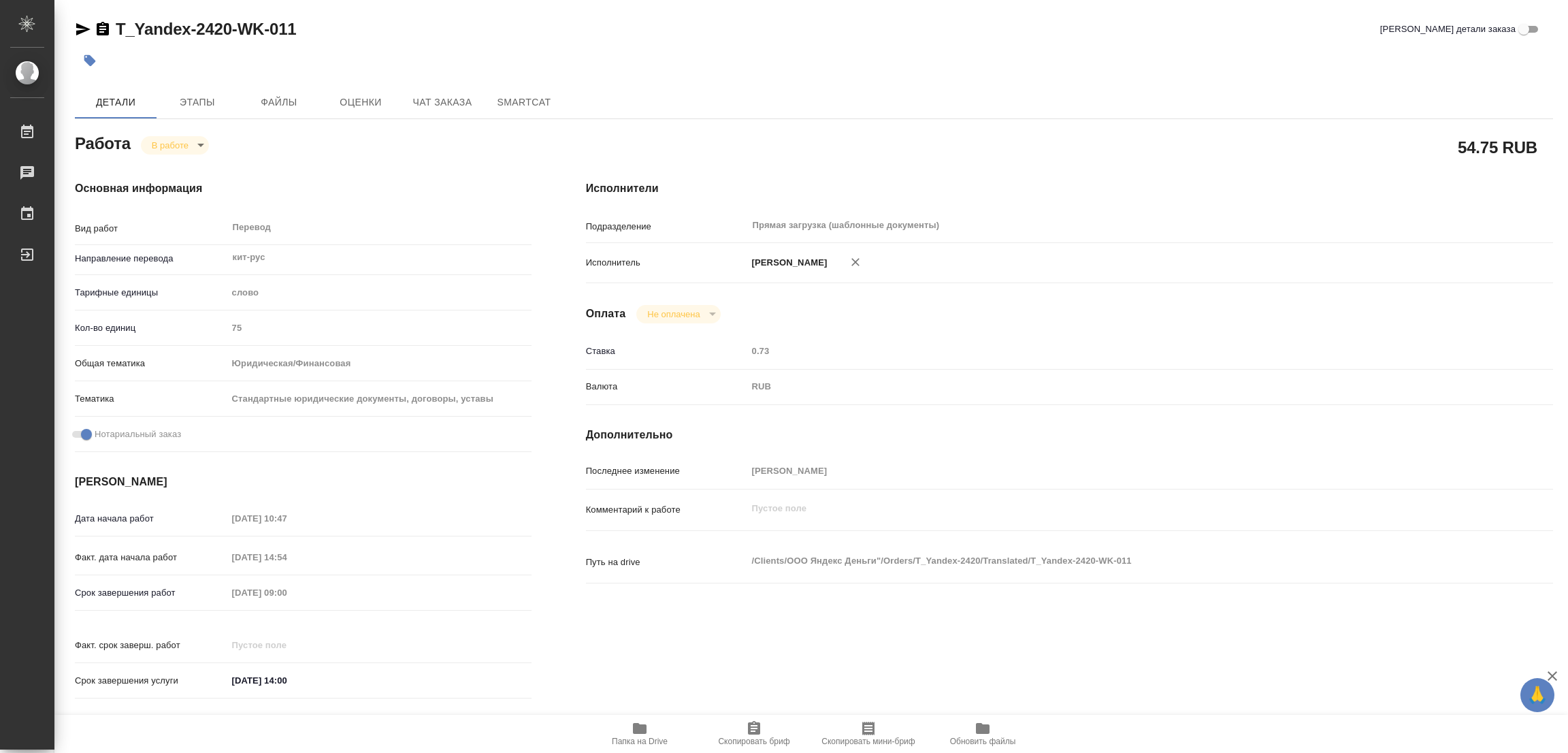
type textarea "x"
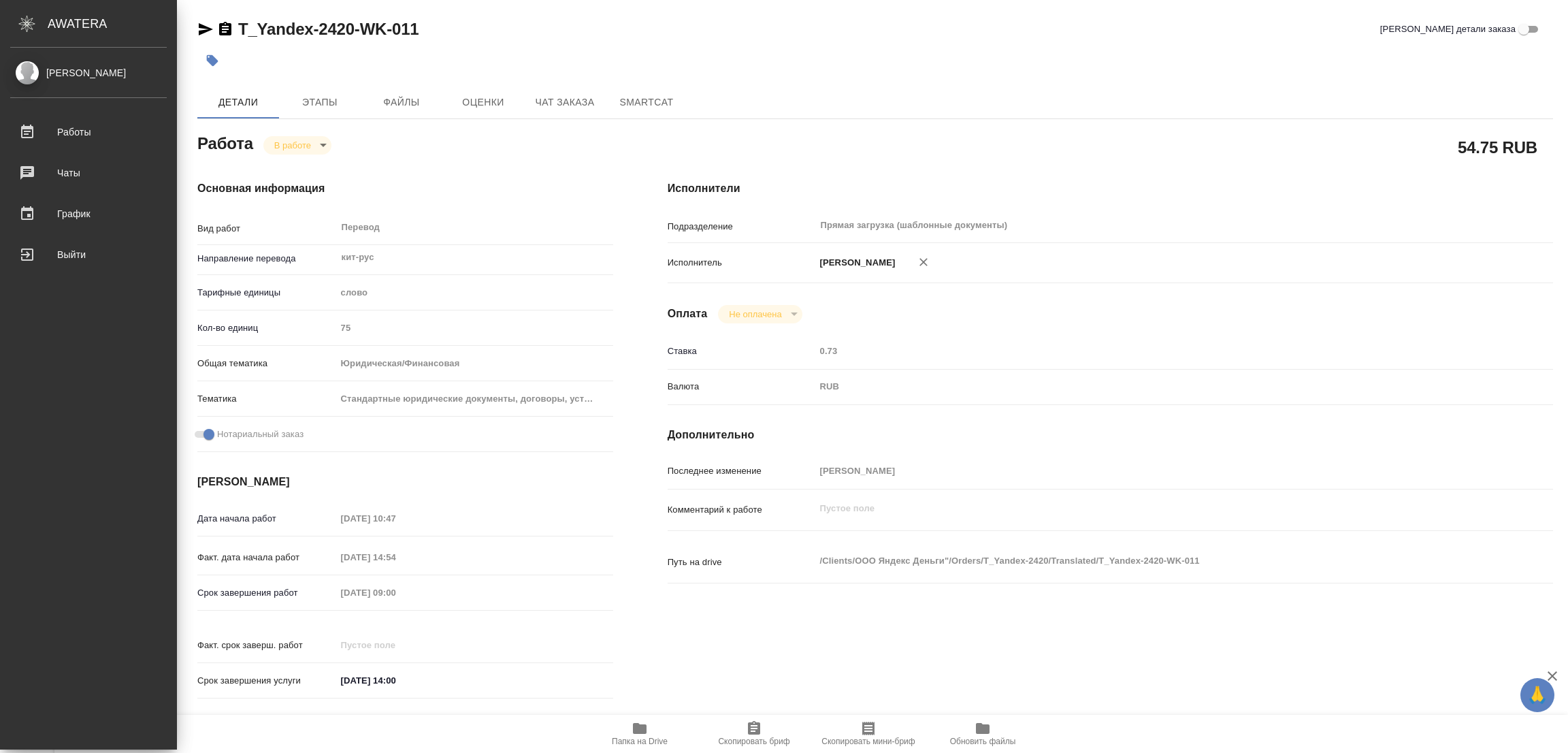
type textarea "x"
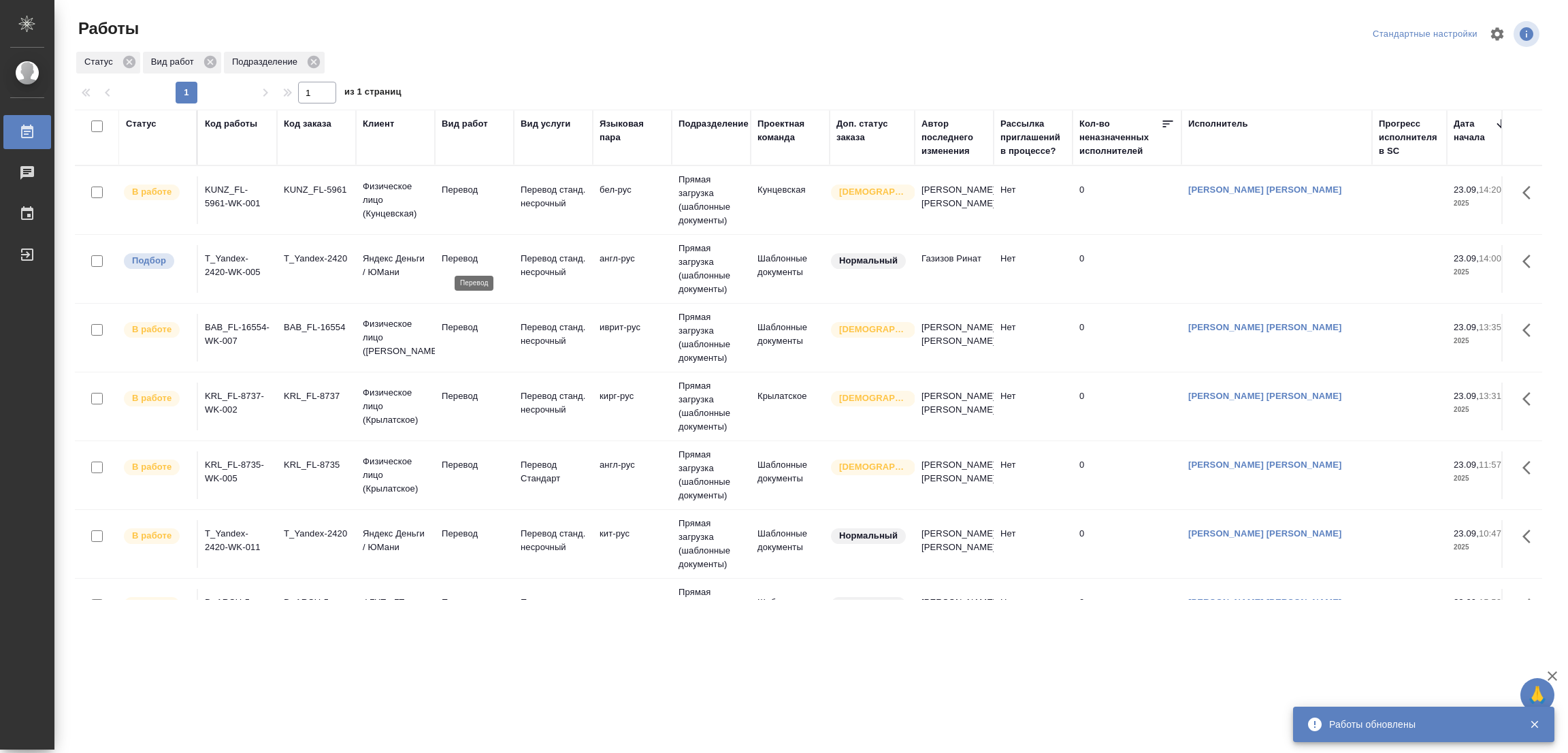
click at [452, 255] on p "Перевод" at bounding box center [474, 259] width 66 height 14
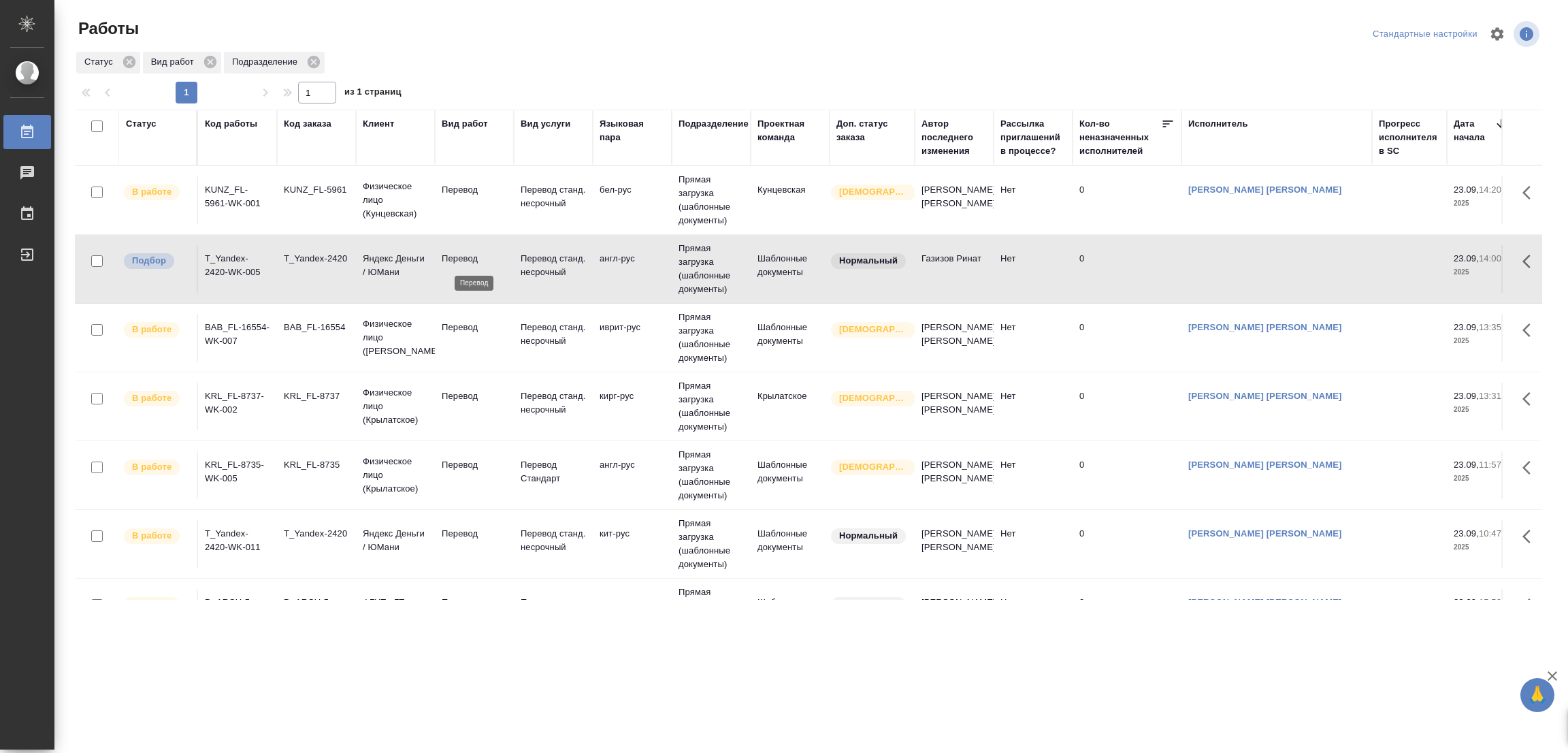
click at [452, 255] on p "Перевод" at bounding box center [474, 259] width 66 height 14
click at [236, 686] on div ".cls-1 fill:#fff; AWATERA Popova Galina Работы 0 Чаты График Выйти Работы Станд…" at bounding box center [784, 376] width 1568 height 753
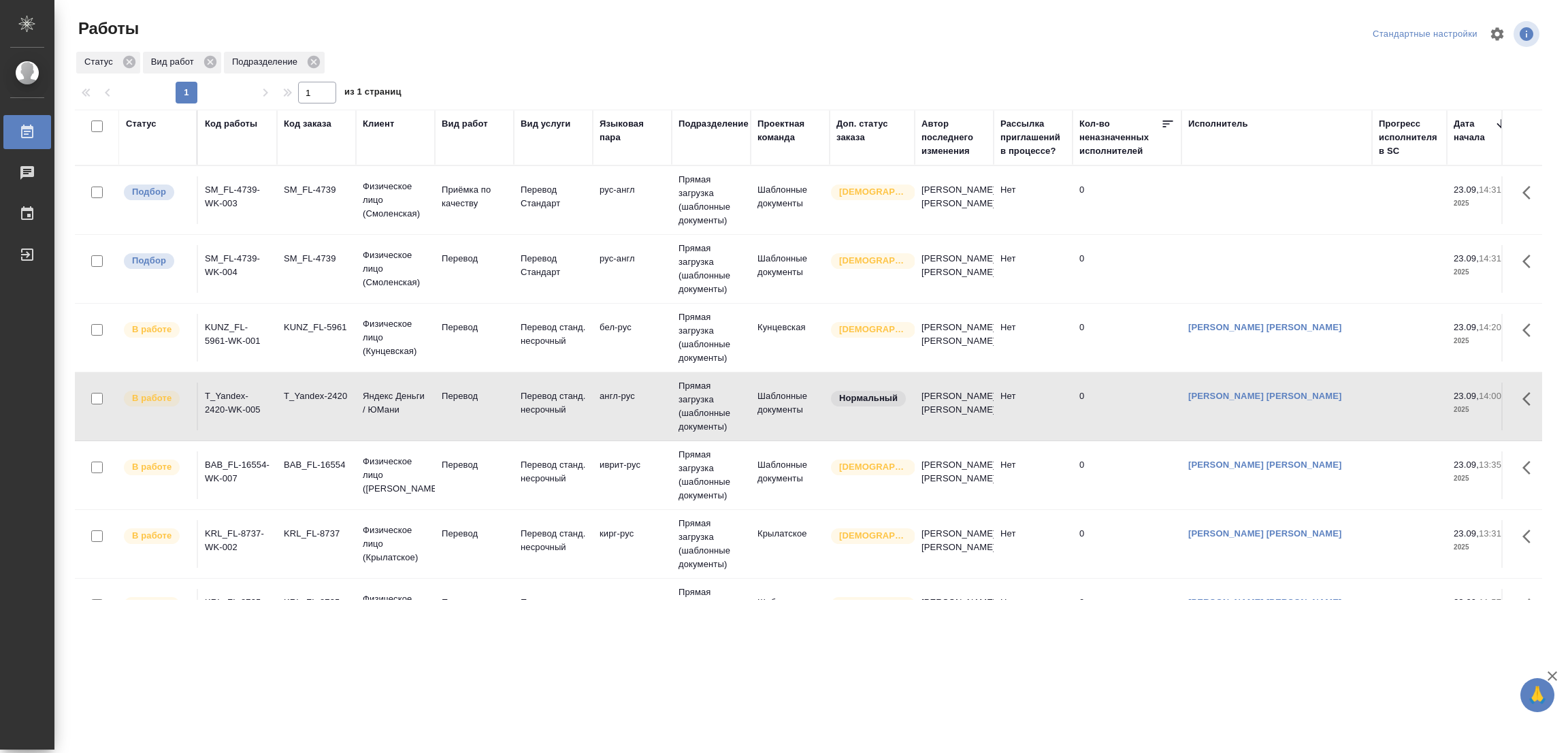
click at [243, 650] on div ".cls-1 fill:#fff; AWATERA Popova Galina Работы 0 Чаты График Выйти Работы Станд…" at bounding box center [784, 376] width 1568 height 753
click at [471, 256] on p "Перевод" at bounding box center [474, 259] width 66 height 14
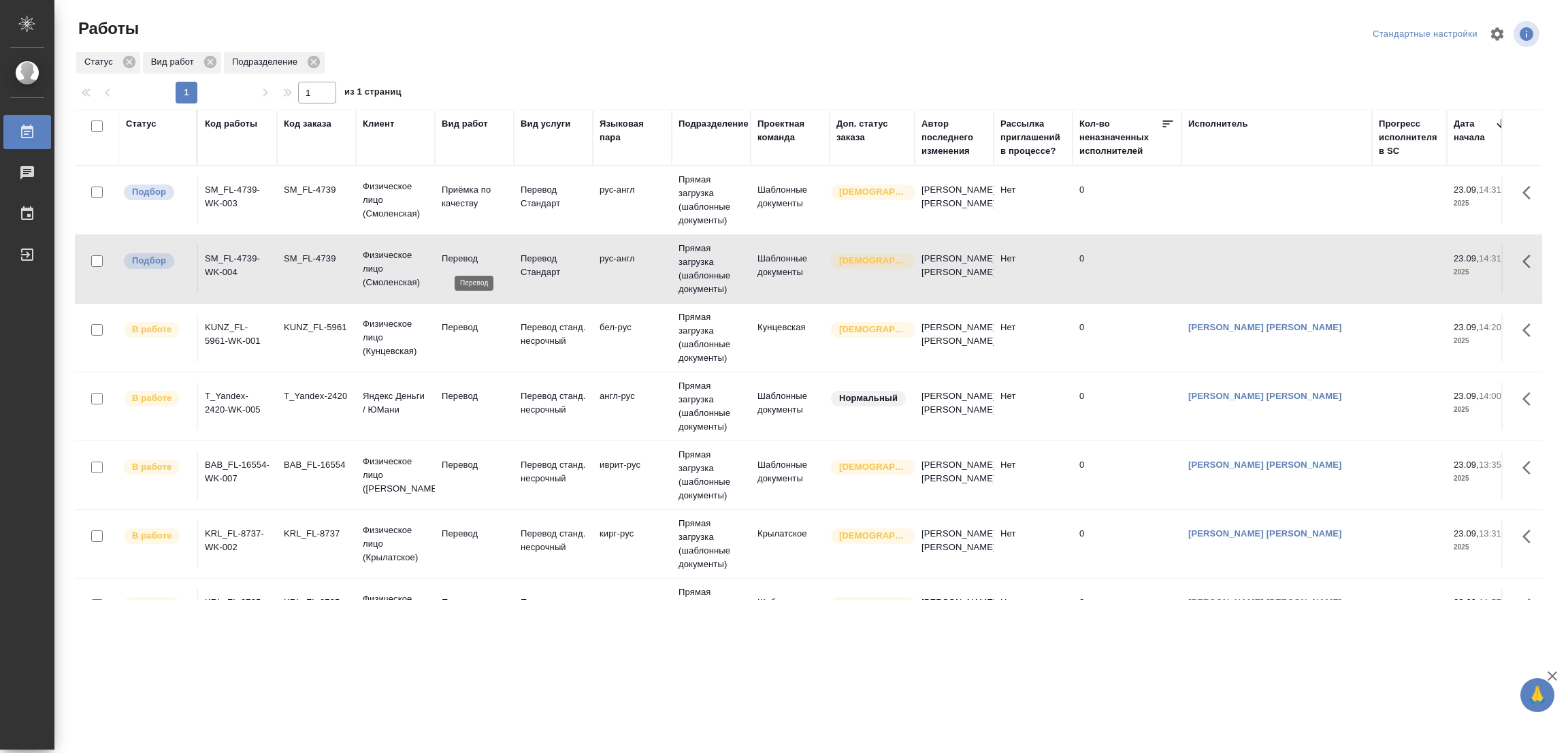
click at [445, 254] on p "Перевод" at bounding box center [474, 259] width 66 height 14
click at [238, 621] on div ".cls-1 fill:#fff; AWATERA Popova Galina Работы 0 Чаты График Выйти Работы Станд…" at bounding box center [784, 376] width 1568 height 753
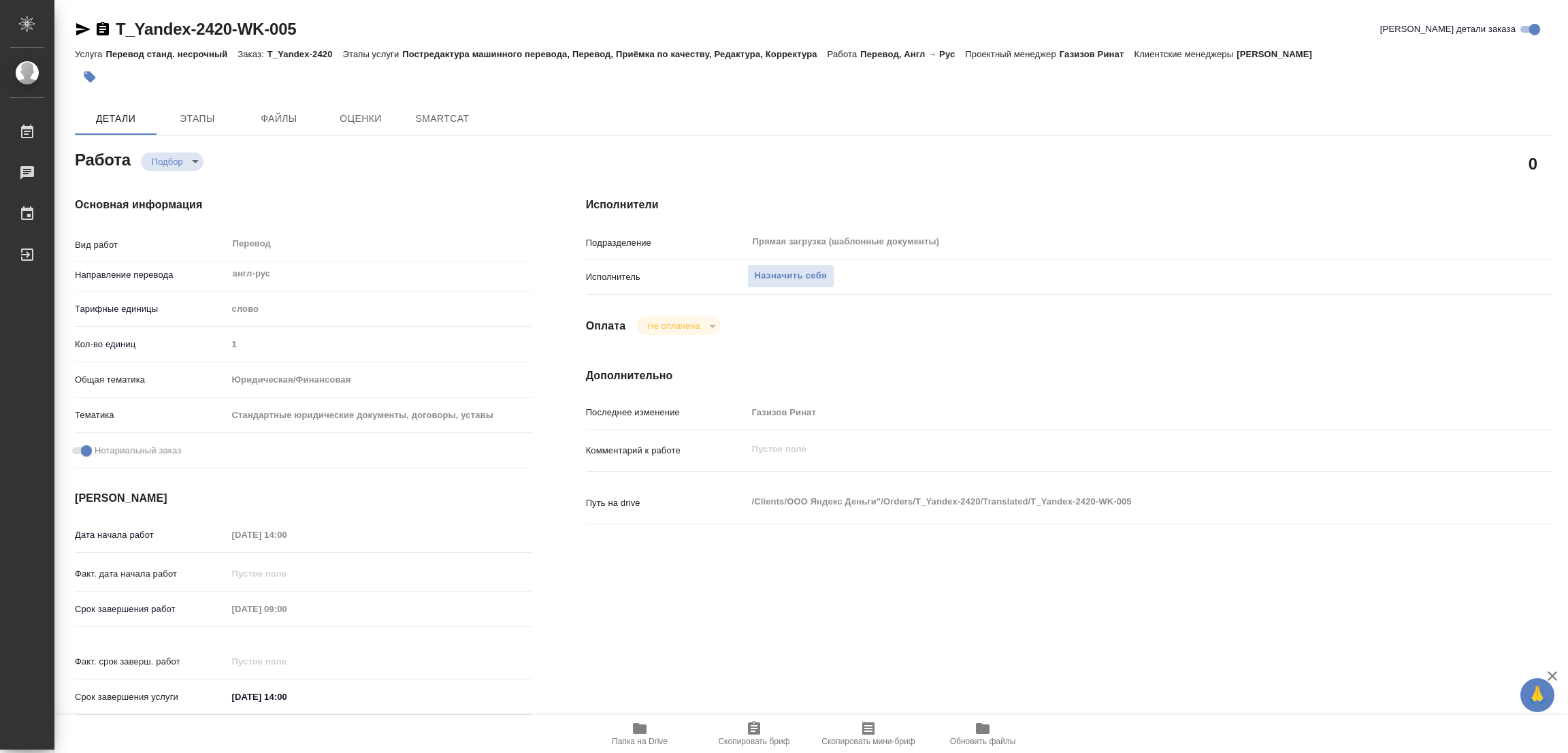
type textarea "x"
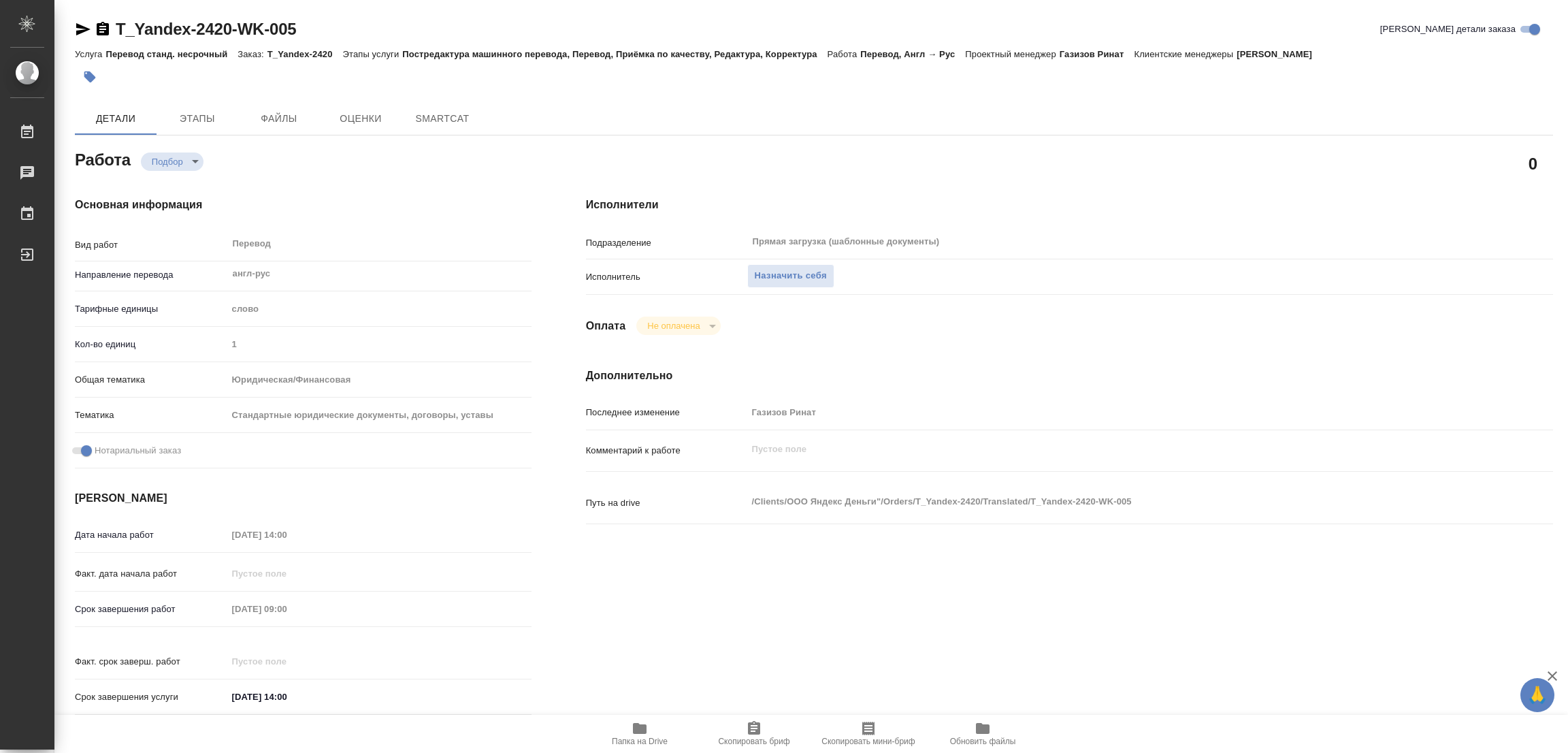
type textarea "x"
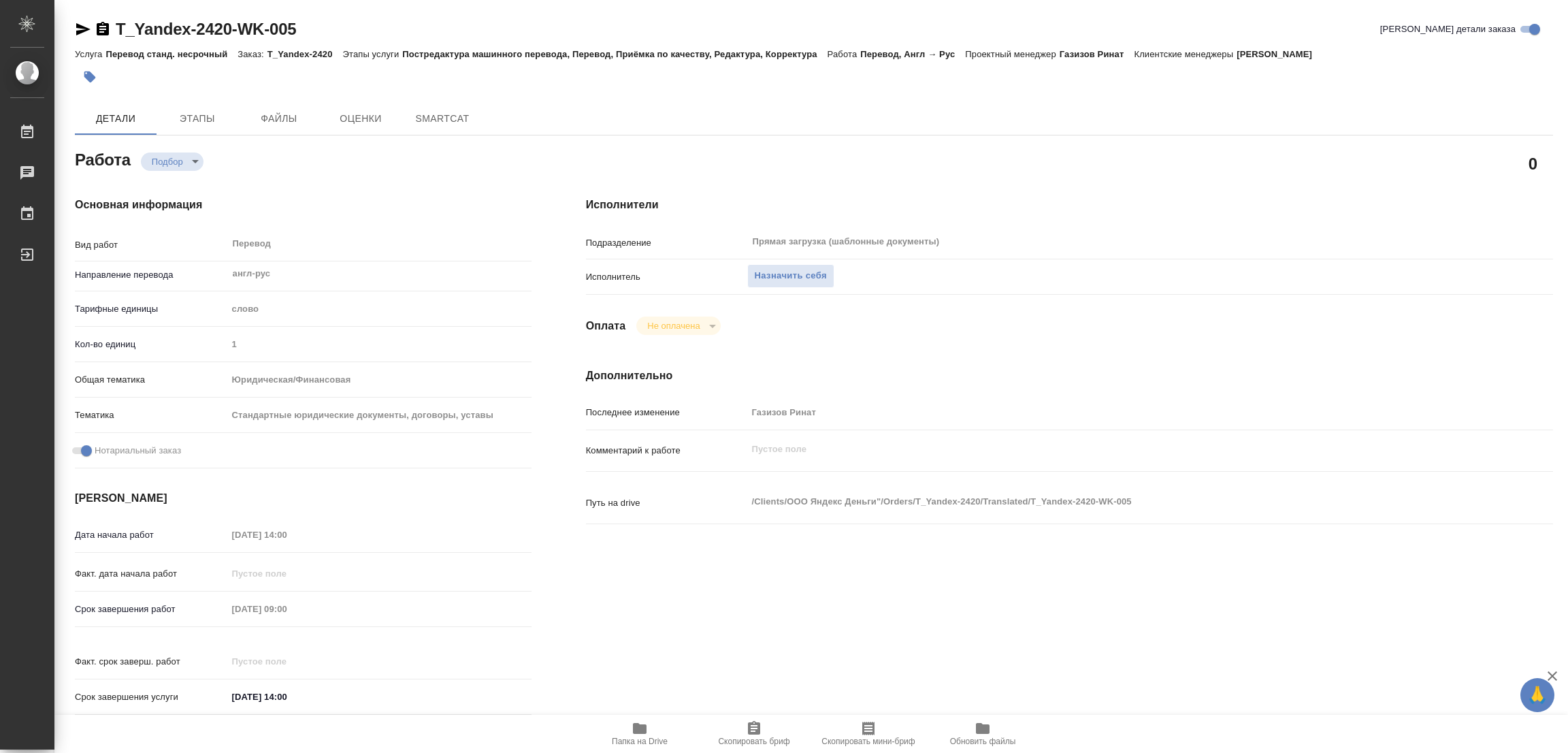
type textarea "x"
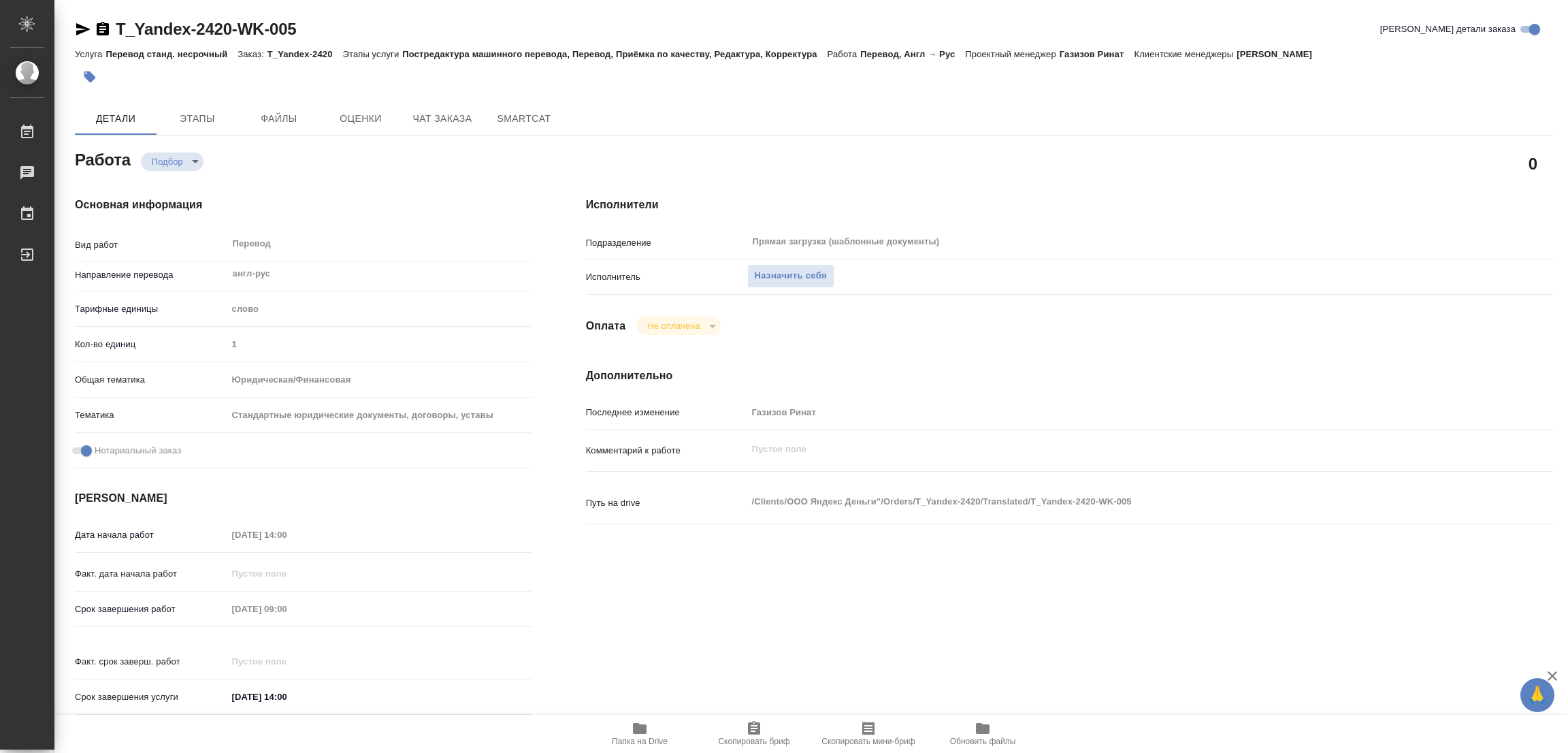
scroll to position [204, 0]
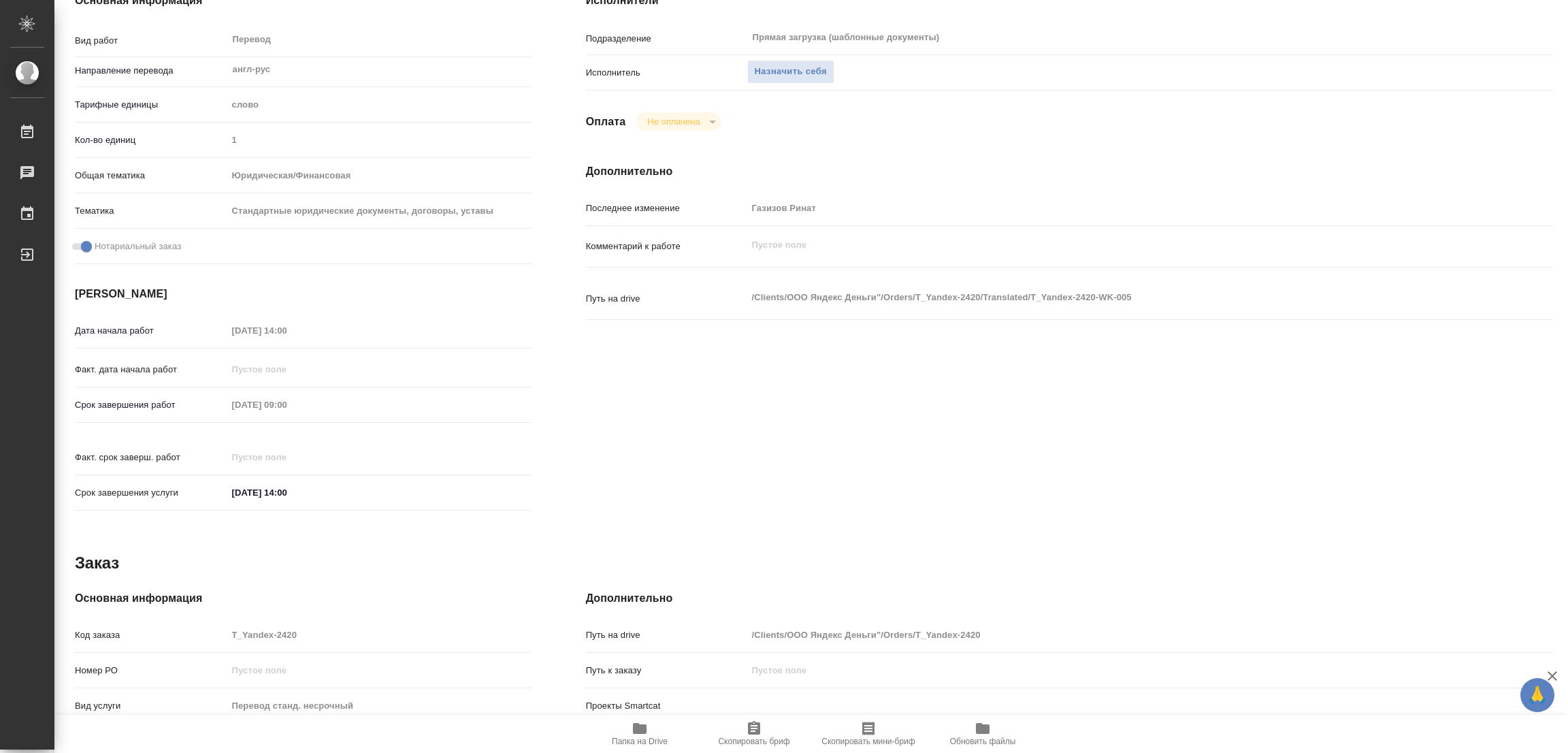
type textarea "x"
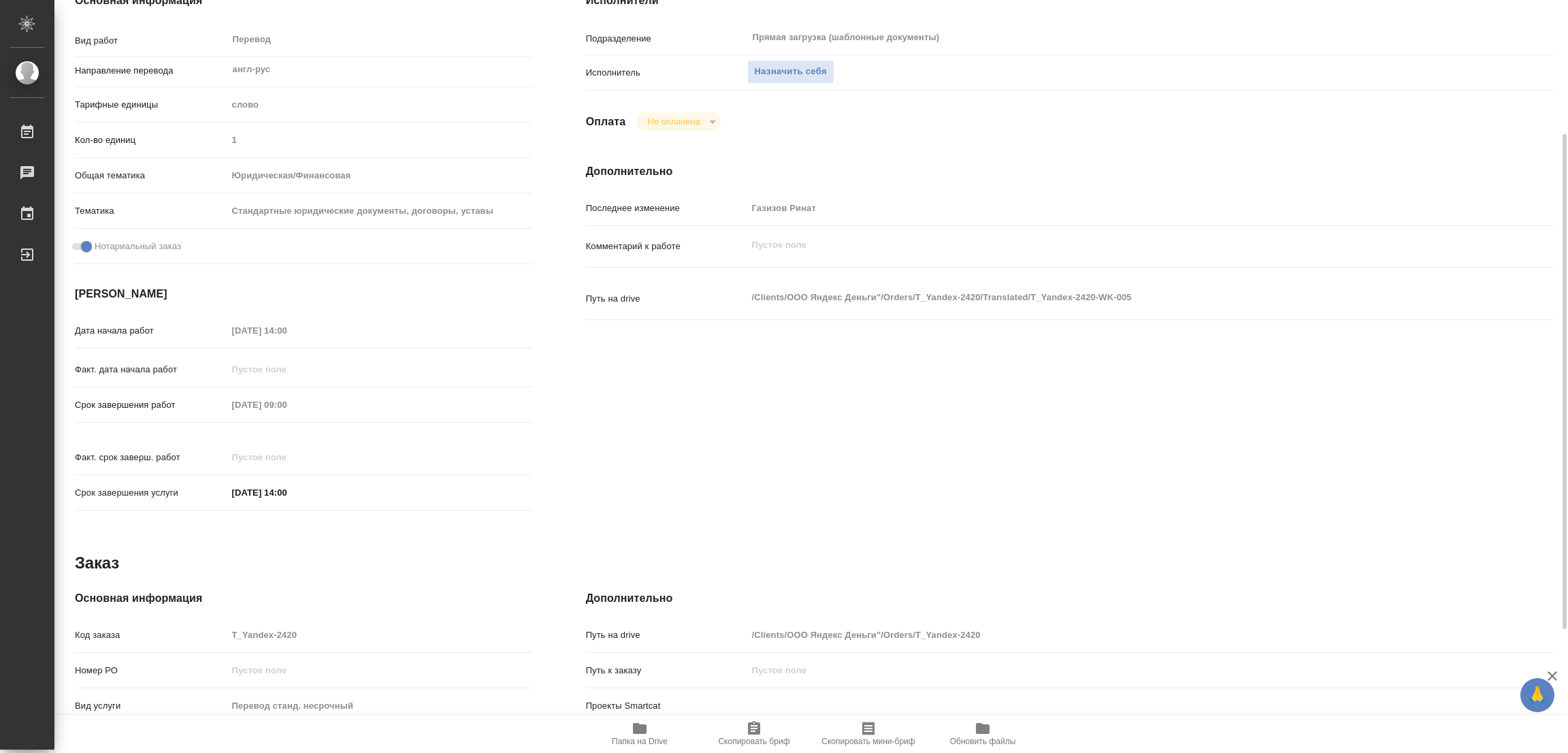
type textarea "x"
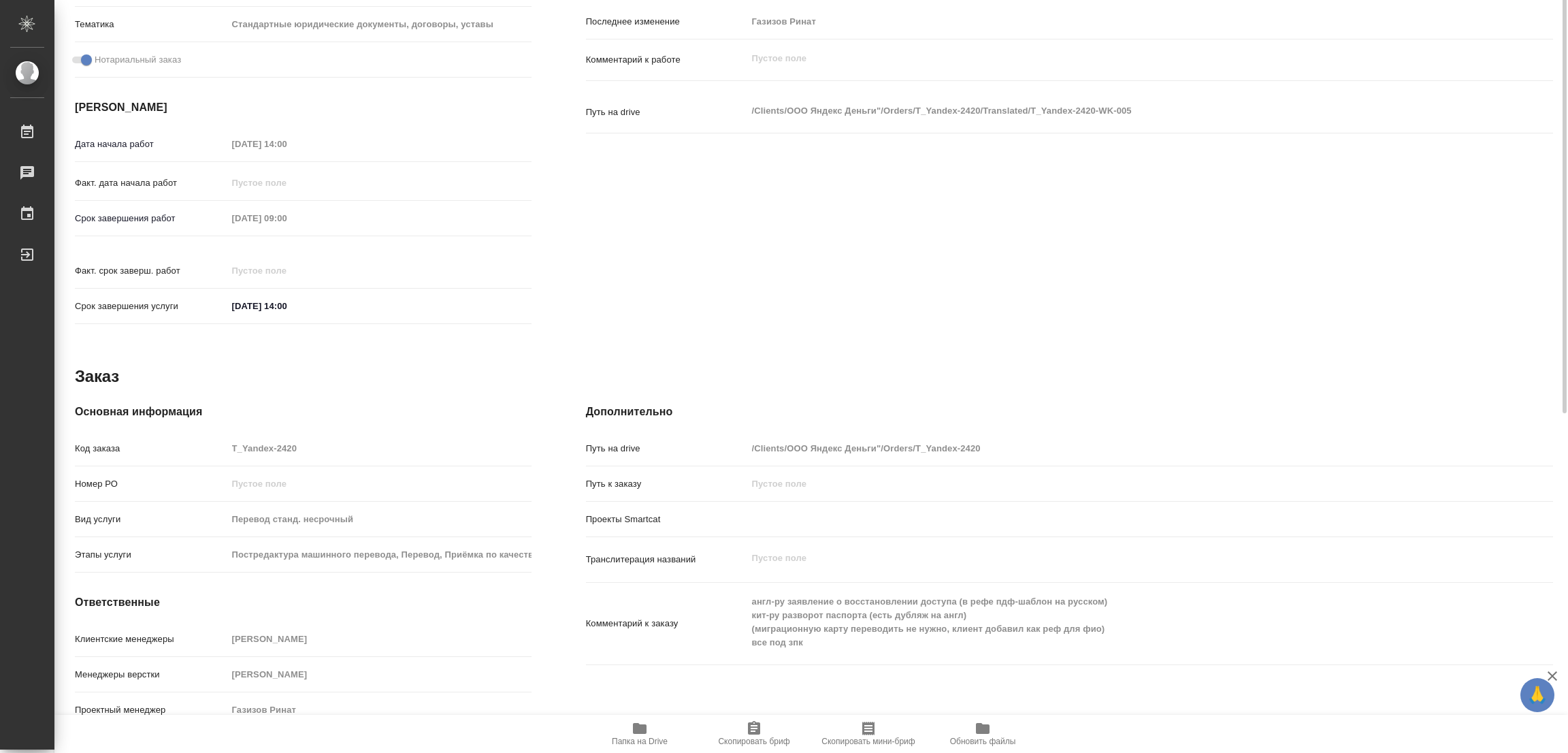
scroll to position [85, 0]
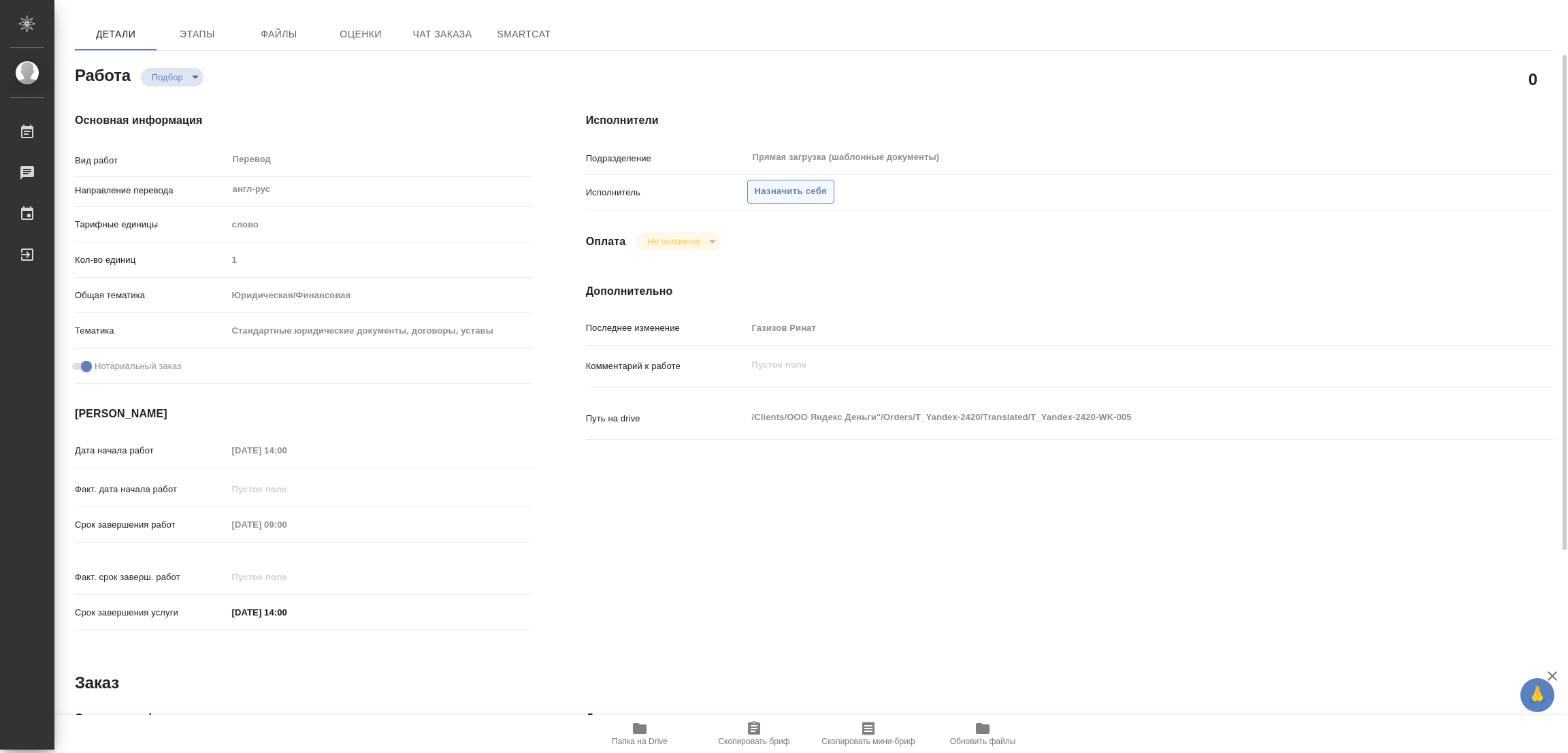
click at [794, 189] on span "Назначить себя" at bounding box center [791, 192] width 73 height 16
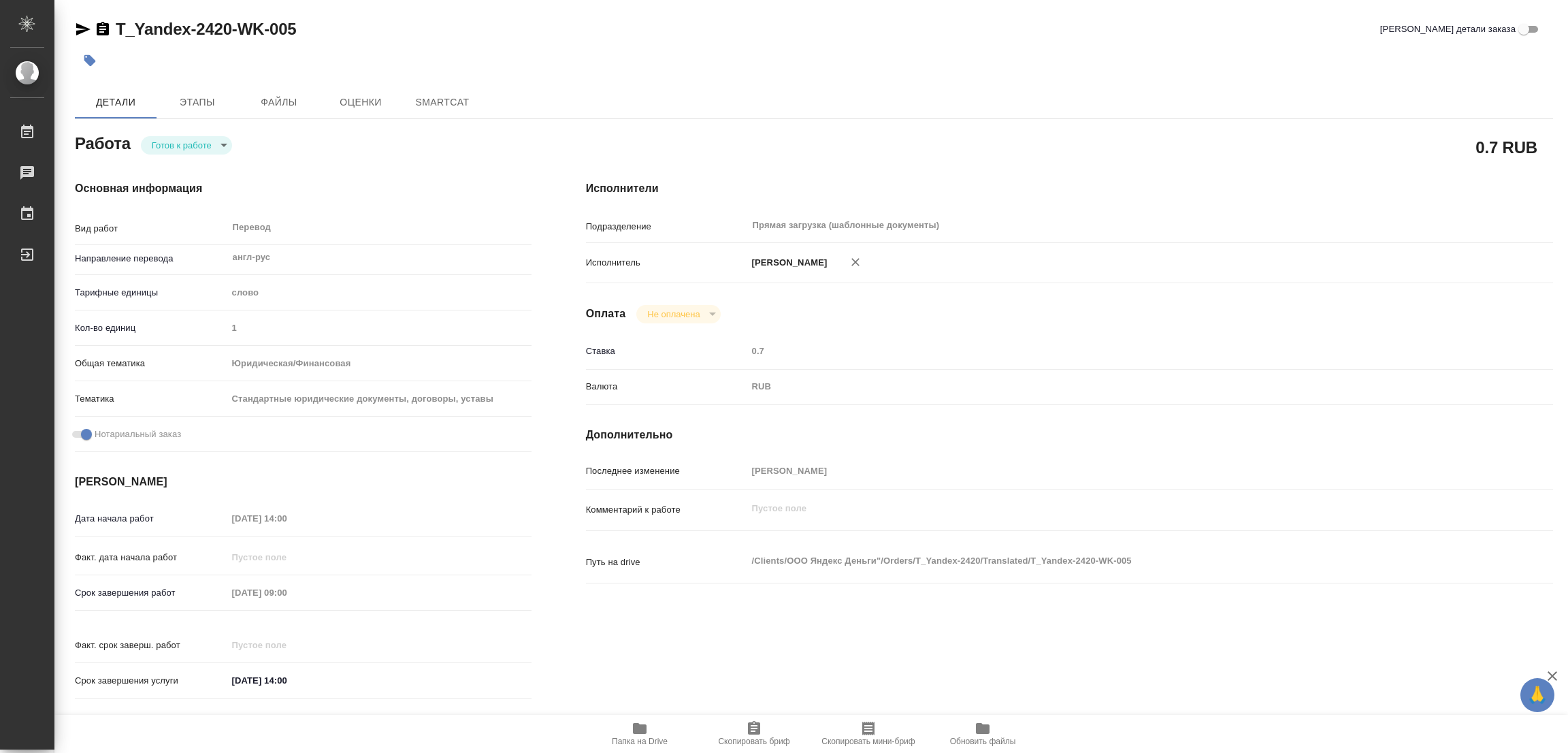
type textarea "x"
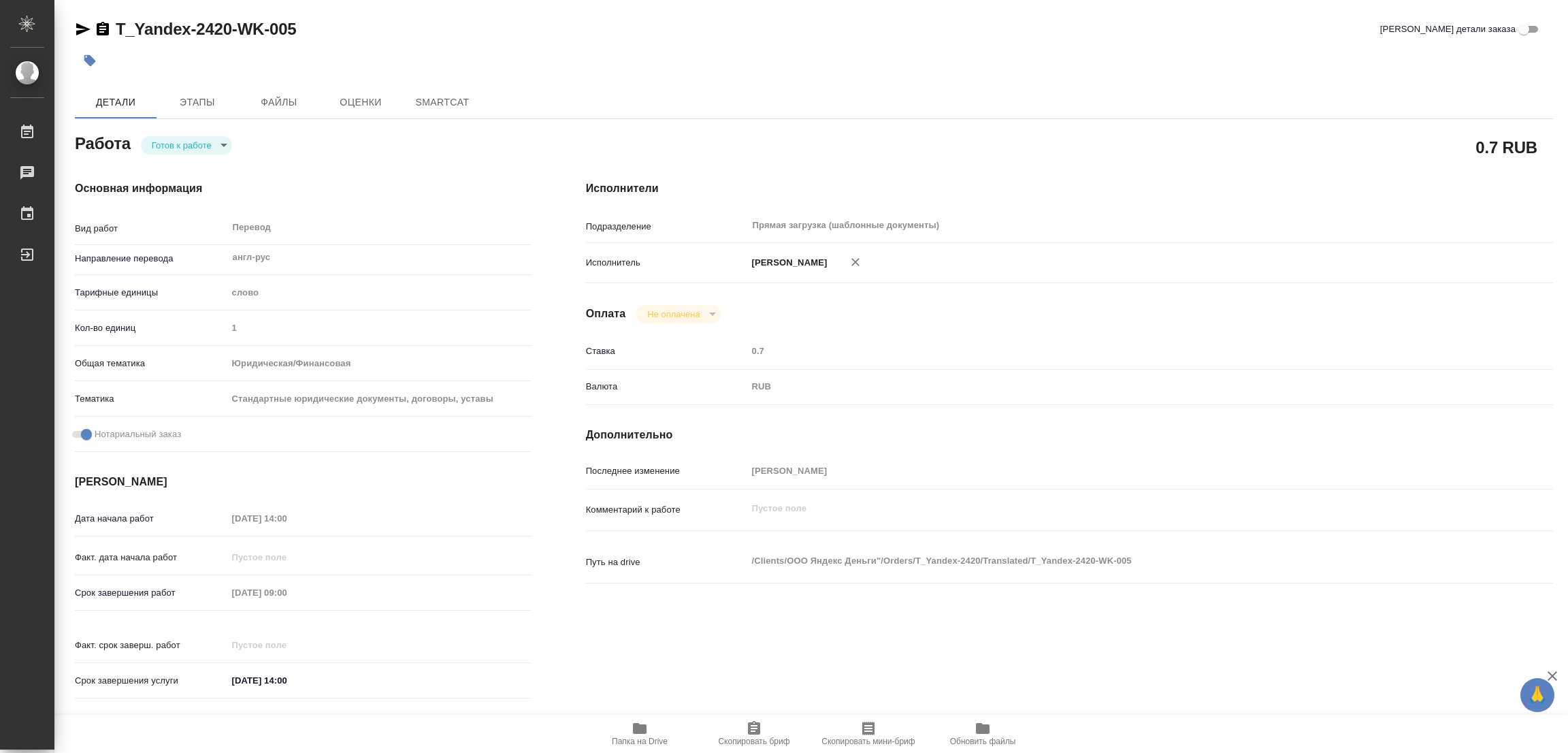
type textarea "x"
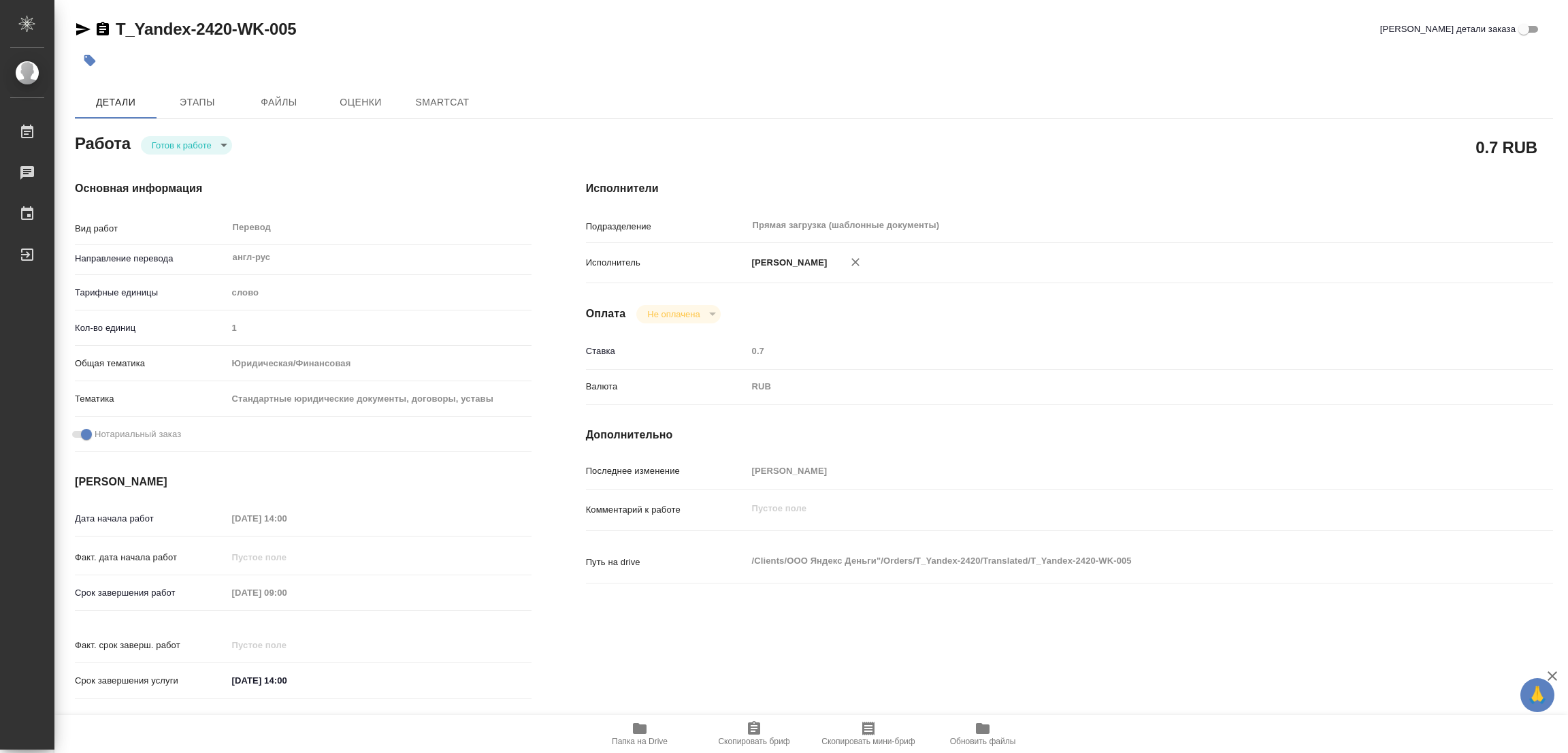
type textarea "x"
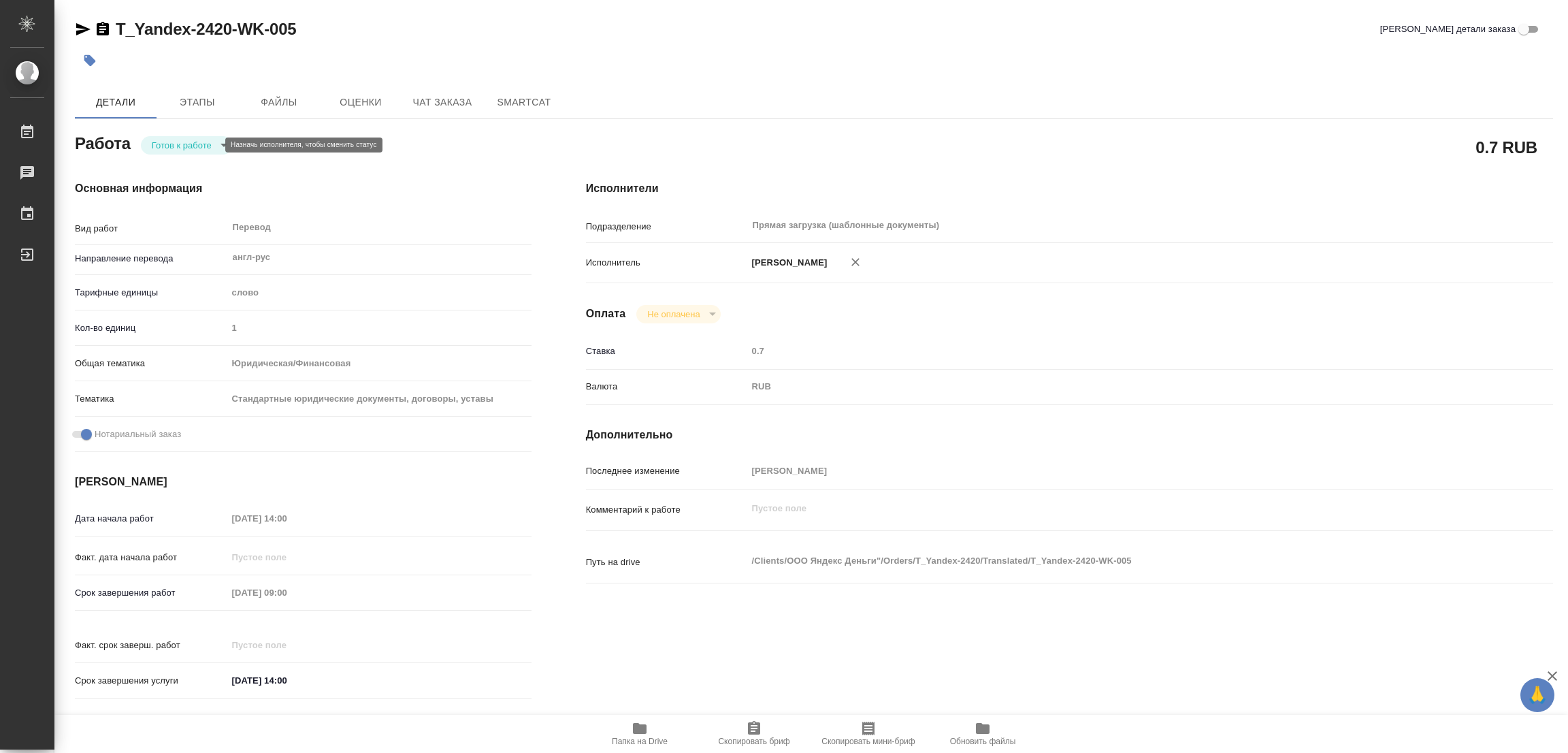
click at [174, 140] on body "🙏 .cls-1 fill:#fff; AWATERA [PERSON_NAME] Работы Чаты График Выйти T_Yandex-242…" at bounding box center [784, 376] width 1568 height 753
click at [174, 140] on button "В работе" at bounding box center [174, 144] width 45 height 15
type textarea "x"
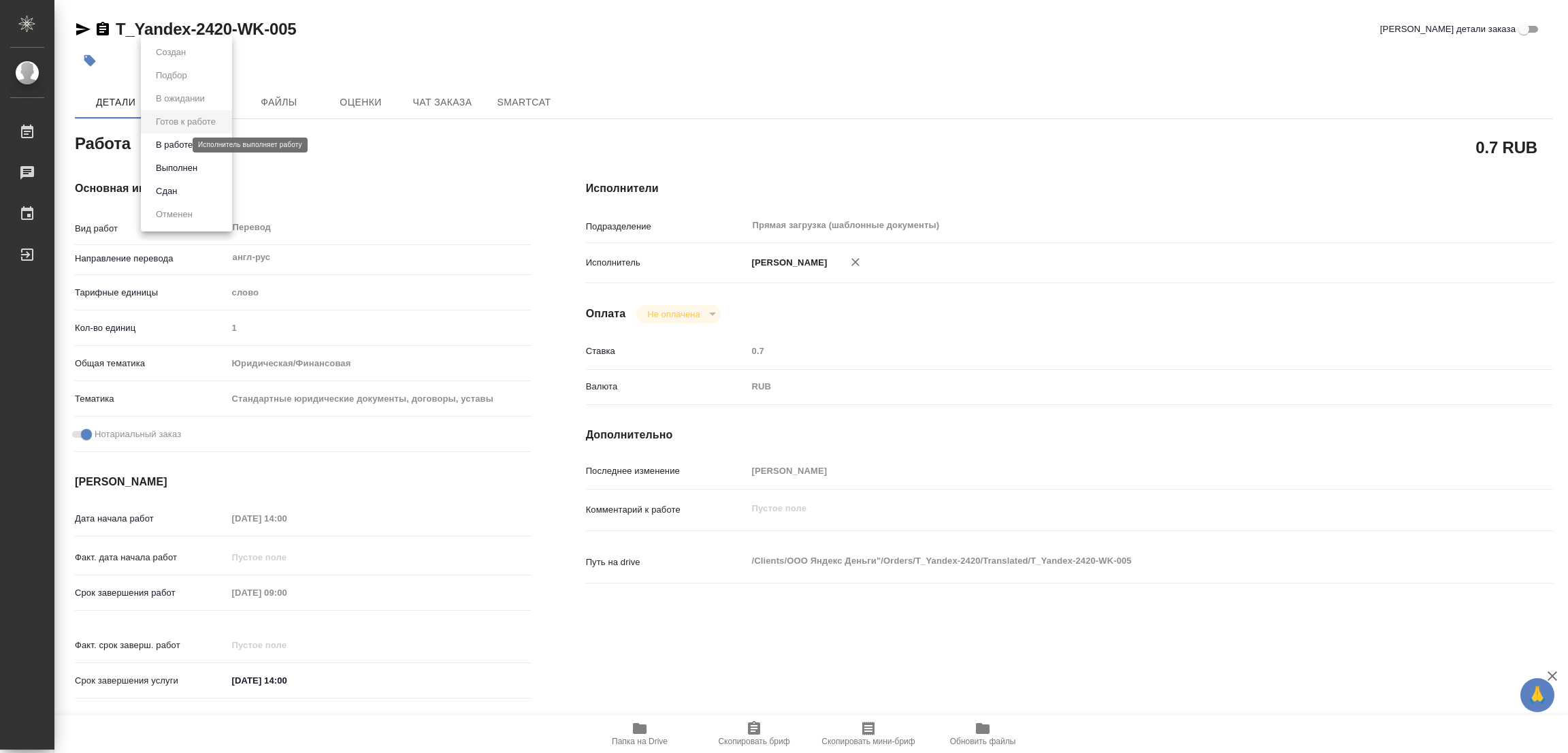
type textarea "x"
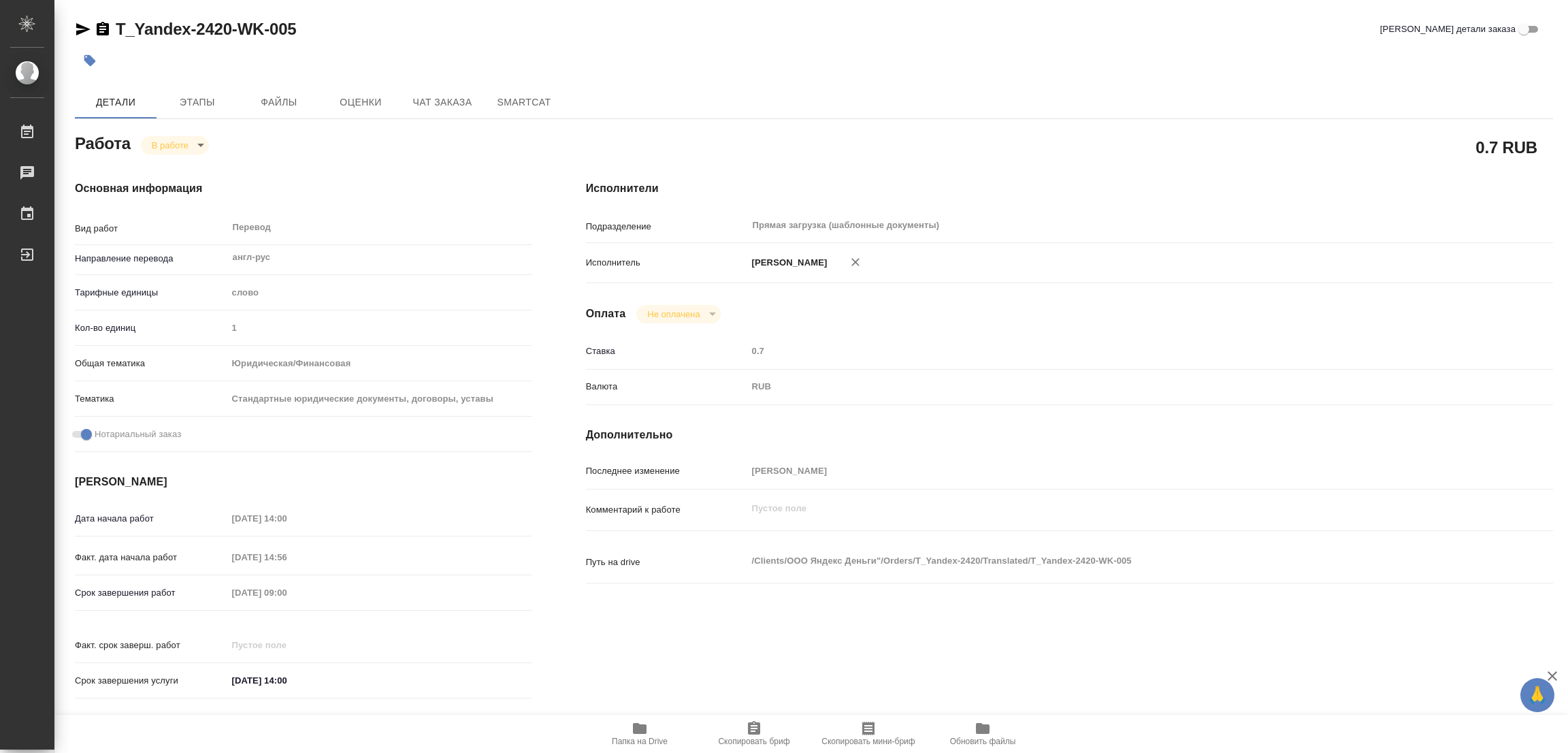
type textarea "x"
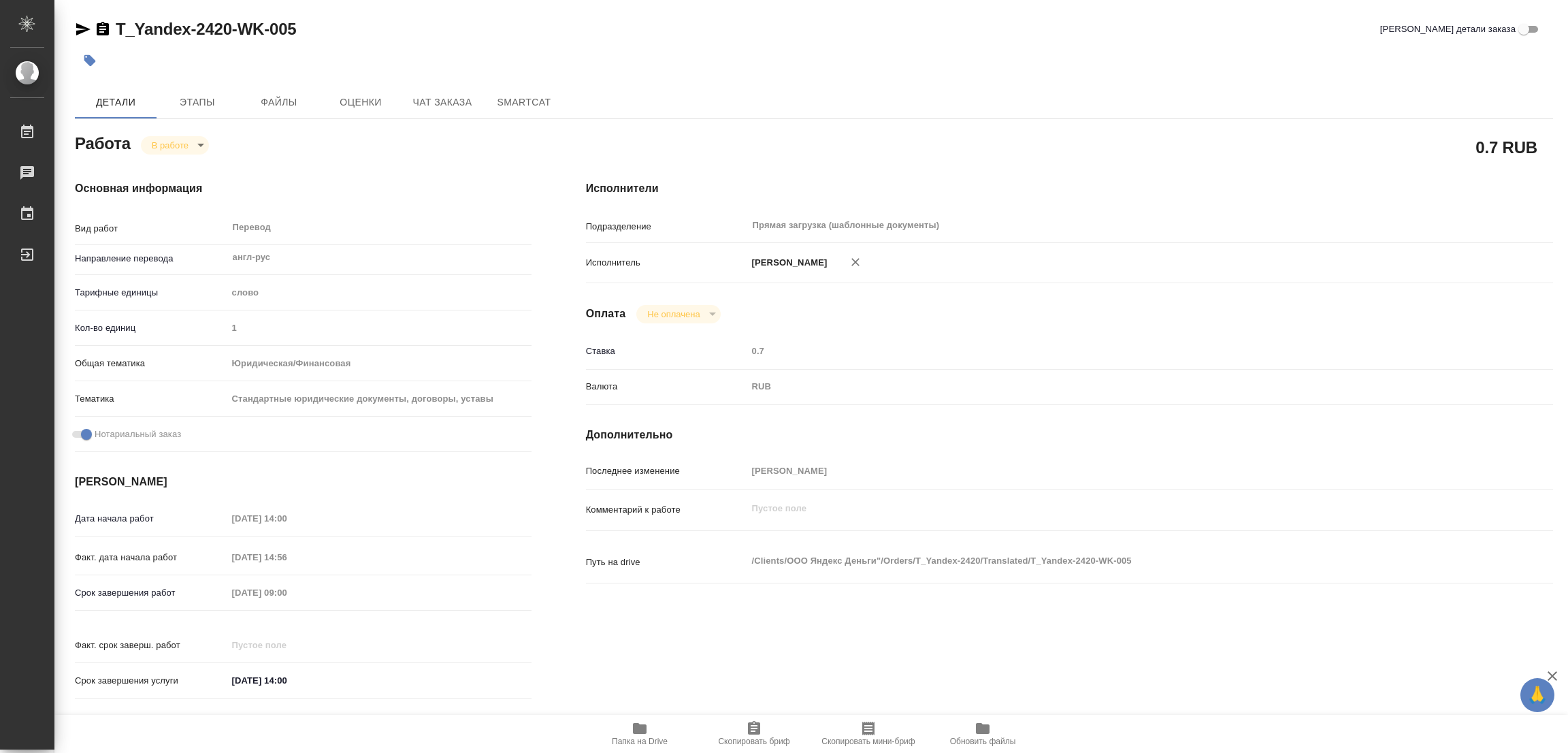
type textarea "x"
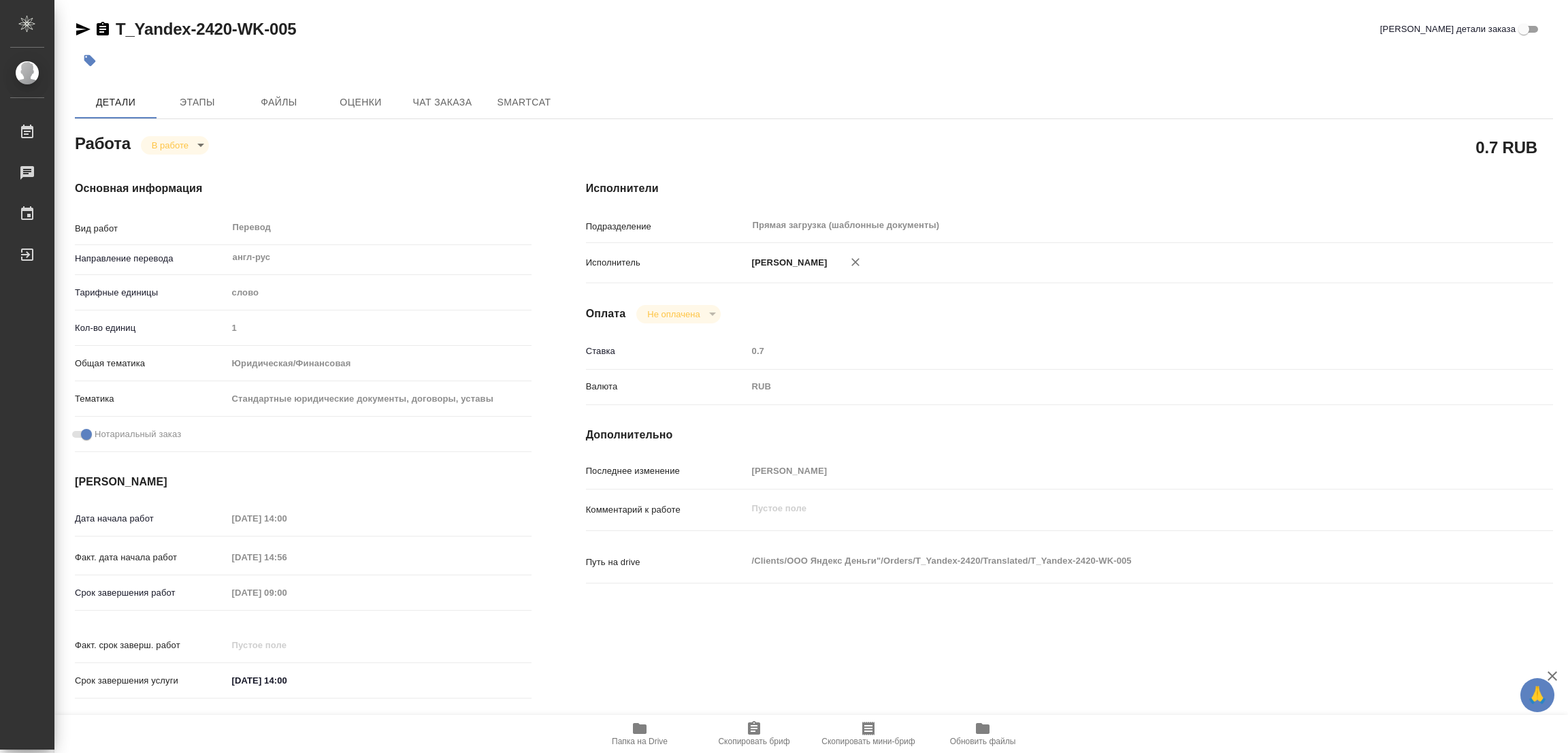
type textarea "x"
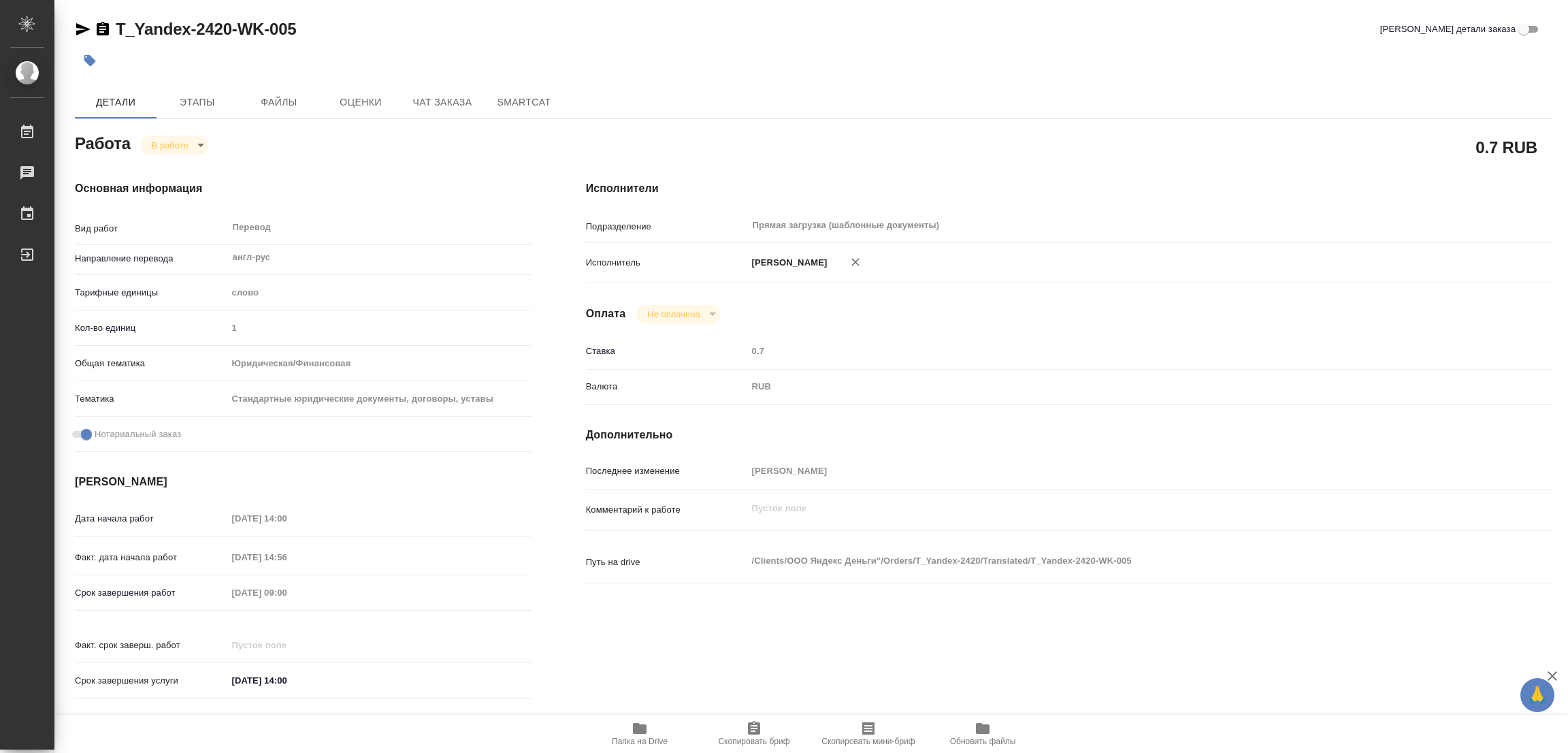
type textarea "x"
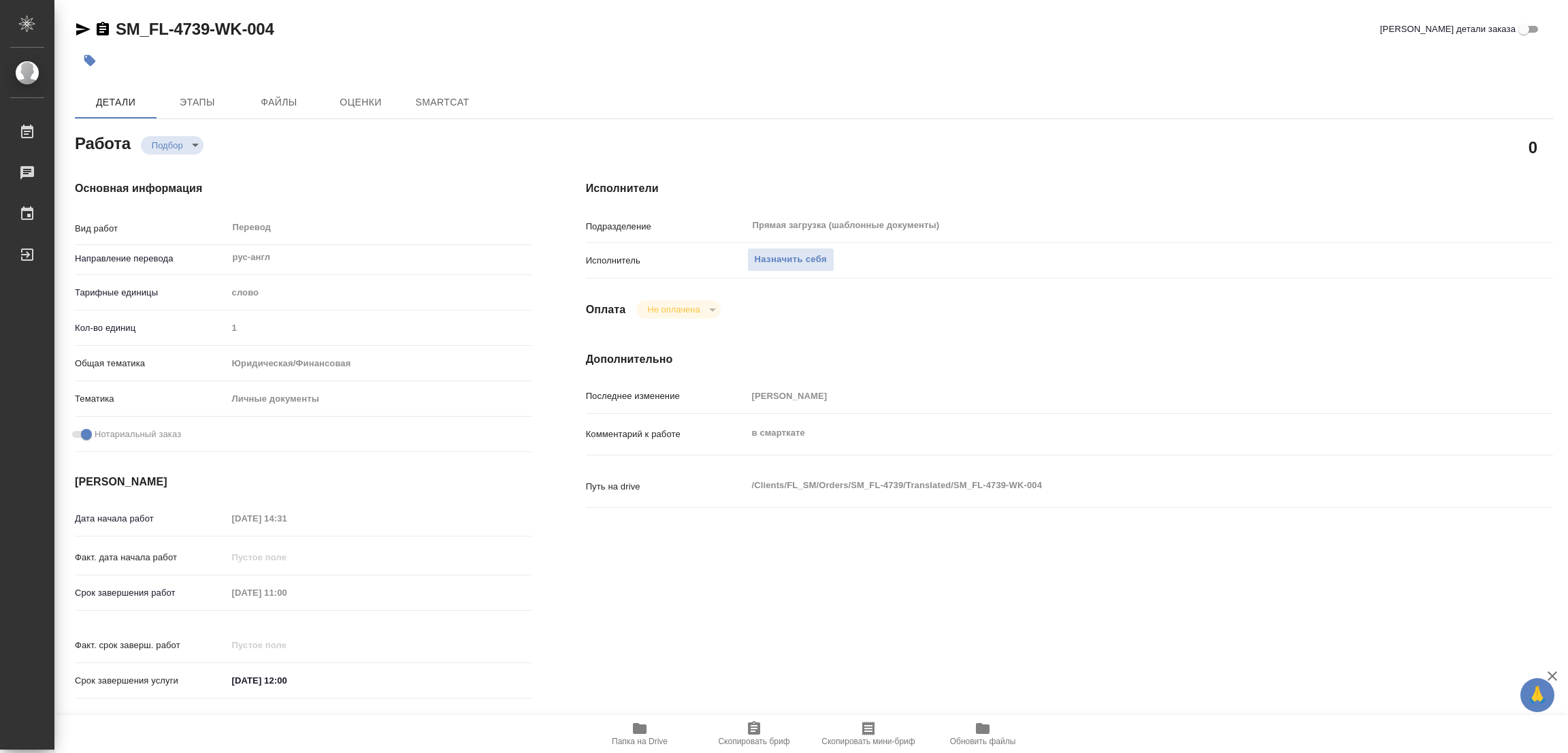
type textarea "x"
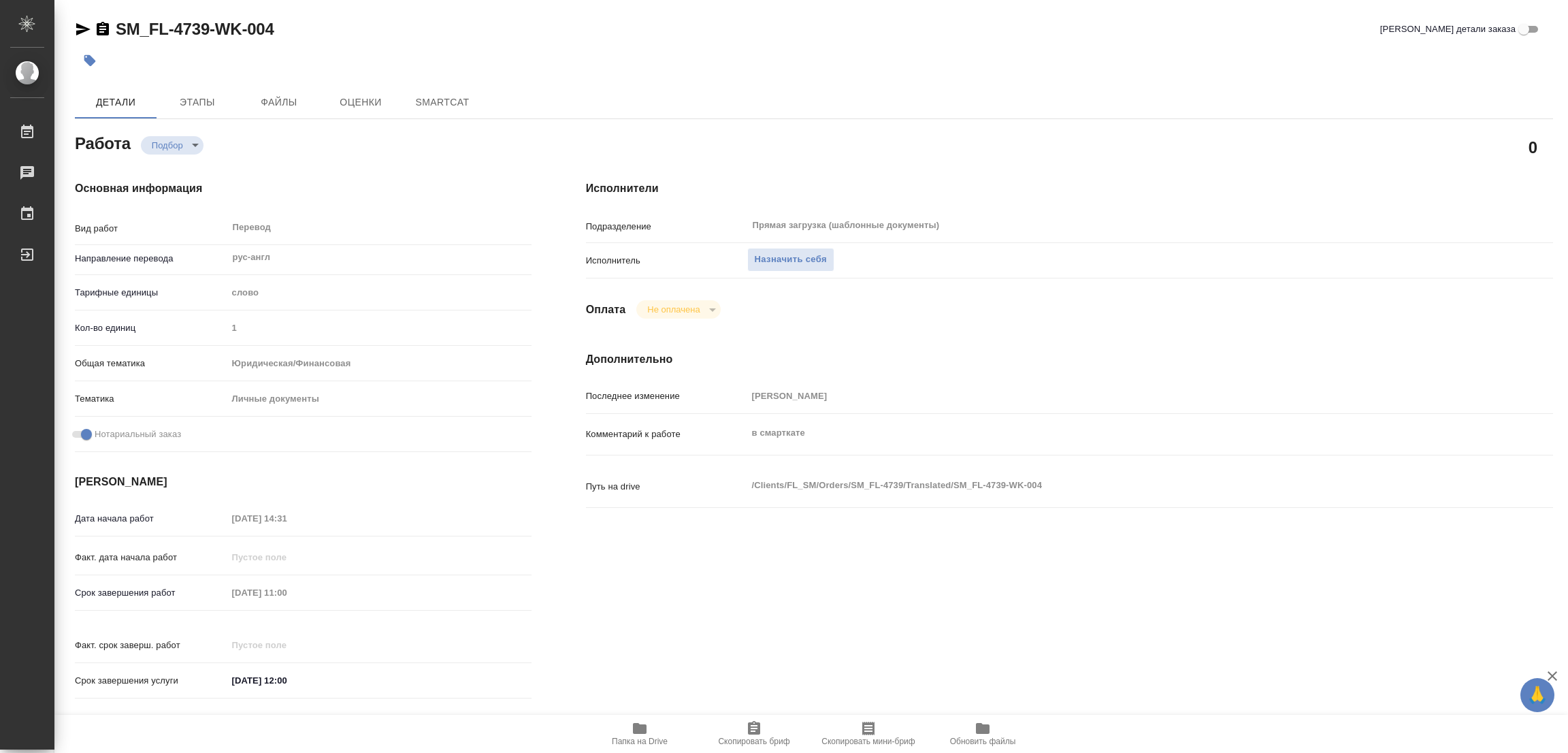
type textarea "x"
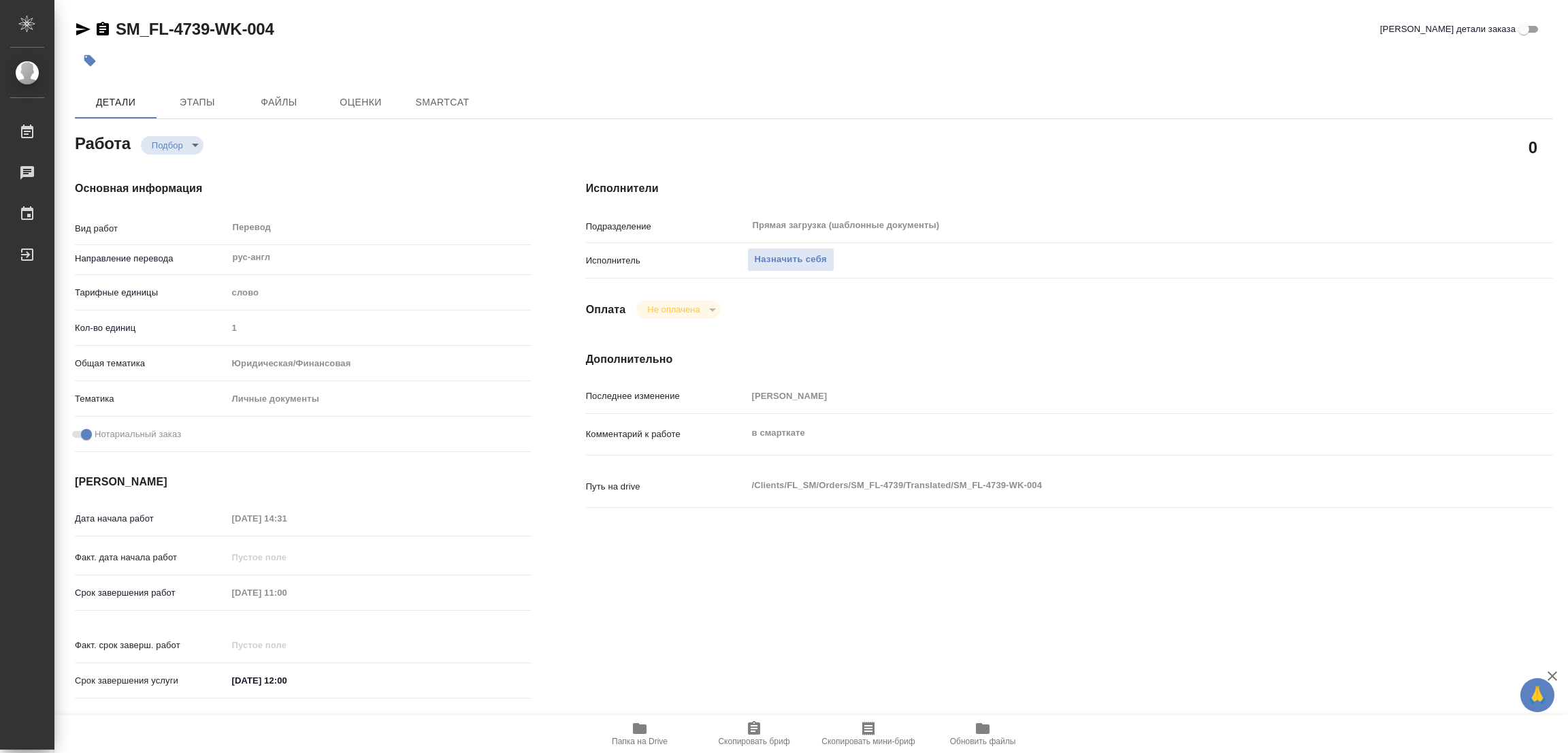
type textarea "x"
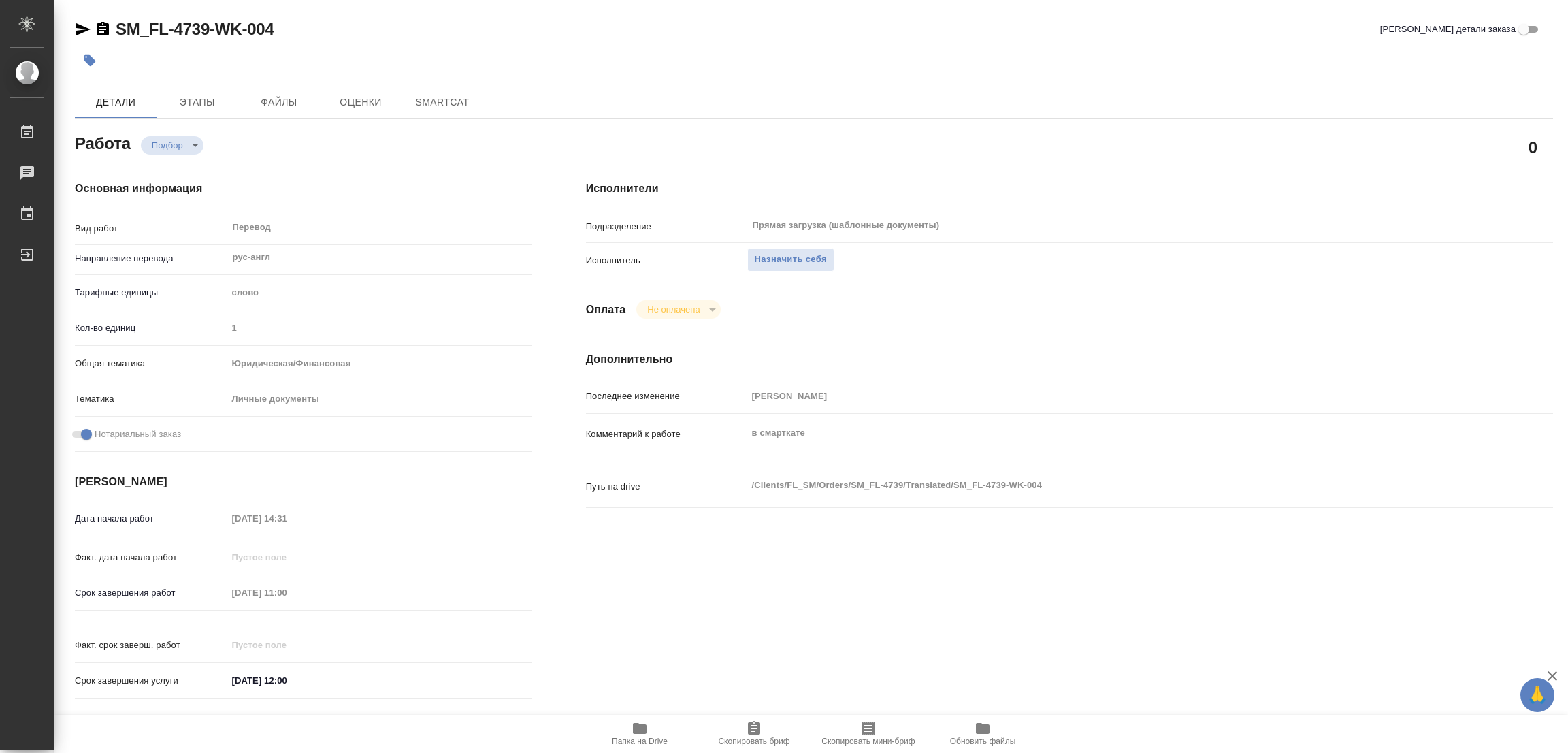
type textarea "x"
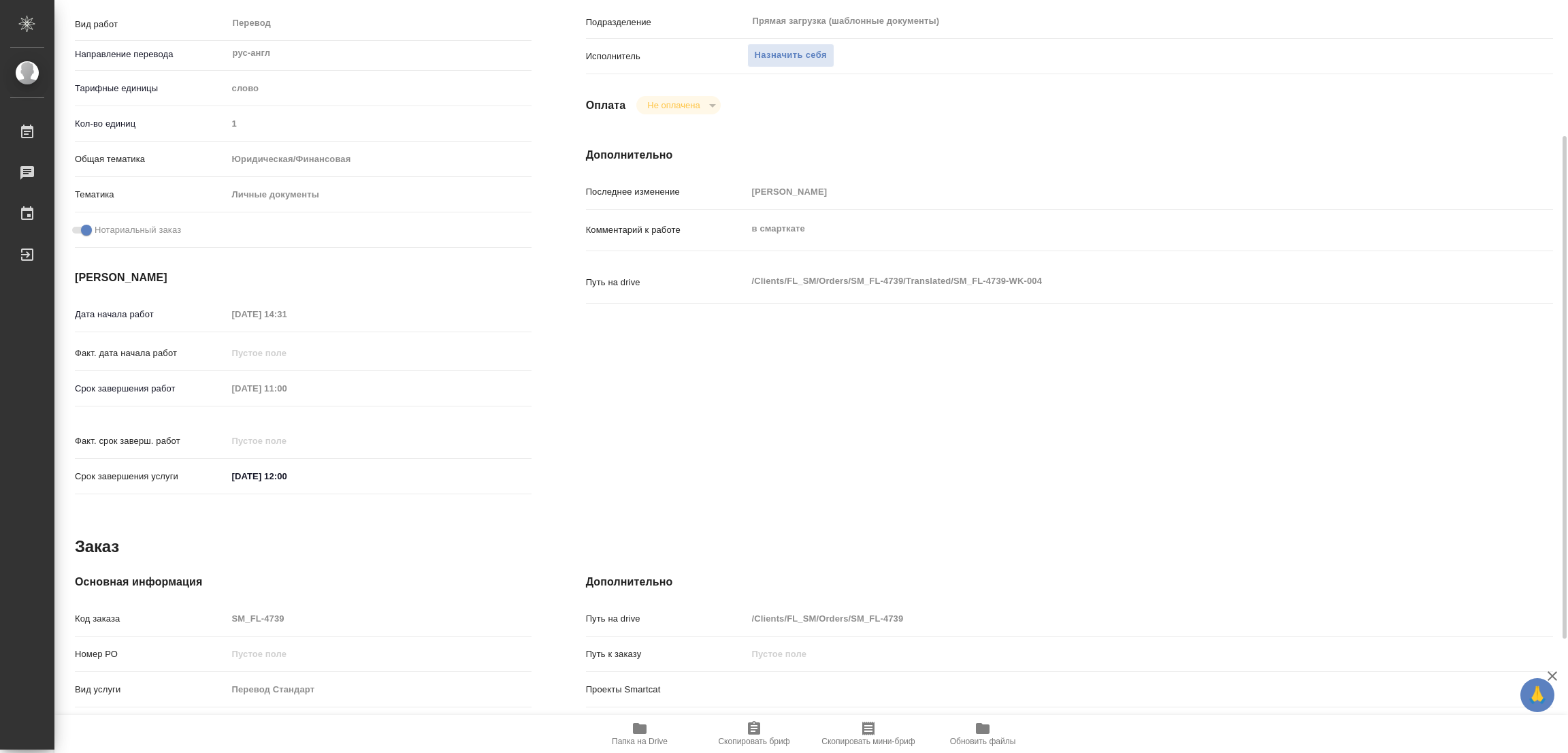
scroll to position [374, 0]
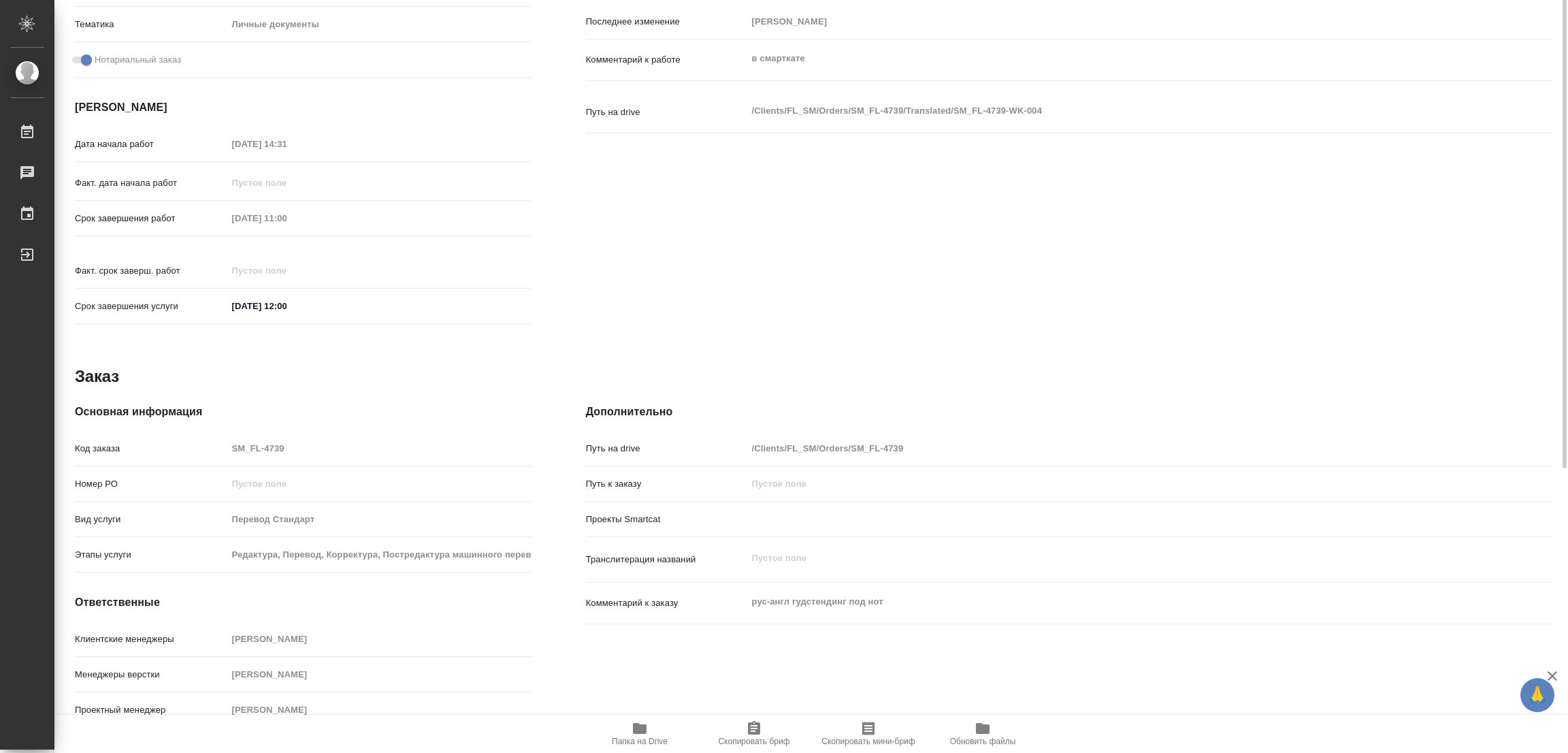
type textarea "x"
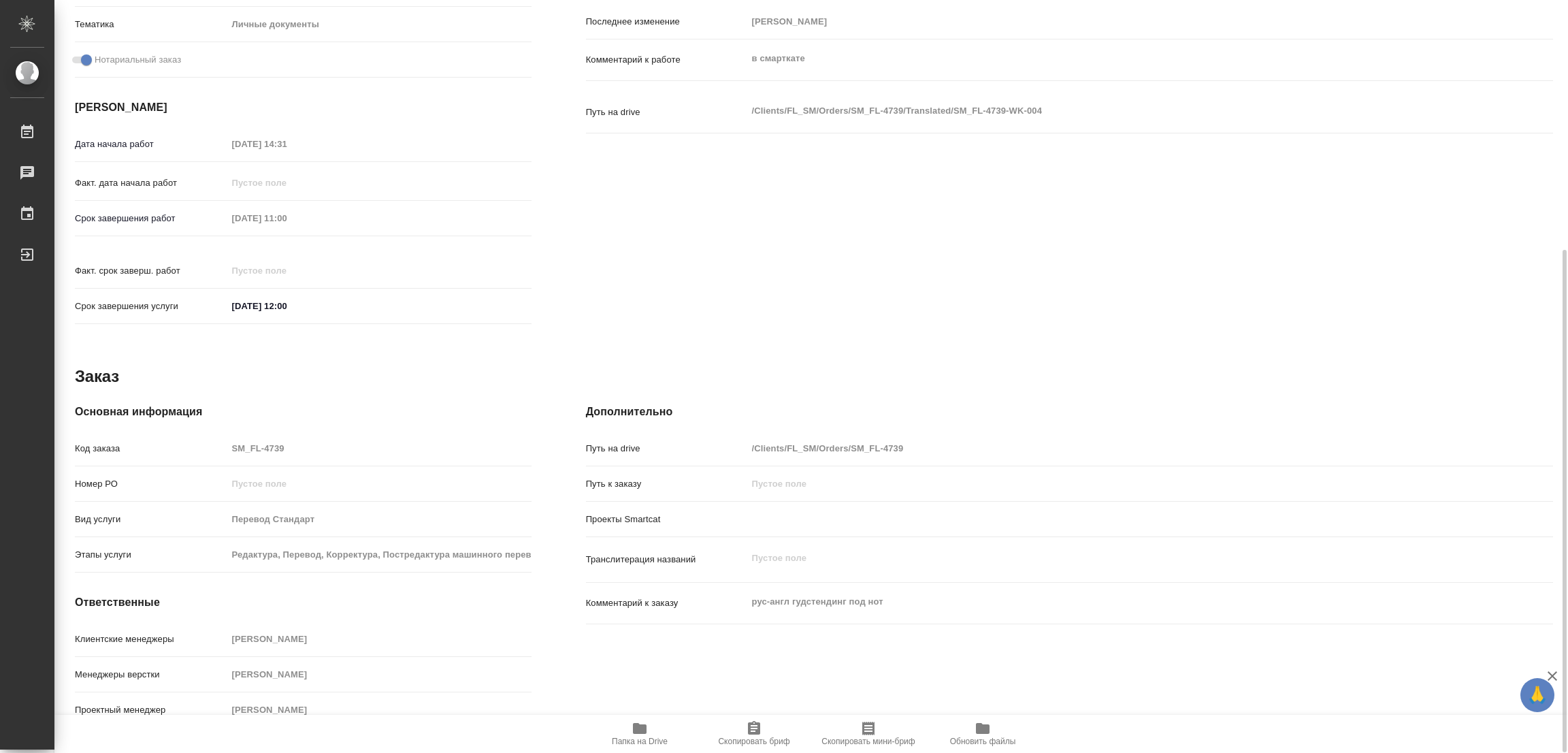
type textarea "x"
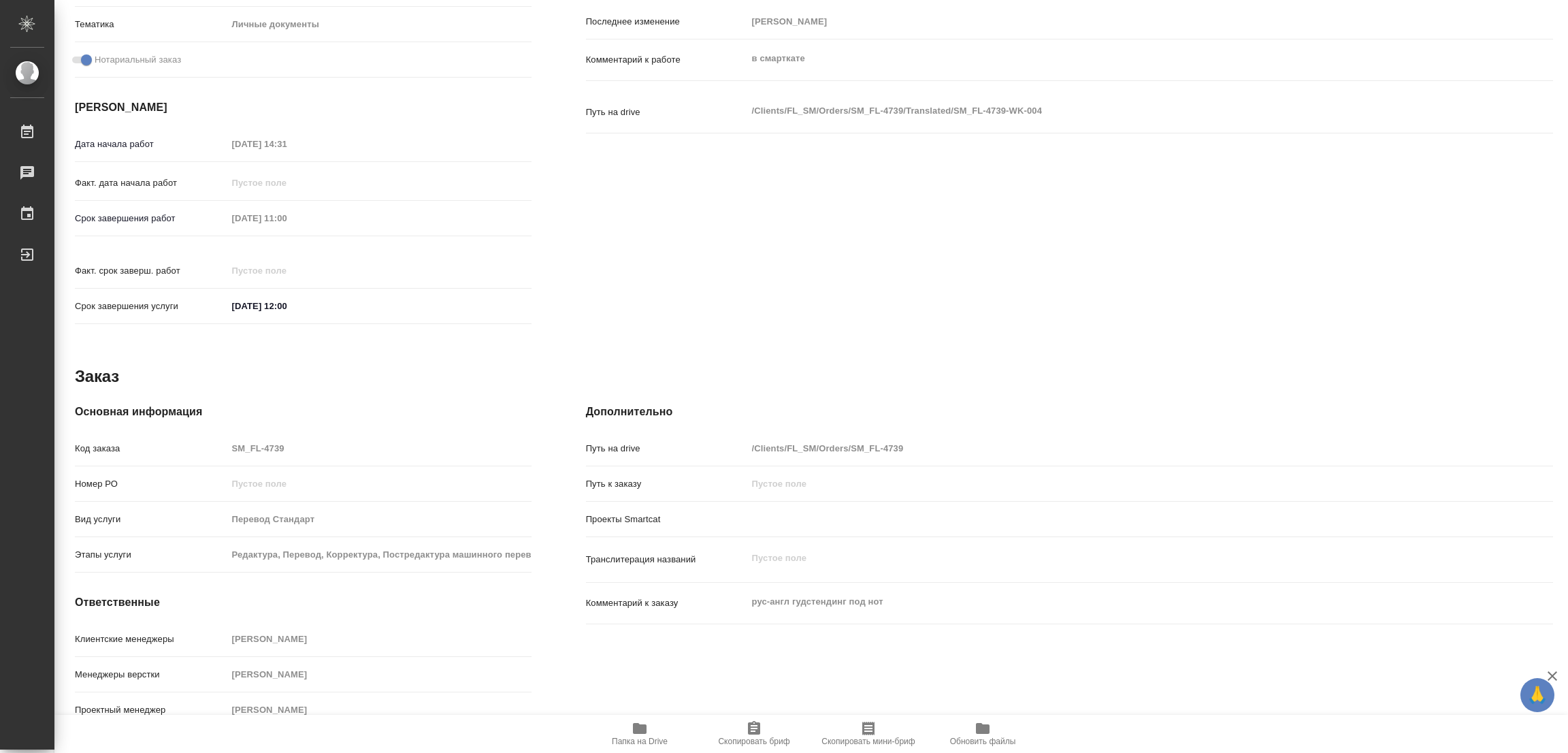
type textarea "x"
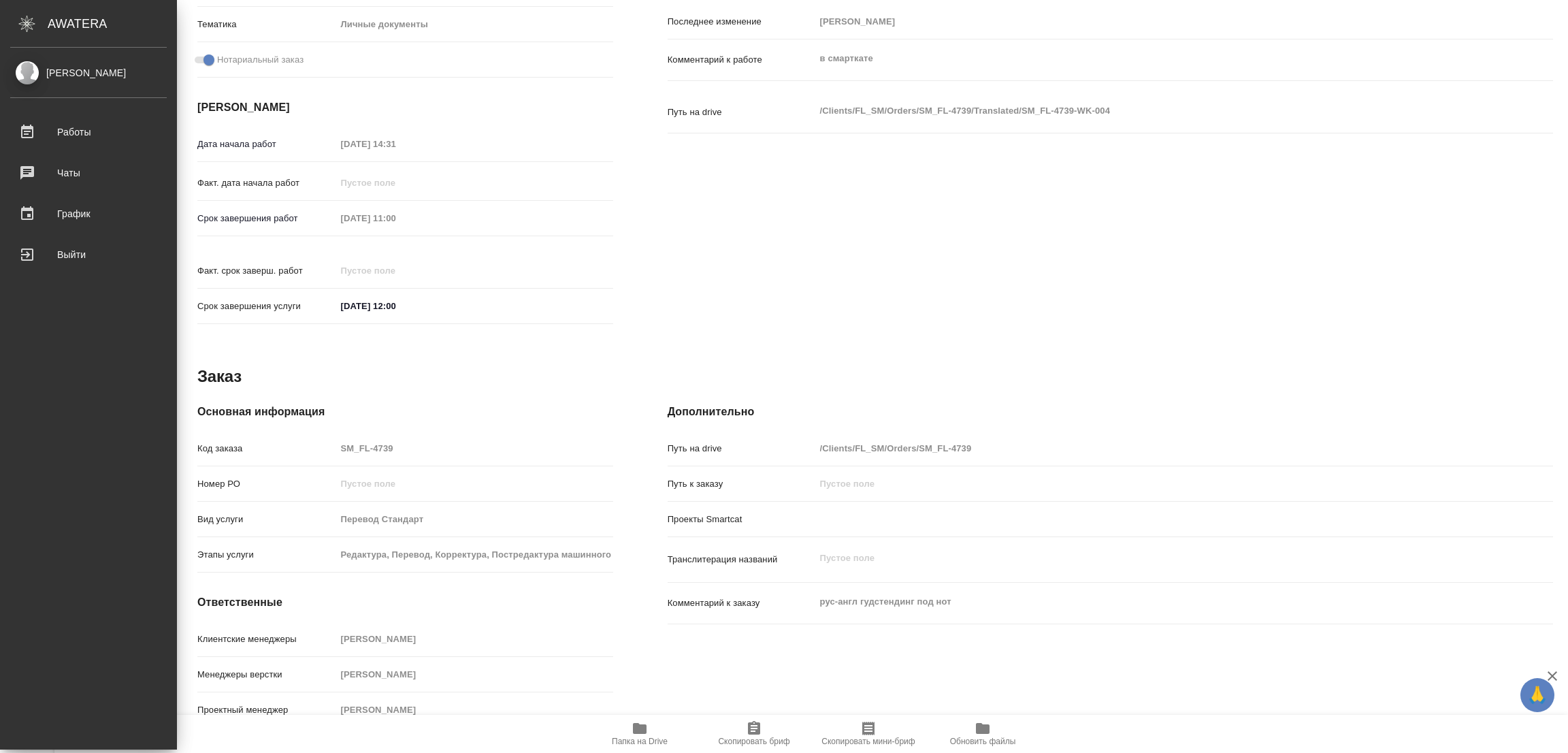
type textarea "x"
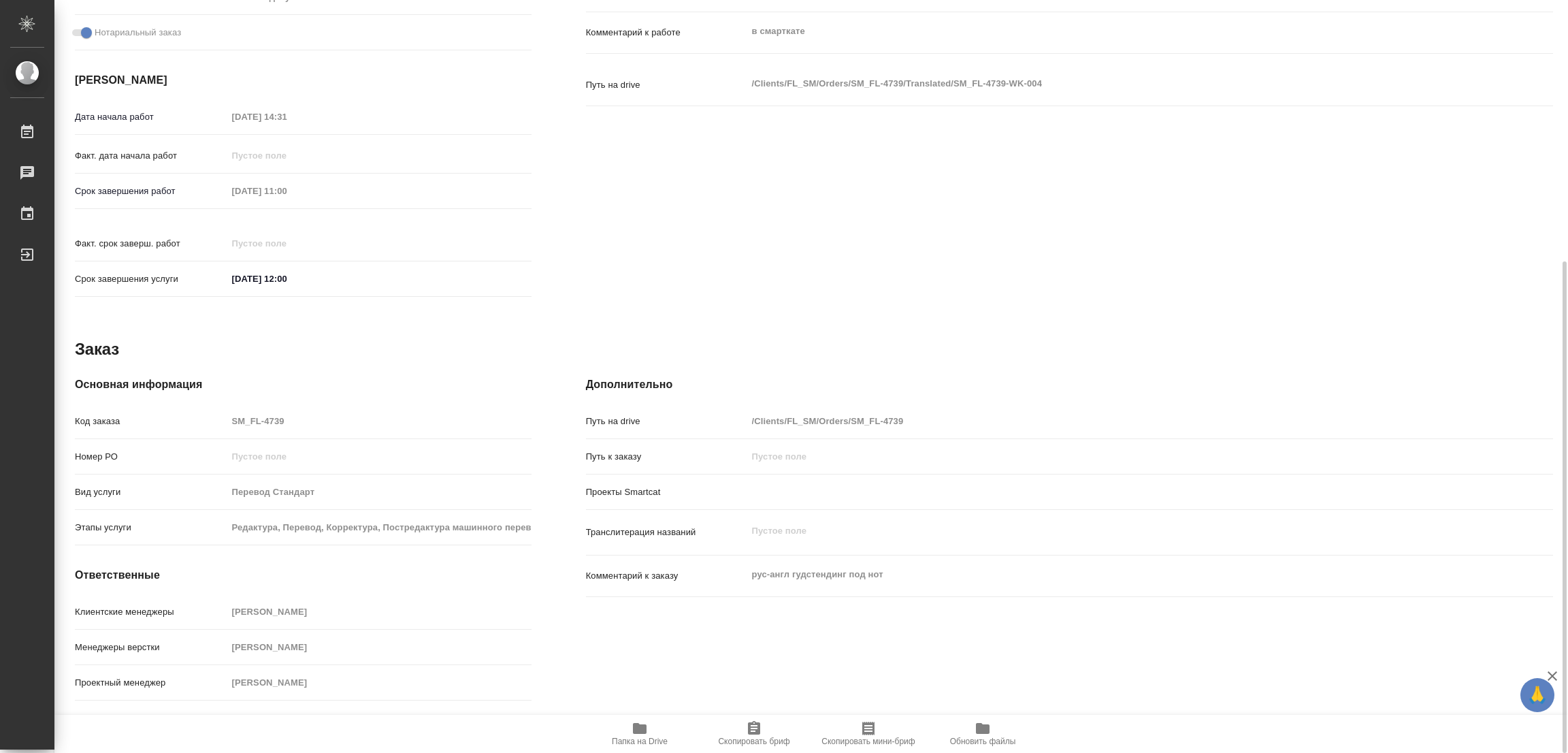
scroll to position [405, 0]
